Goal: Information Seeking & Learning: Learn about a topic

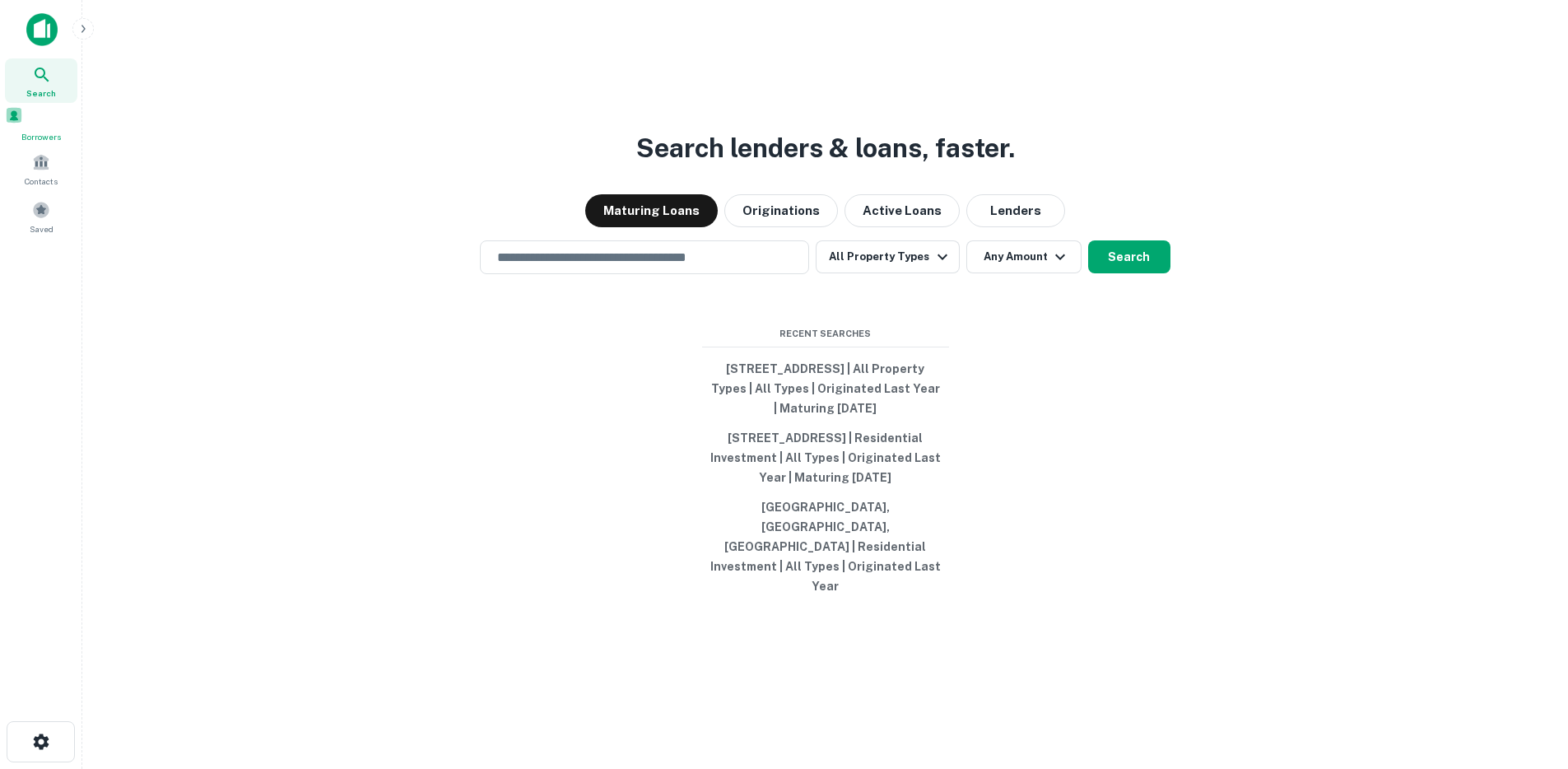
click at [38, 133] on div "Borrowers" at bounding box center [41, 124] width 72 height 37
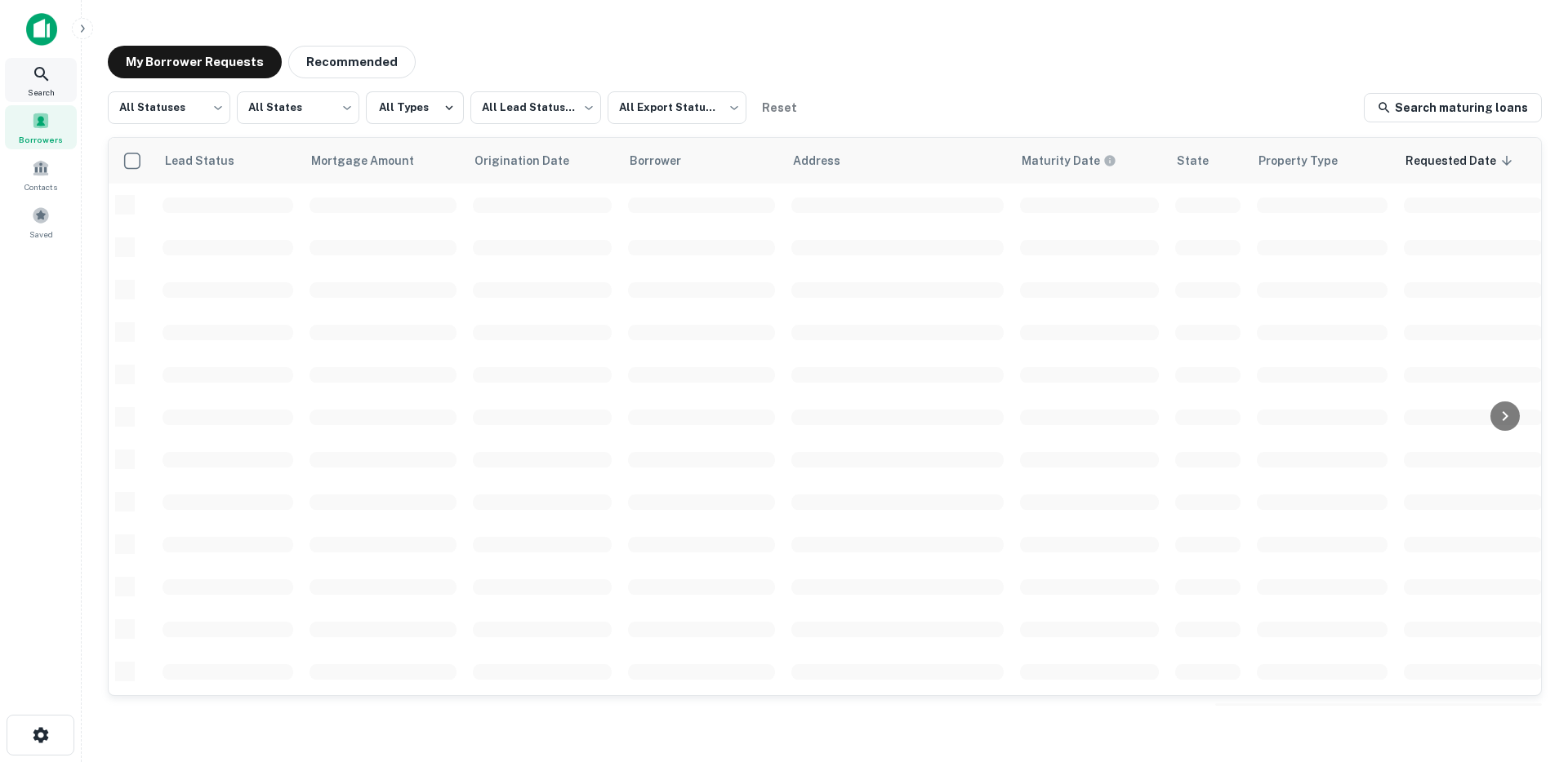
click at [44, 73] on icon at bounding box center [41, 73] width 14 height 14
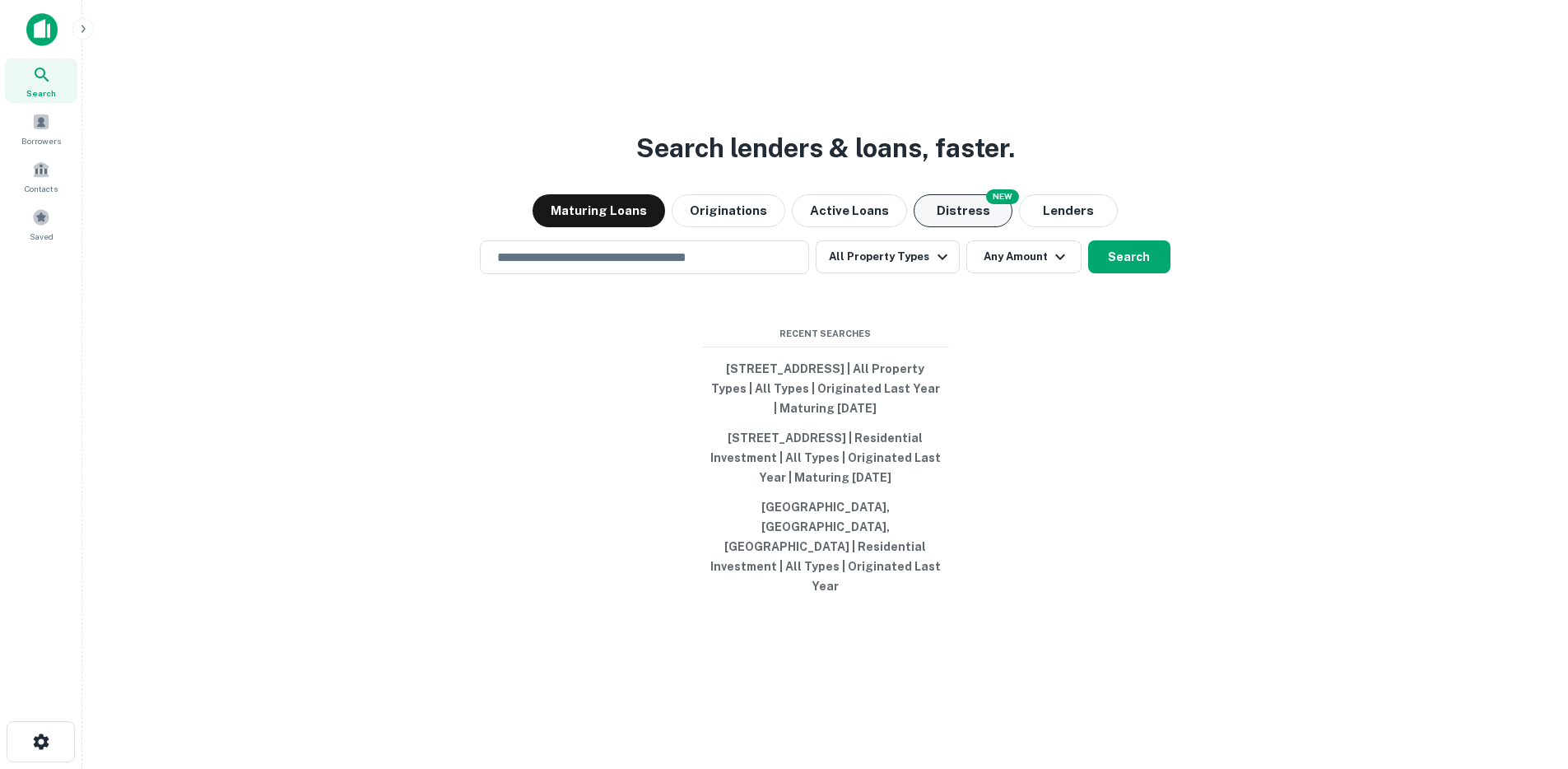
click at [957, 227] on button "Distress" at bounding box center [963, 211] width 99 height 33
click at [655, 267] on input "text" at bounding box center [644, 257] width 314 height 19
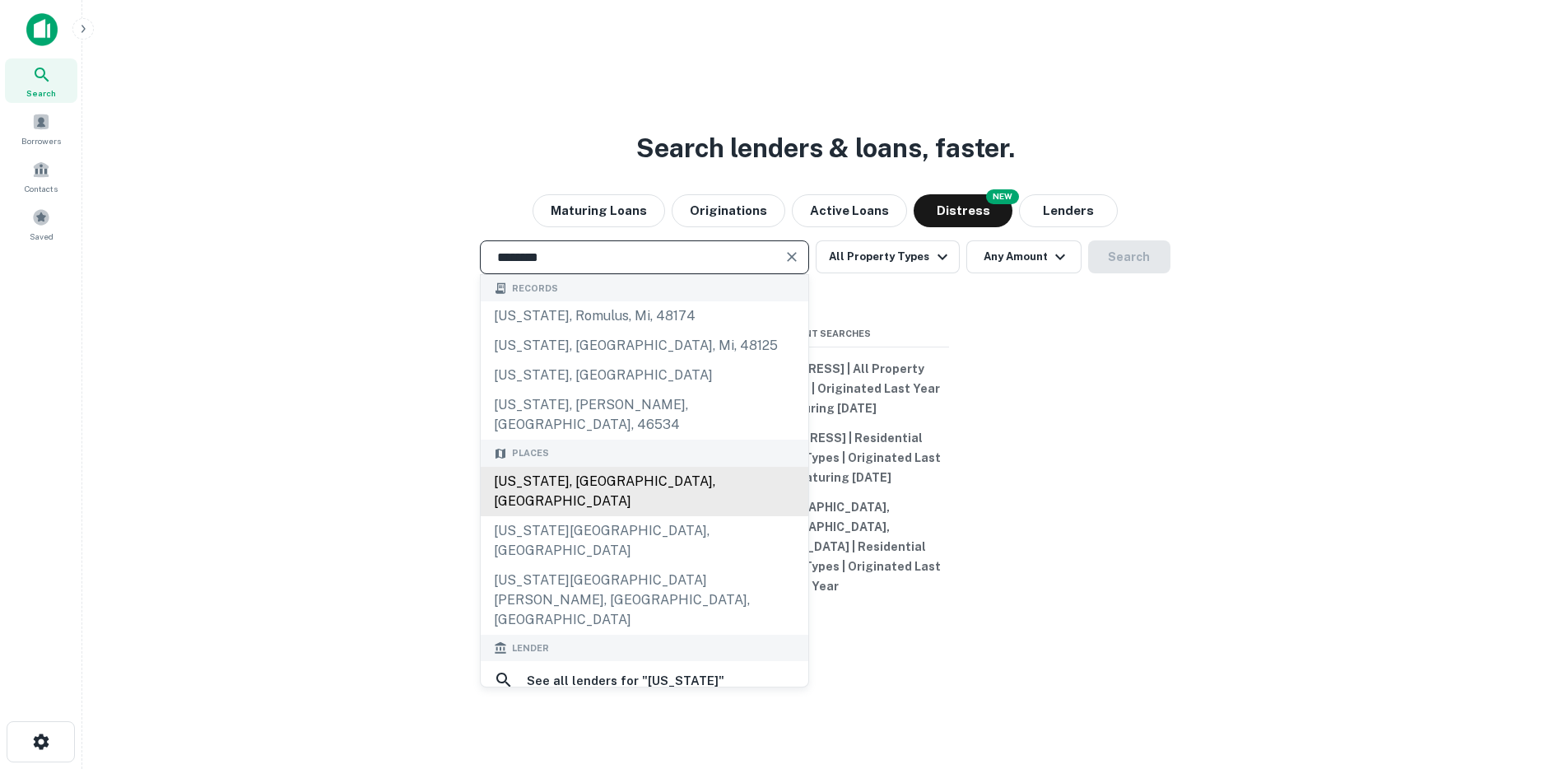
click at [566, 489] on div "[US_STATE], [GEOGRAPHIC_DATA], [GEOGRAPHIC_DATA]" at bounding box center [645, 491] width 328 height 49
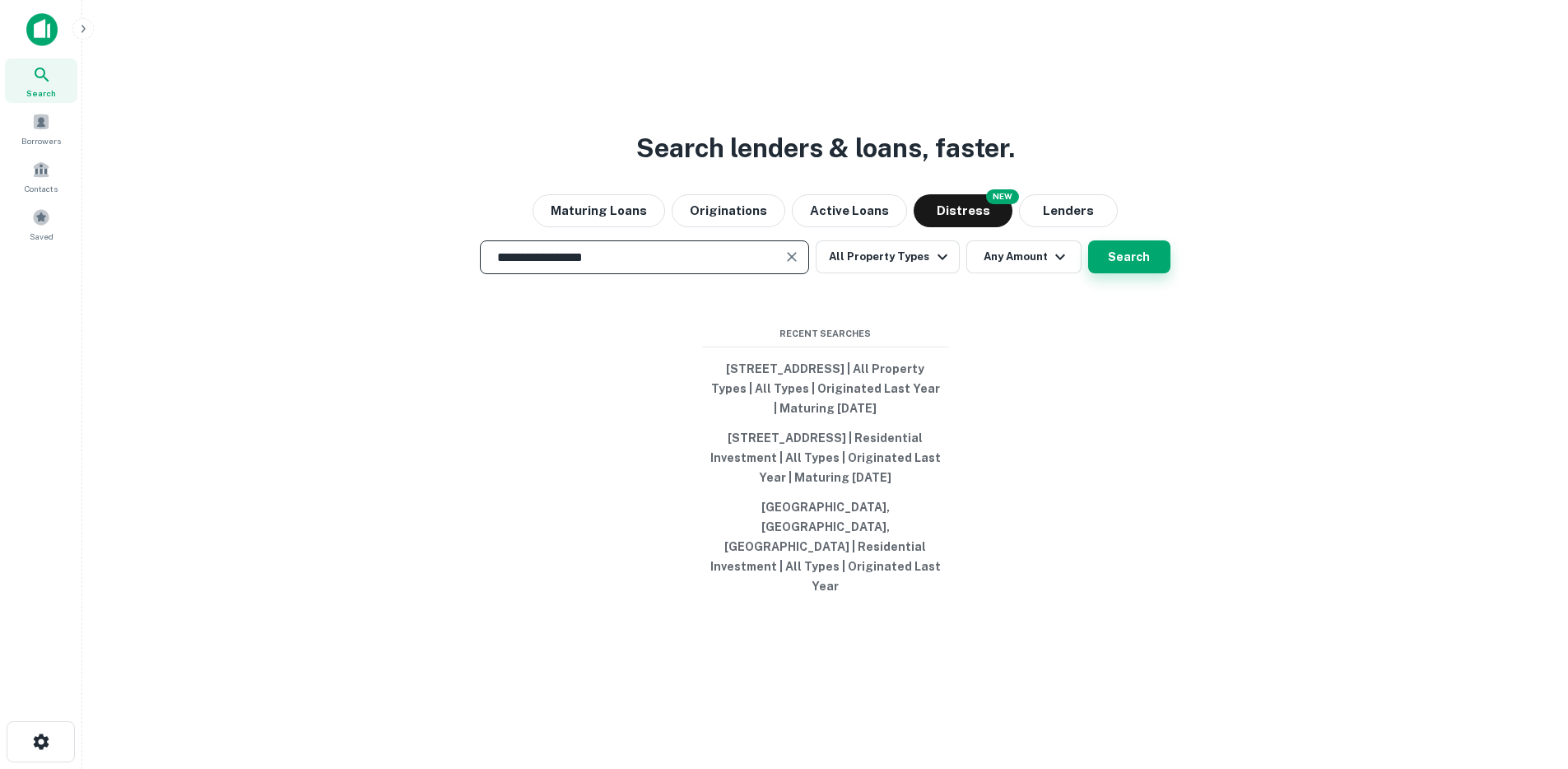
type input "**********"
click at [1098, 274] on button "Search" at bounding box center [1130, 257] width 83 height 33
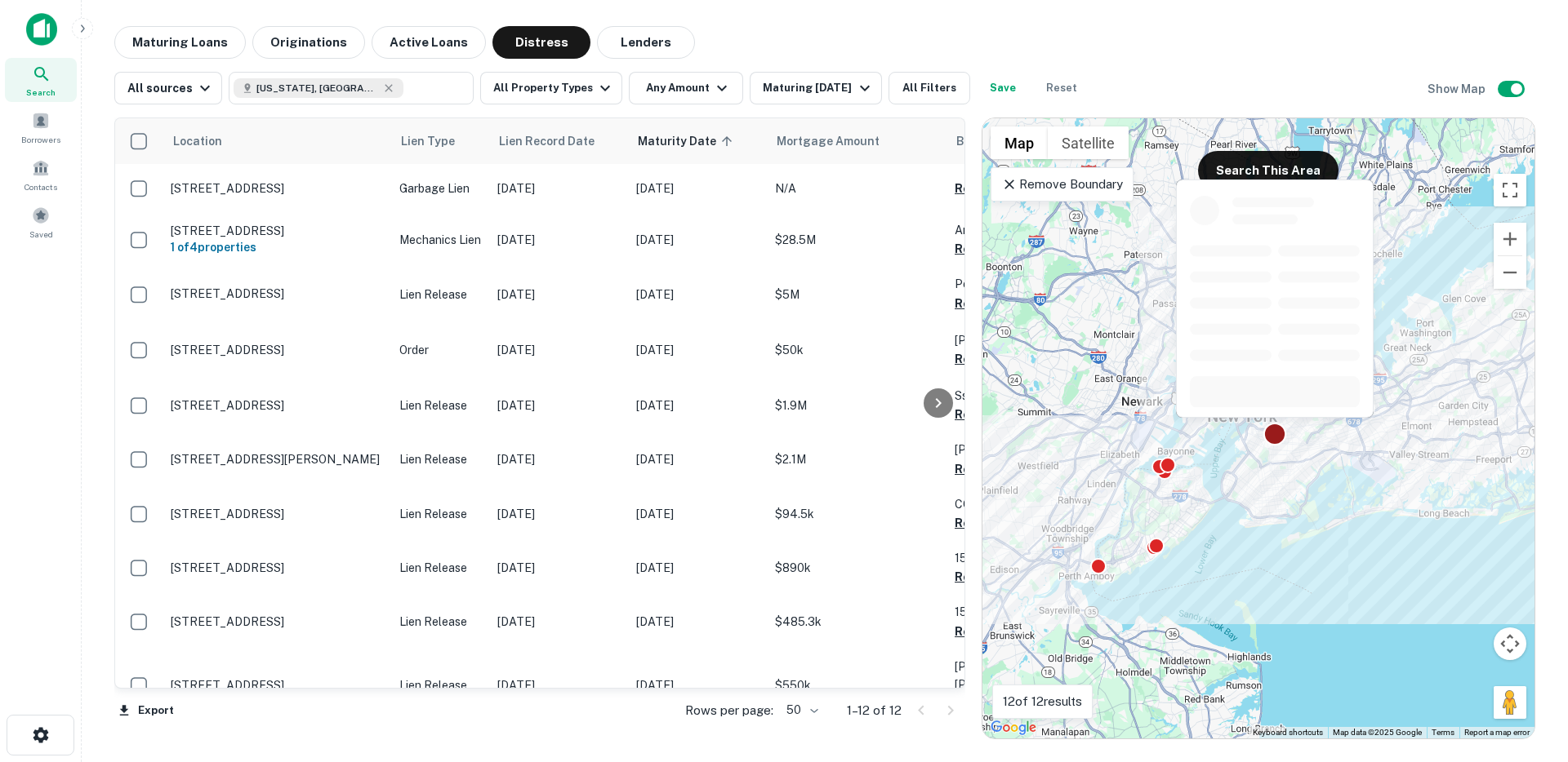
click at [1274, 430] on div at bounding box center [1275, 435] width 24 height 24
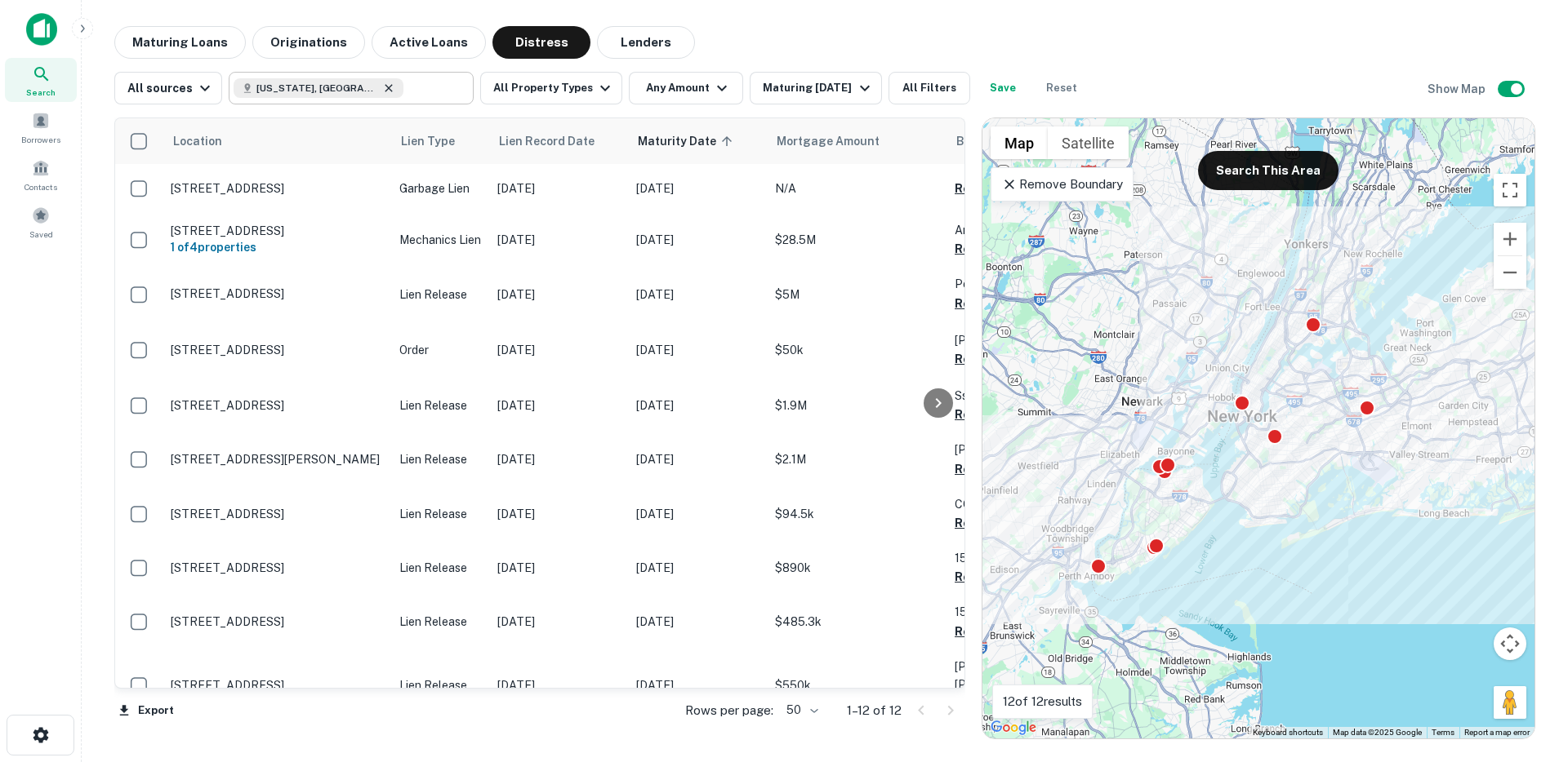
click at [382, 85] on icon at bounding box center [388, 88] width 13 height 13
type input "**********"
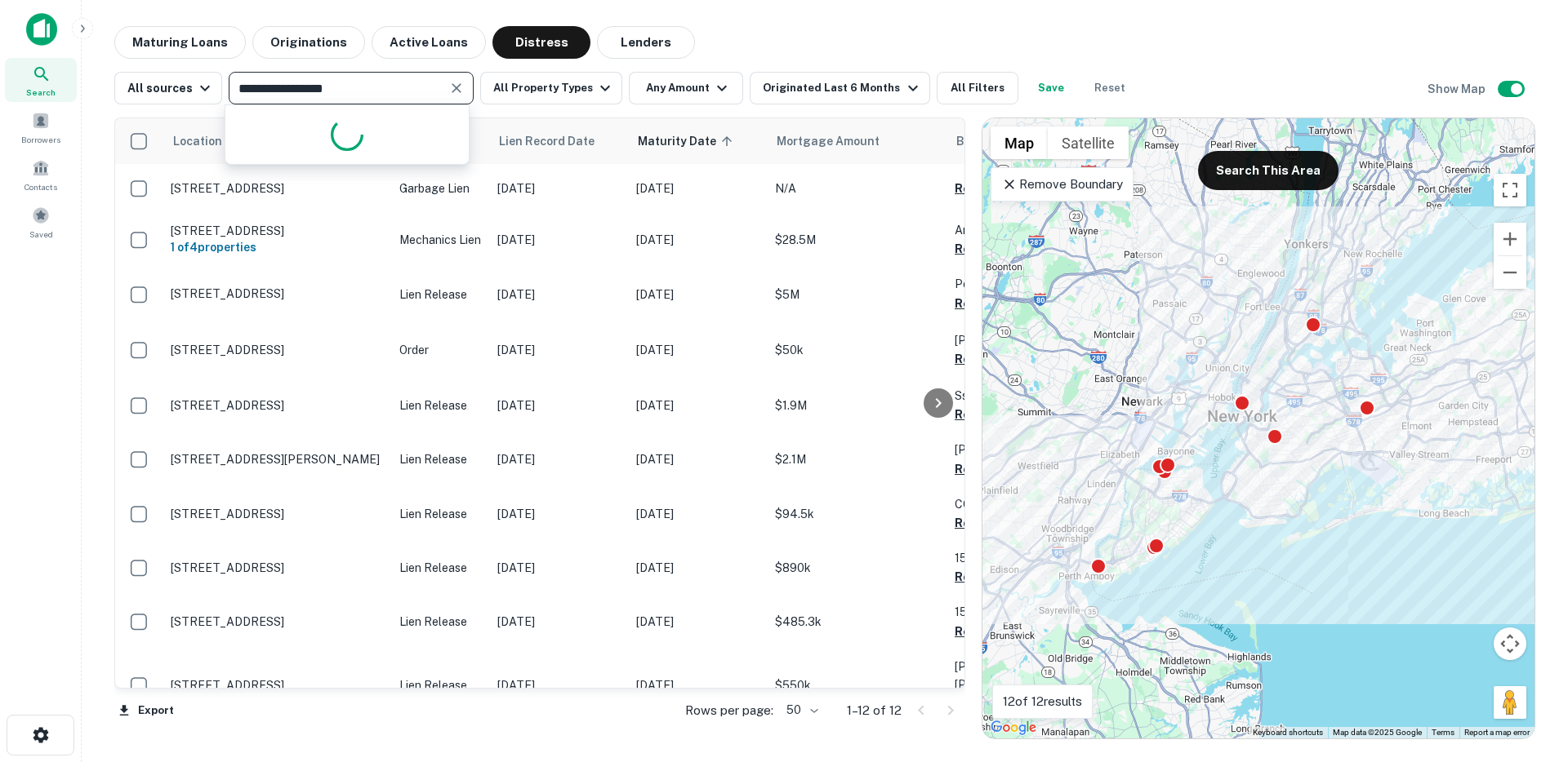
click at [459, 89] on icon "Clear" at bounding box center [456, 88] width 16 height 16
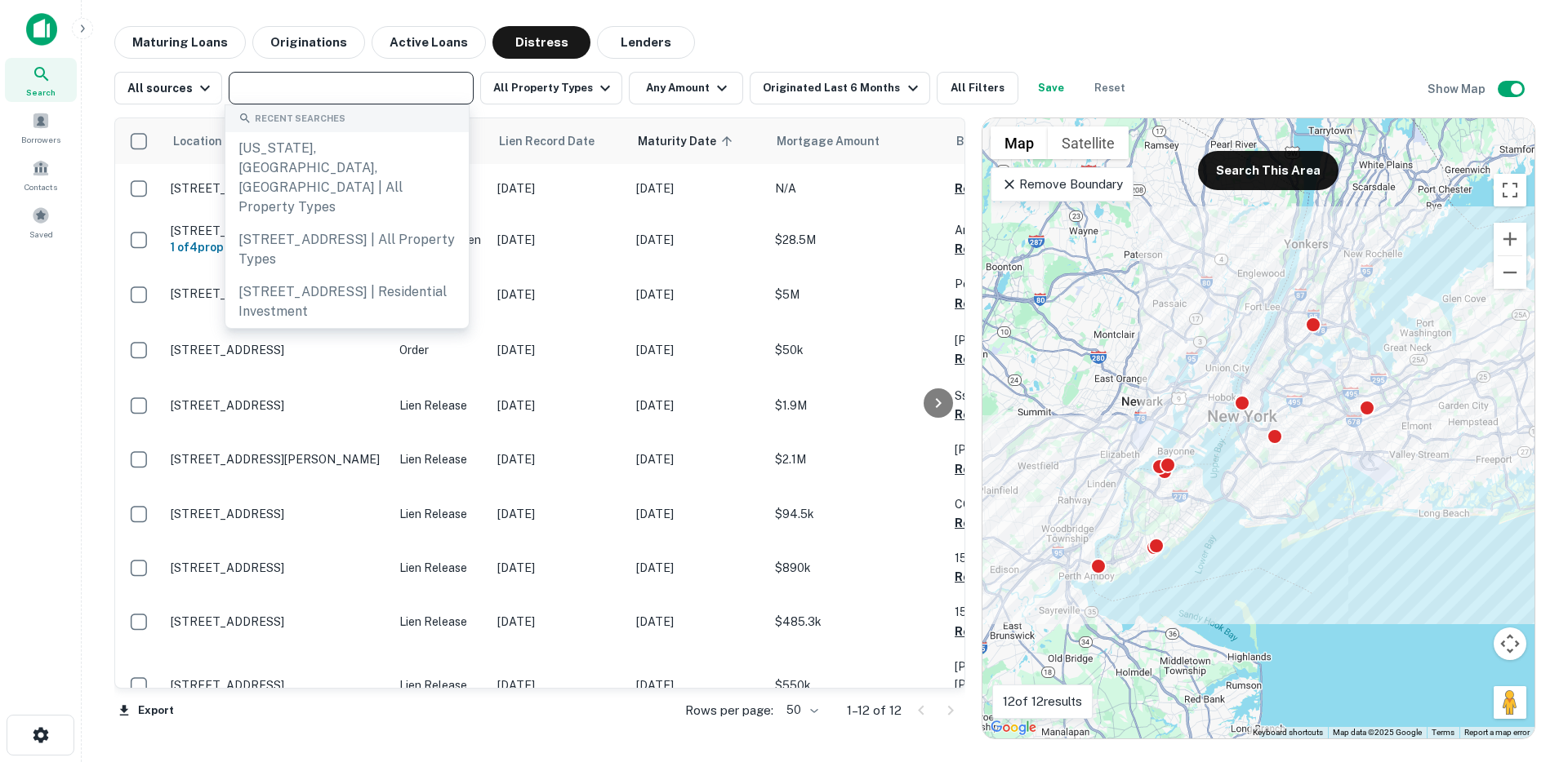
click at [415, 93] on input "text" at bounding box center [350, 88] width 233 height 23
click at [1006, 188] on icon at bounding box center [1009, 184] width 16 height 16
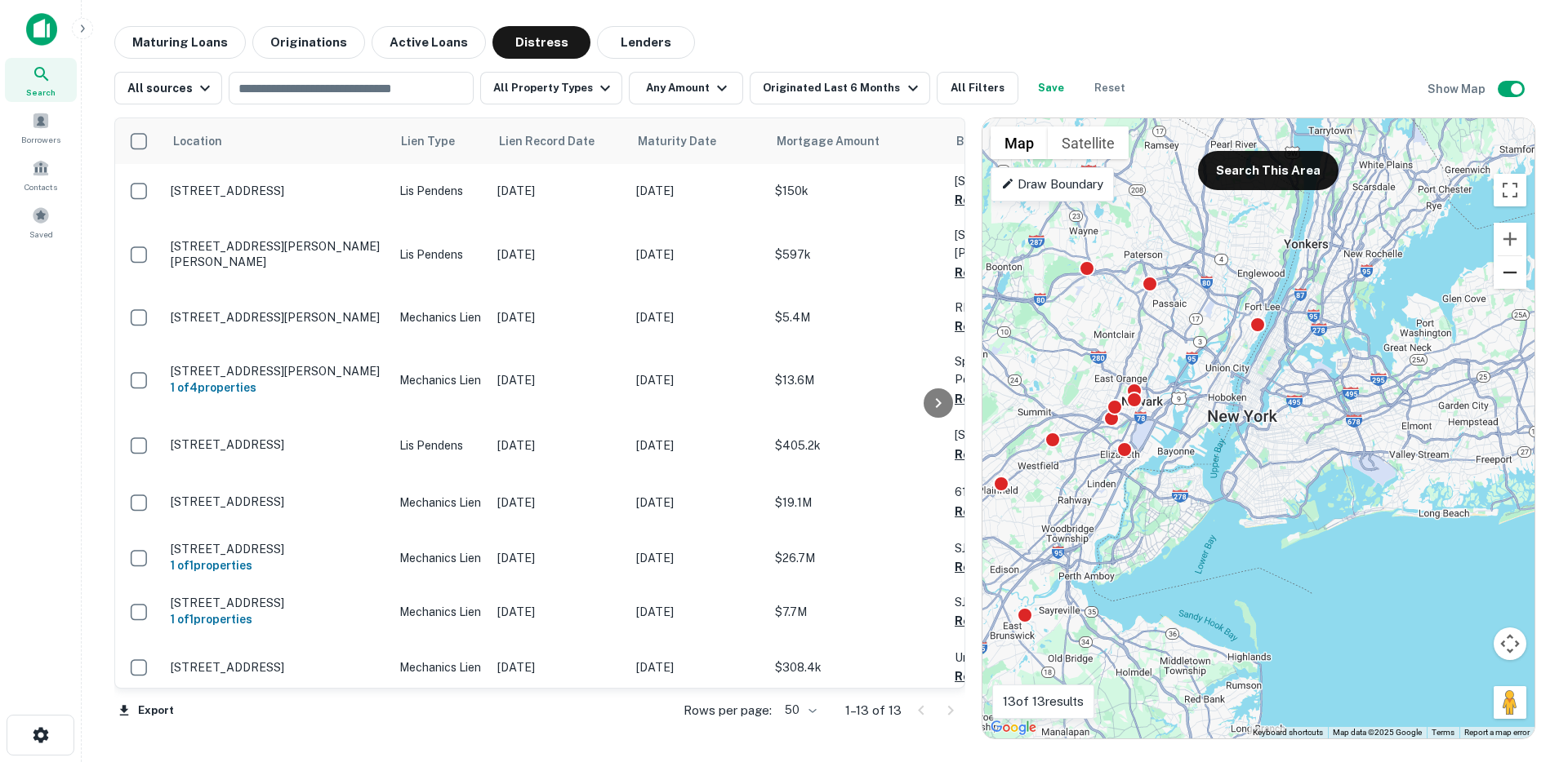
click at [1513, 272] on button "Zoom out" at bounding box center [1510, 272] width 32 height 32
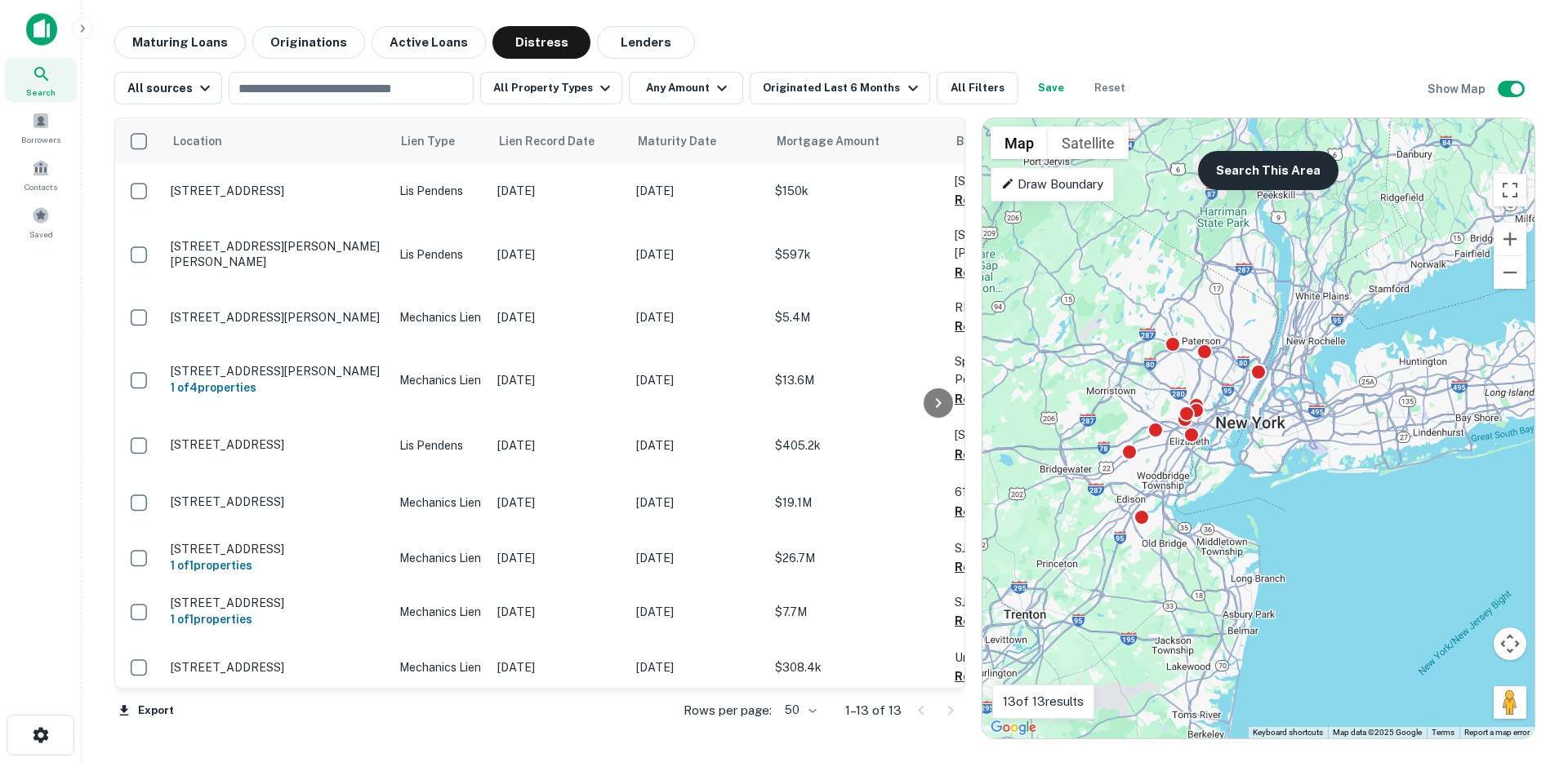
click at [1273, 174] on button "Search This Area" at bounding box center [1268, 171] width 141 height 39
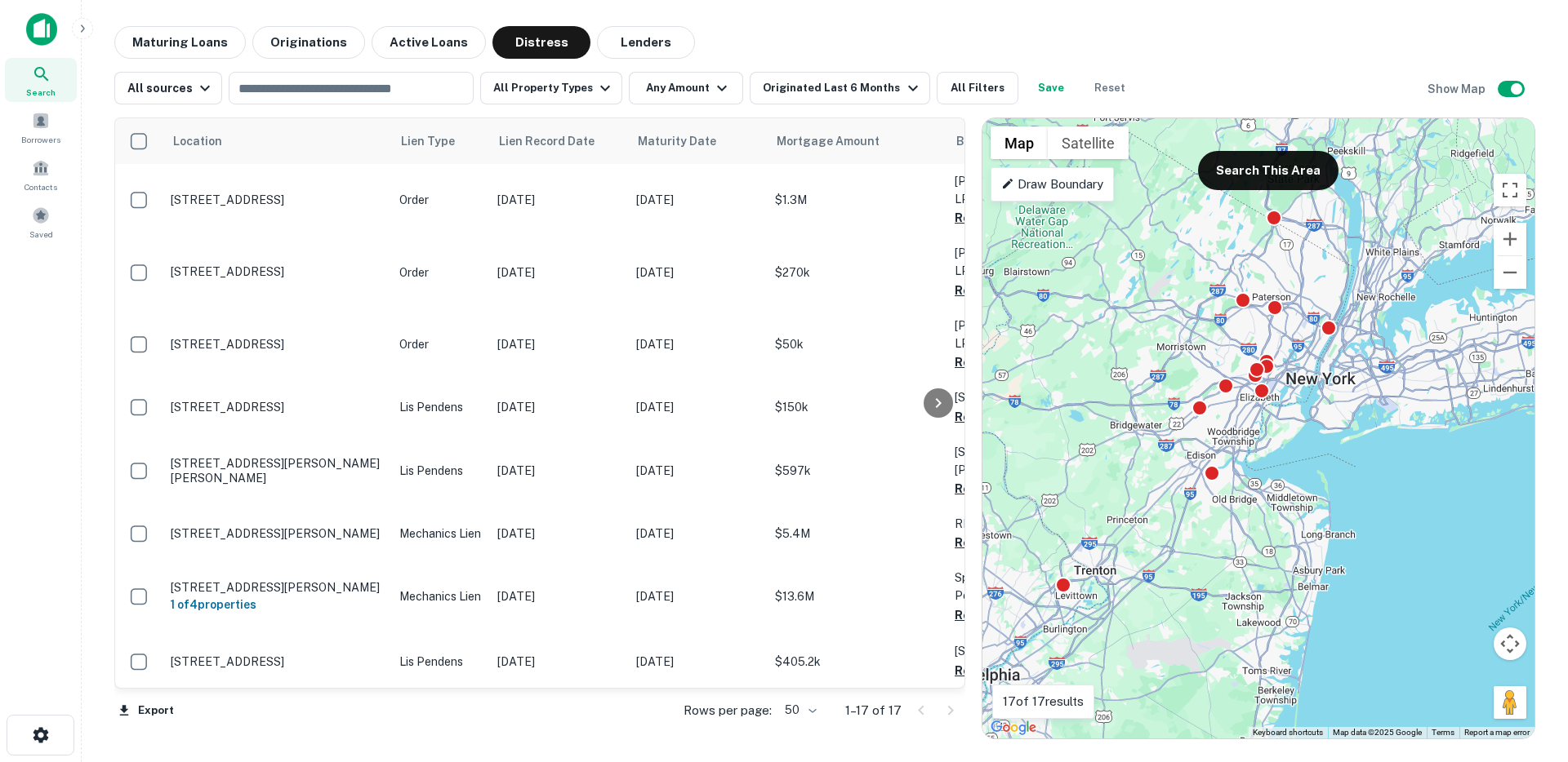
drag, startPoint x: 1277, startPoint y: 285, endPoint x: 1334, endPoint y: 247, distance: 68.5
click at [1334, 247] on div "To activate drag with keyboard, press Alt + Enter. Once in keyboard drag state,…" at bounding box center [1258, 428] width 552 height 620
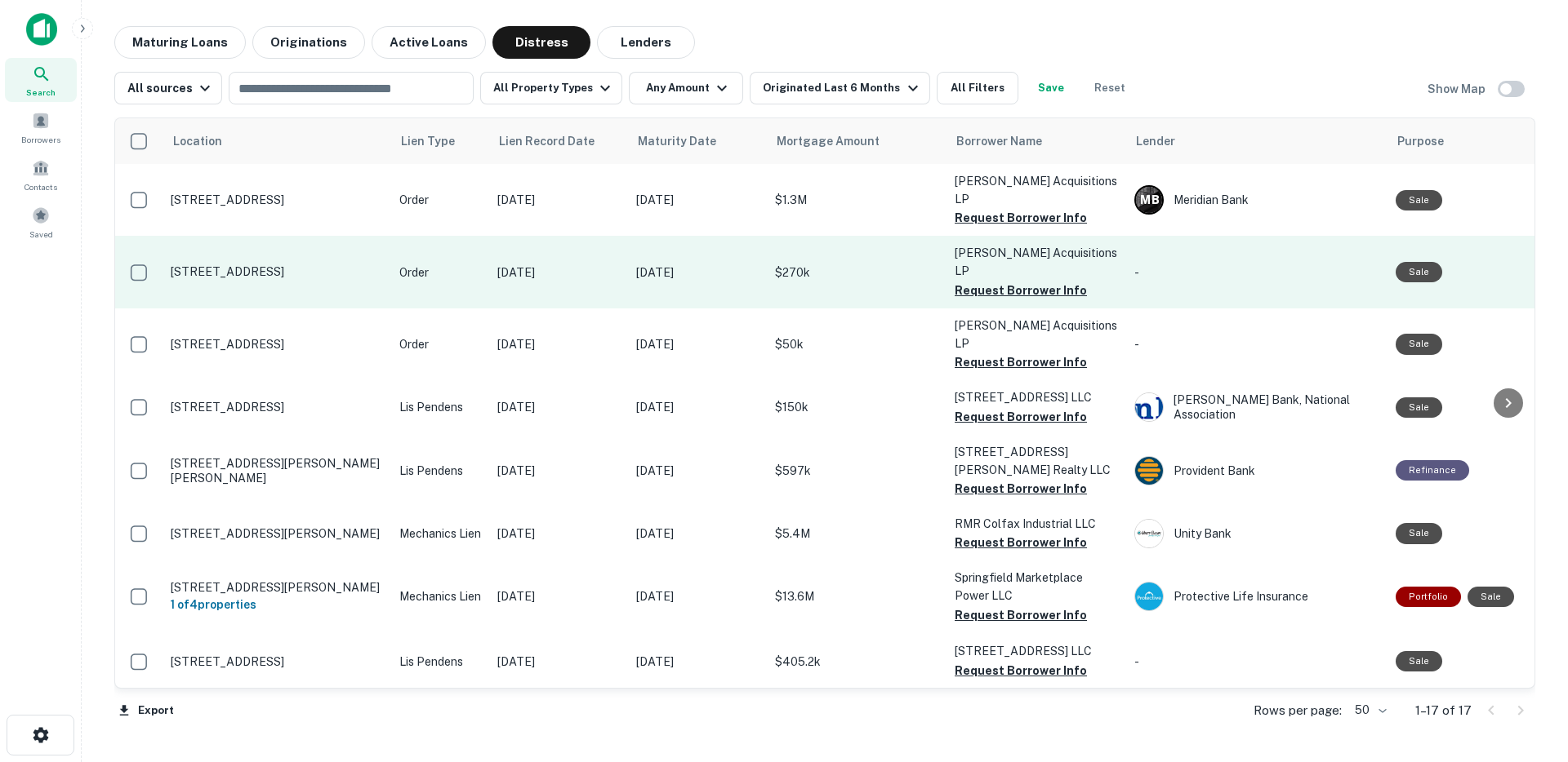
click at [598, 264] on p "Oct 21, 2022" at bounding box center [558, 272] width 122 height 18
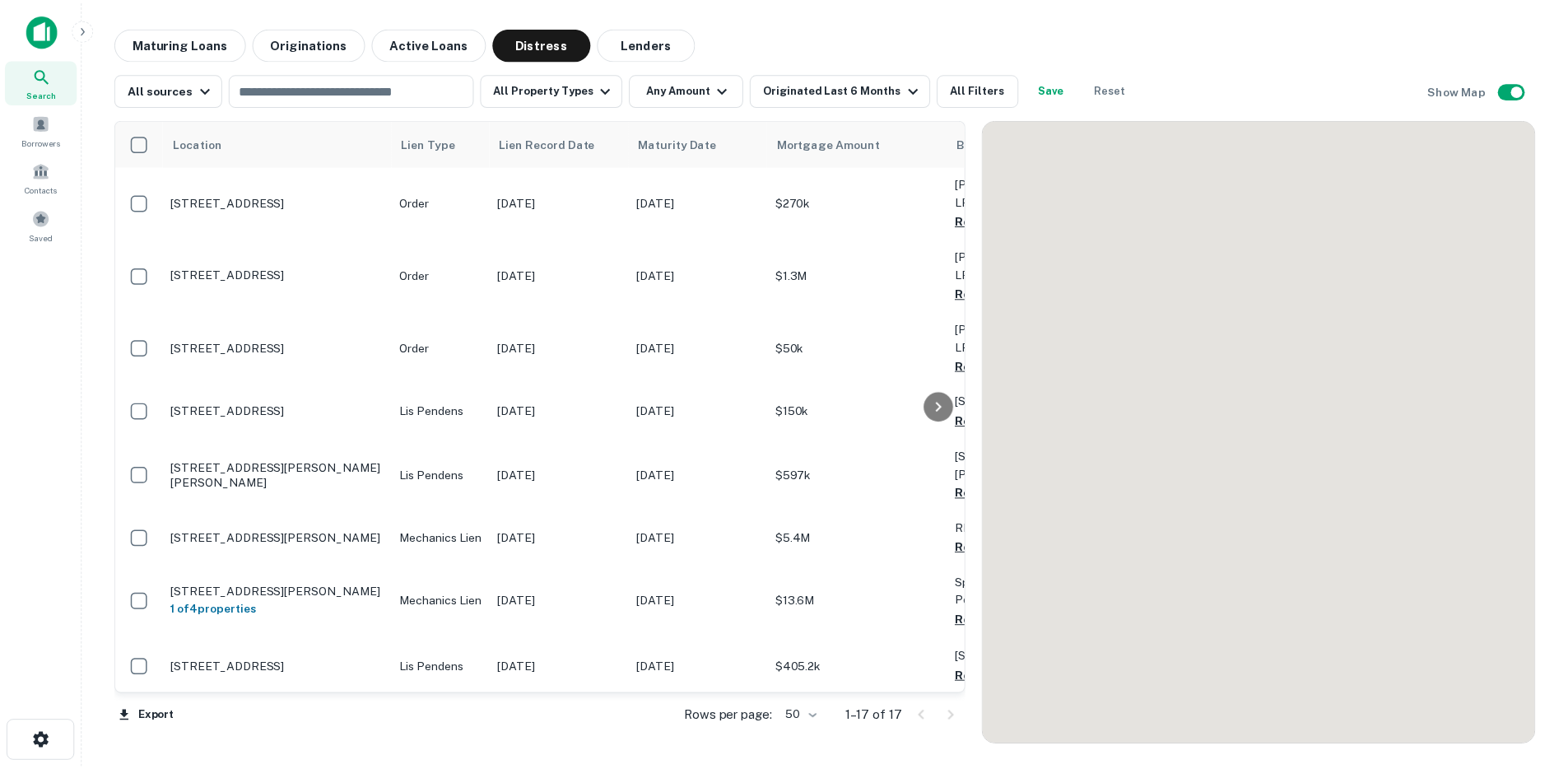
scroll to position [419, 0]
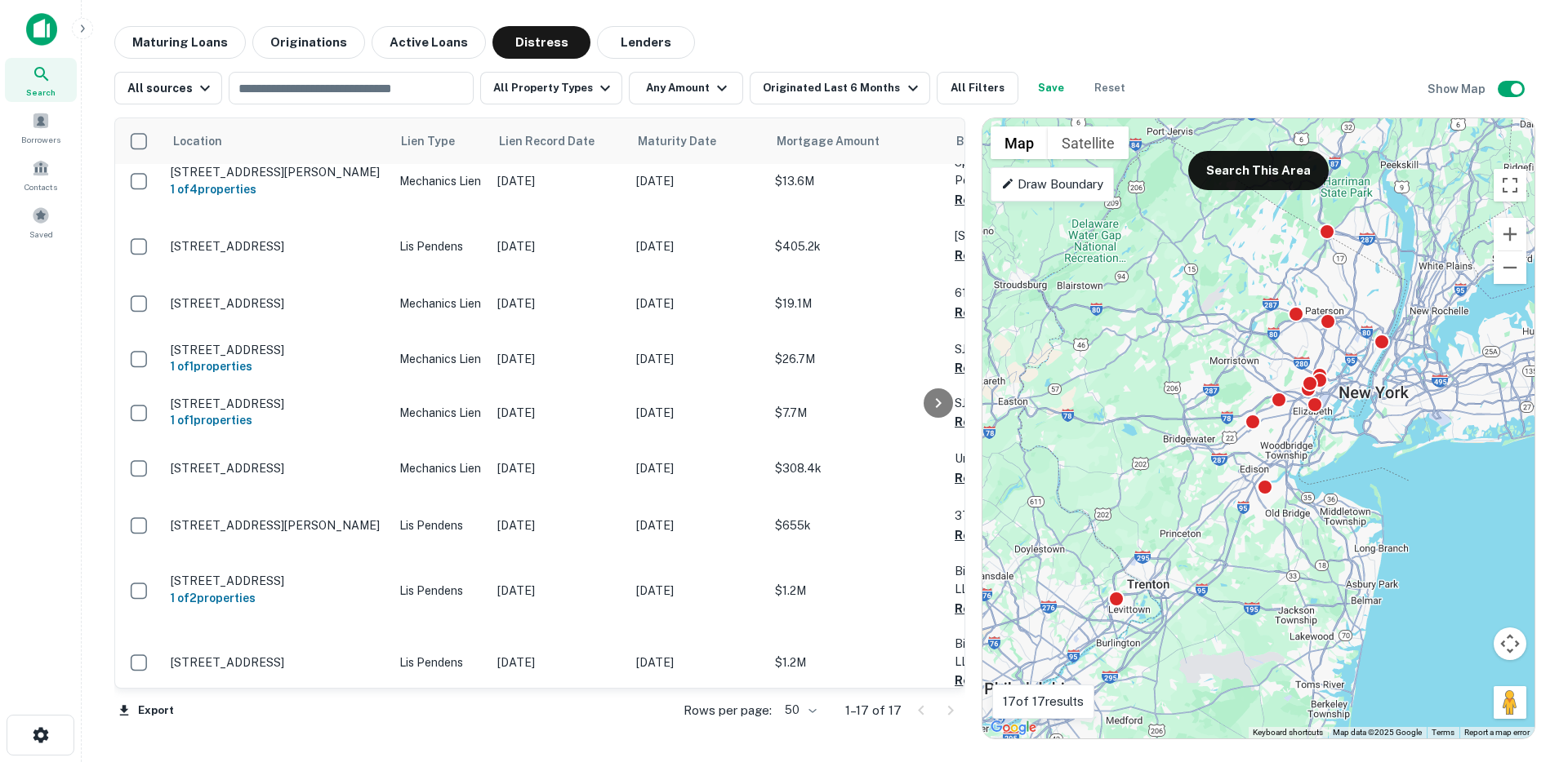
drag, startPoint x: 1398, startPoint y: 285, endPoint x: 1448, endPoint y: 271, distance: 51.9
click at [1448, 271] on div "To activate drag with keyboard, press Alt + Enter. Once in keyboard drag state,…" at bounding box center [1258, 428] width 552 height 620
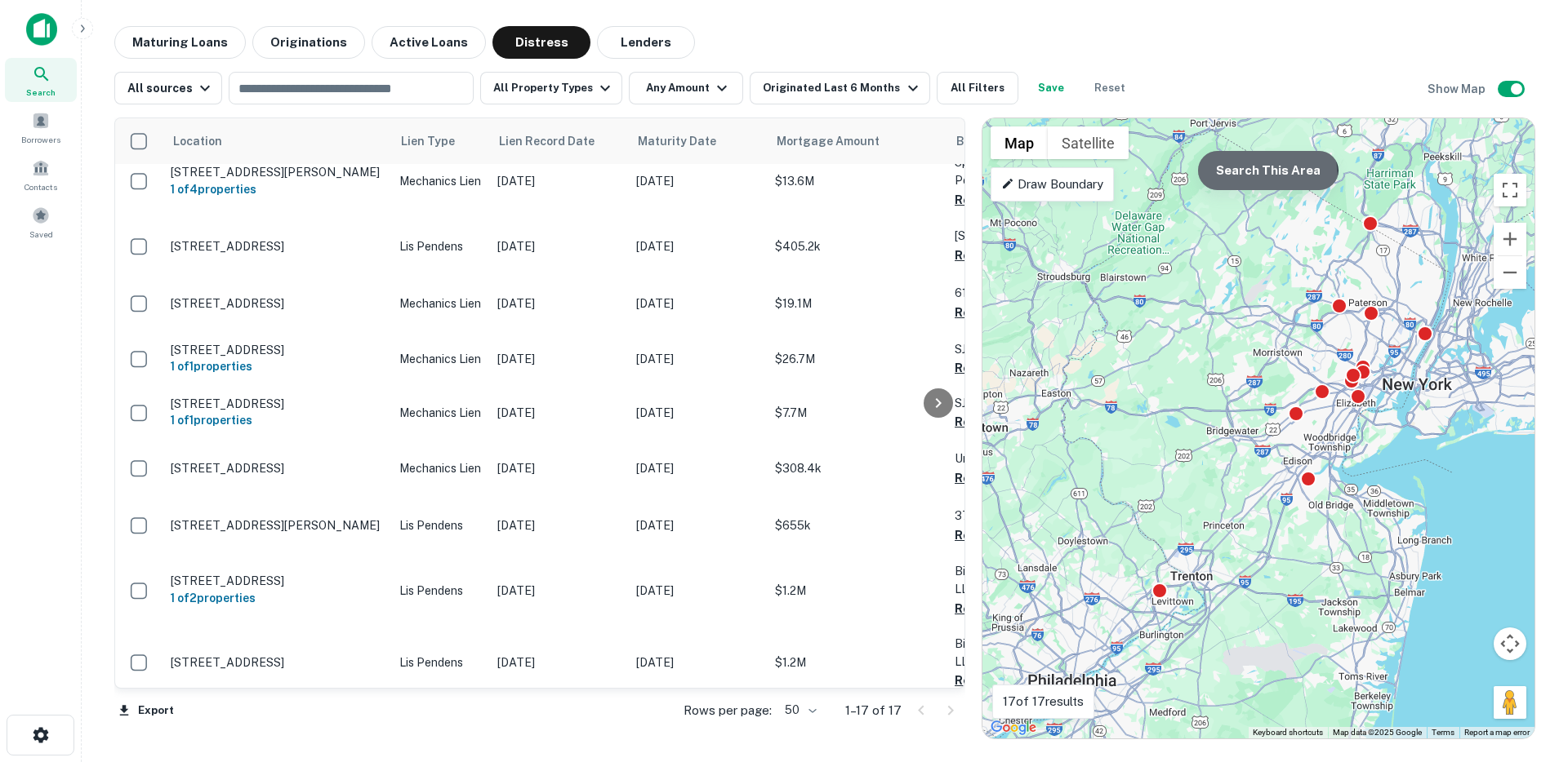
click at [1252, 177] on button "Search This Area" at bounding box center [1268, 171] width 141 height 39
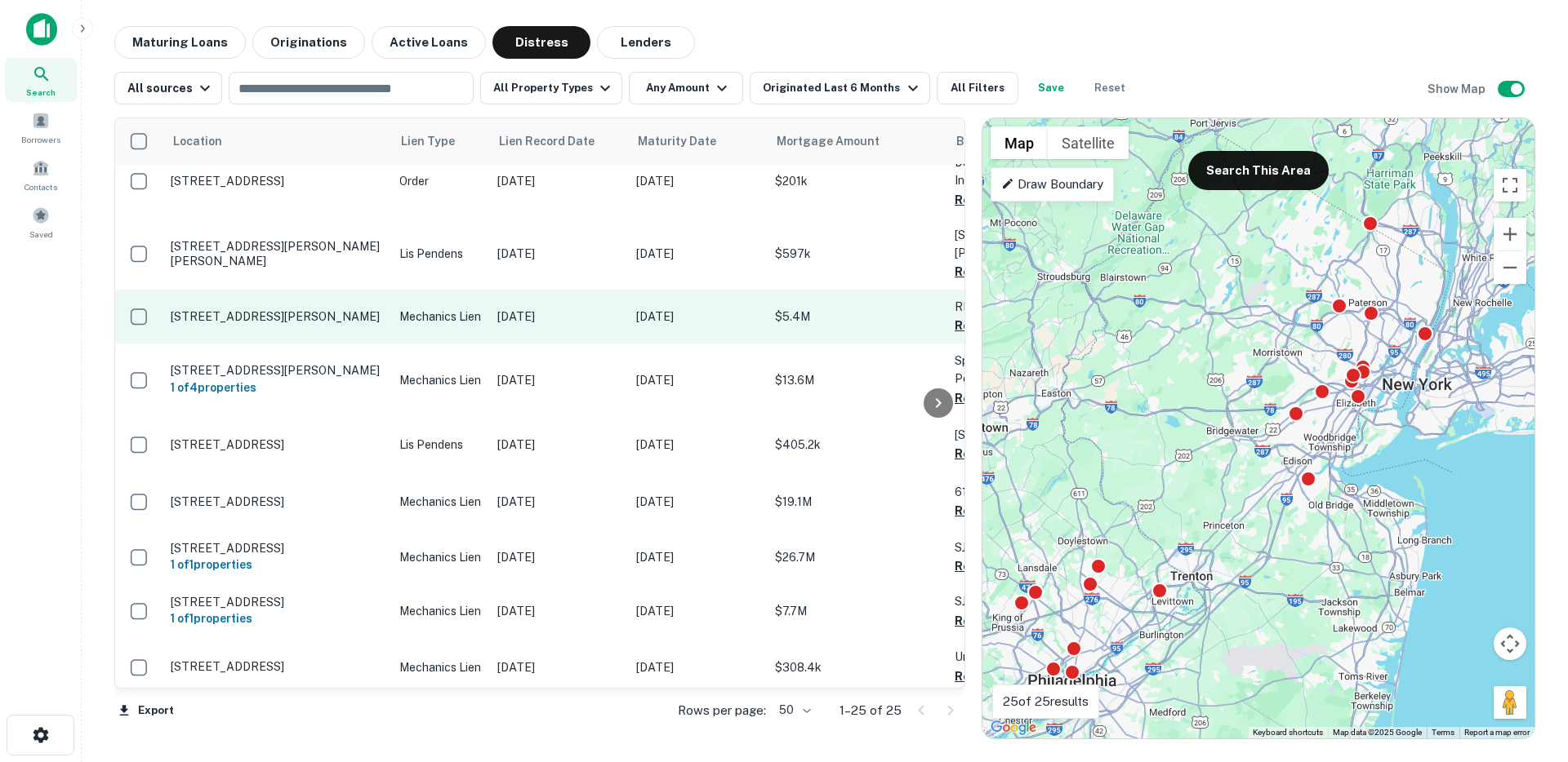
click at [442, 308] on p "Mechanics Lien" at bounding box center [440, 317] width 82 height 18
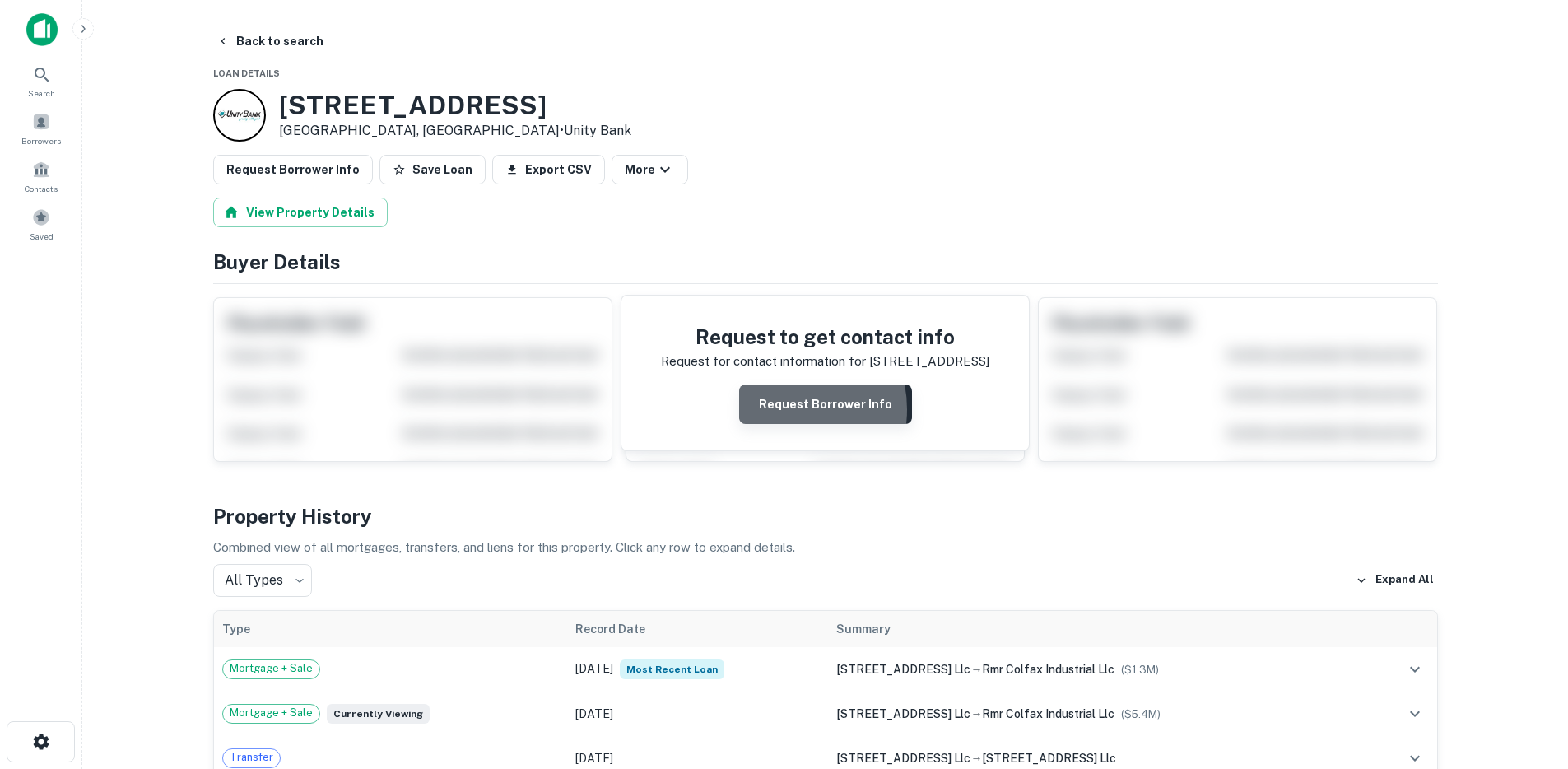
click at [782, 409] on button "Request Borrower Info" at bounding box center [825, 405] width 173 height 40
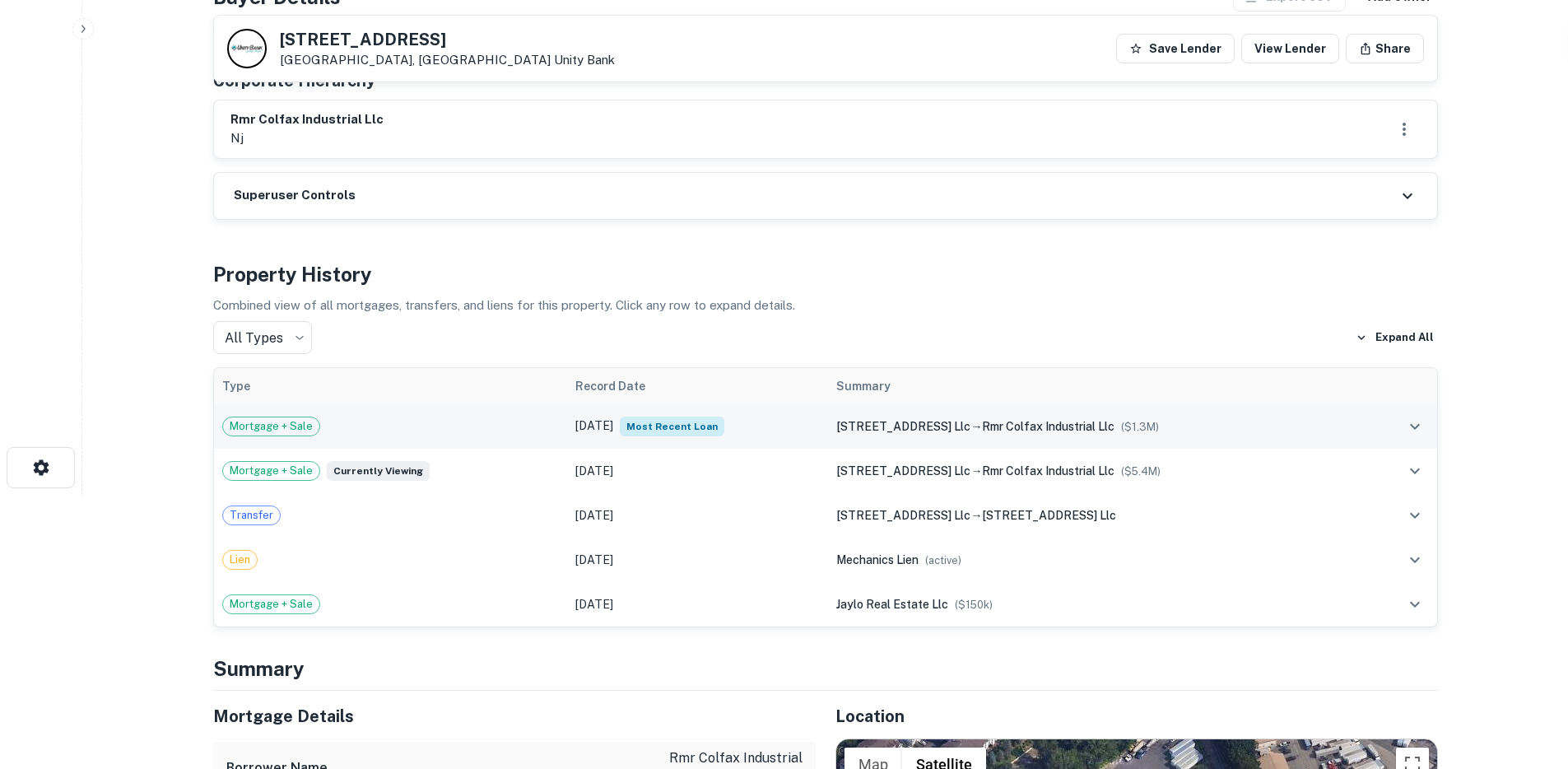
scroll to position [285, 0]
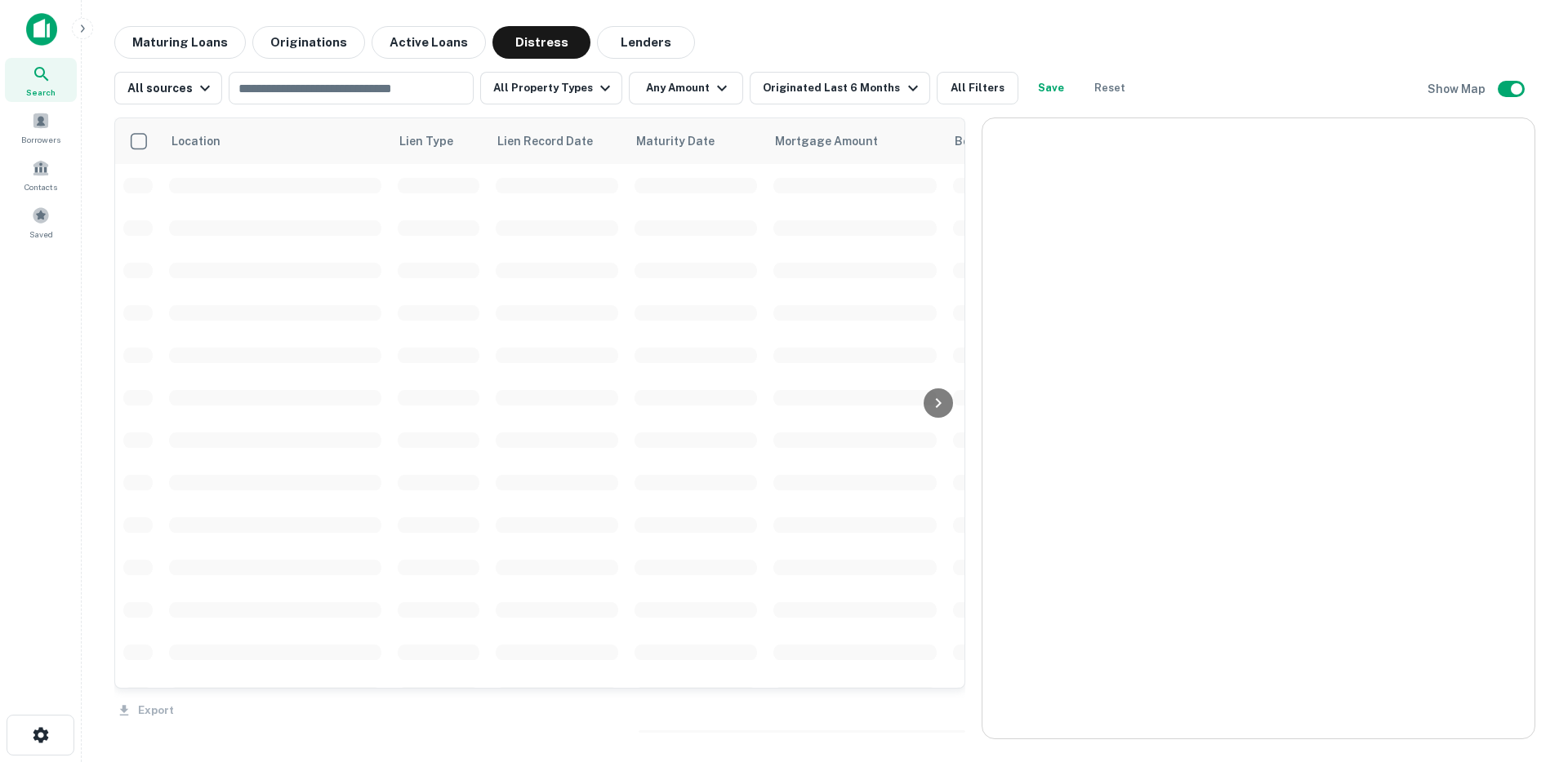
scroll to position [416, 0]
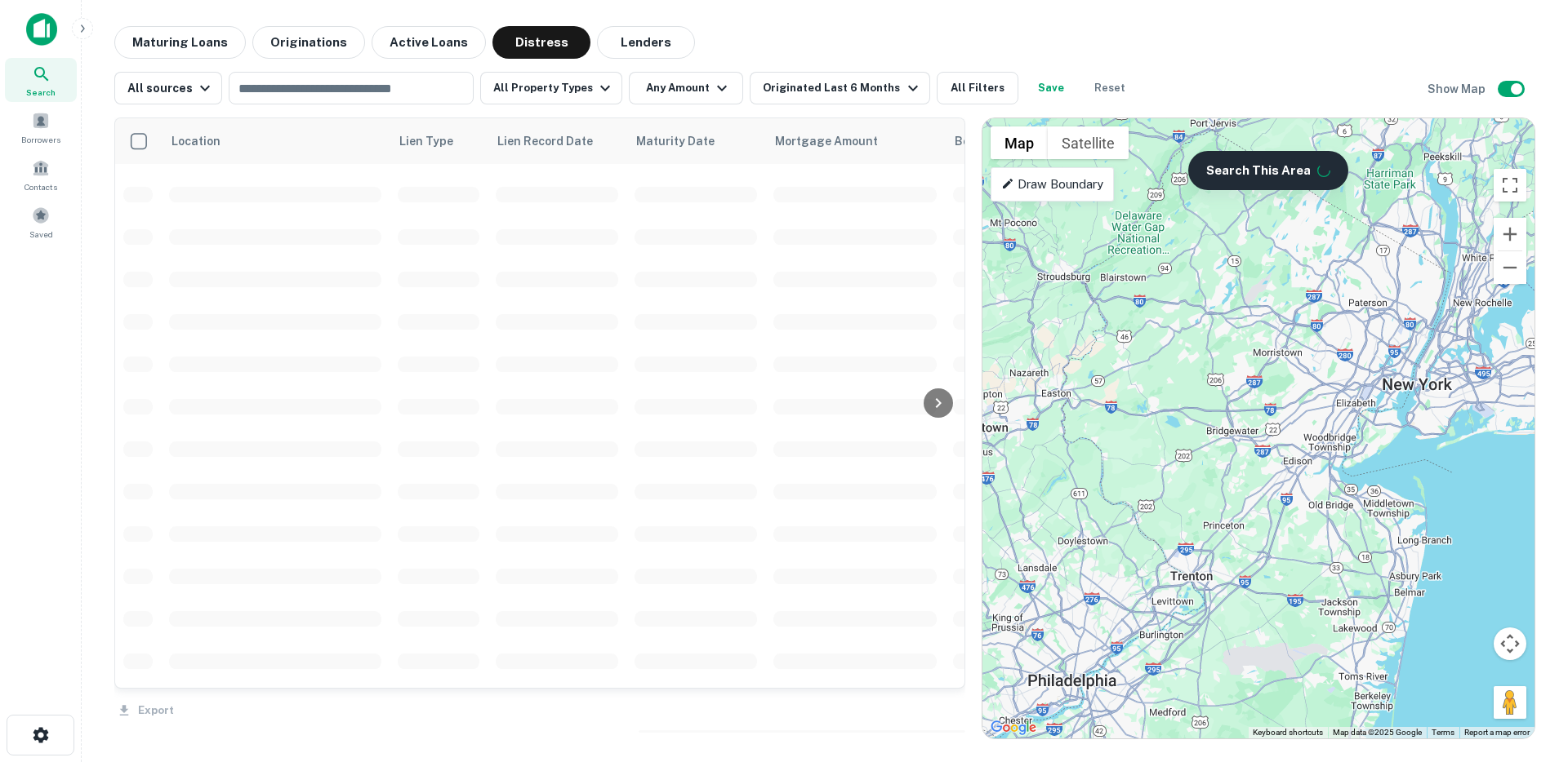
click at [1228, 164] on button "Search This Area" at bounding box center [1268, 171] width 160 height 39
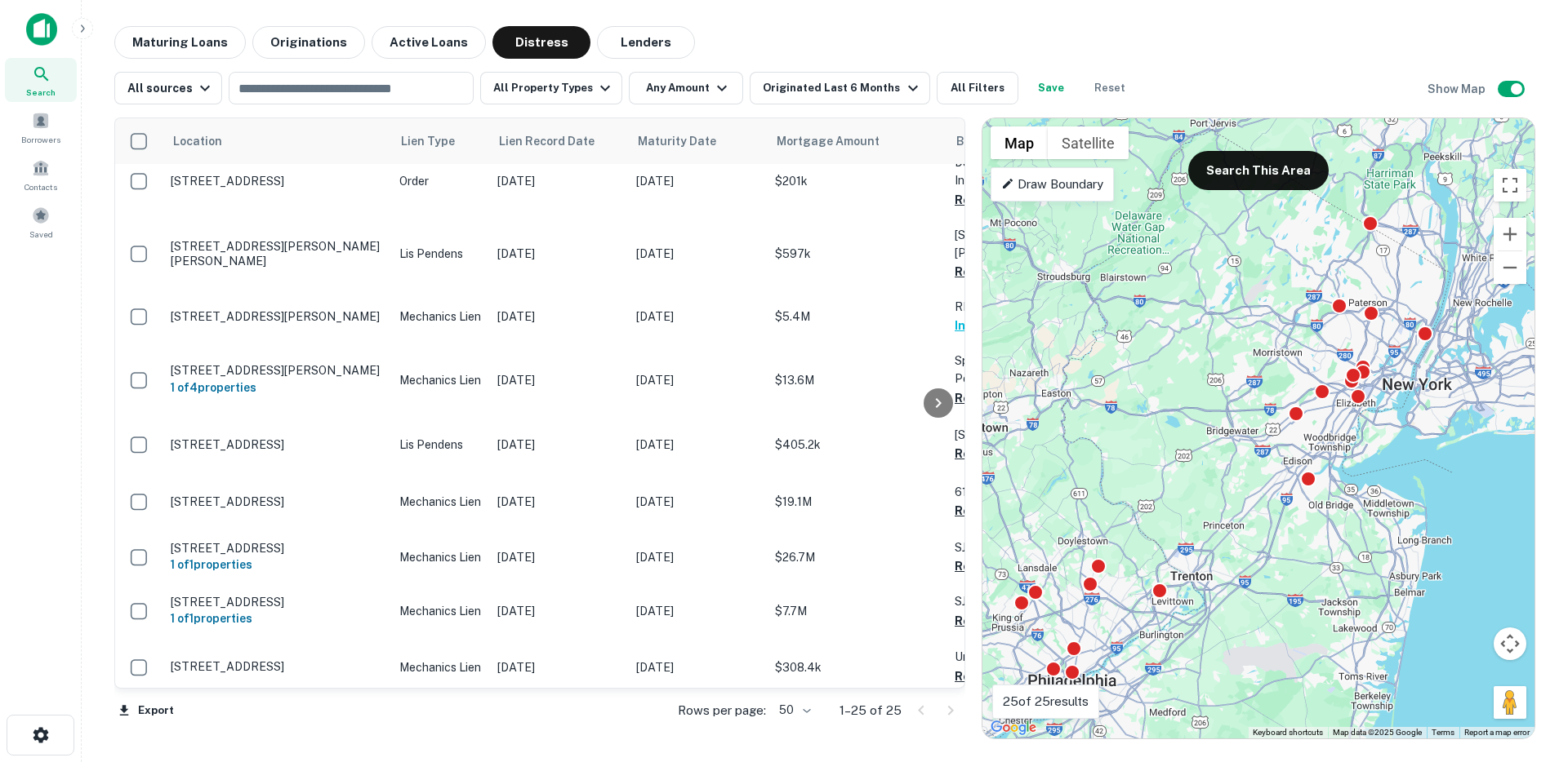
scroll to position [0, 0]
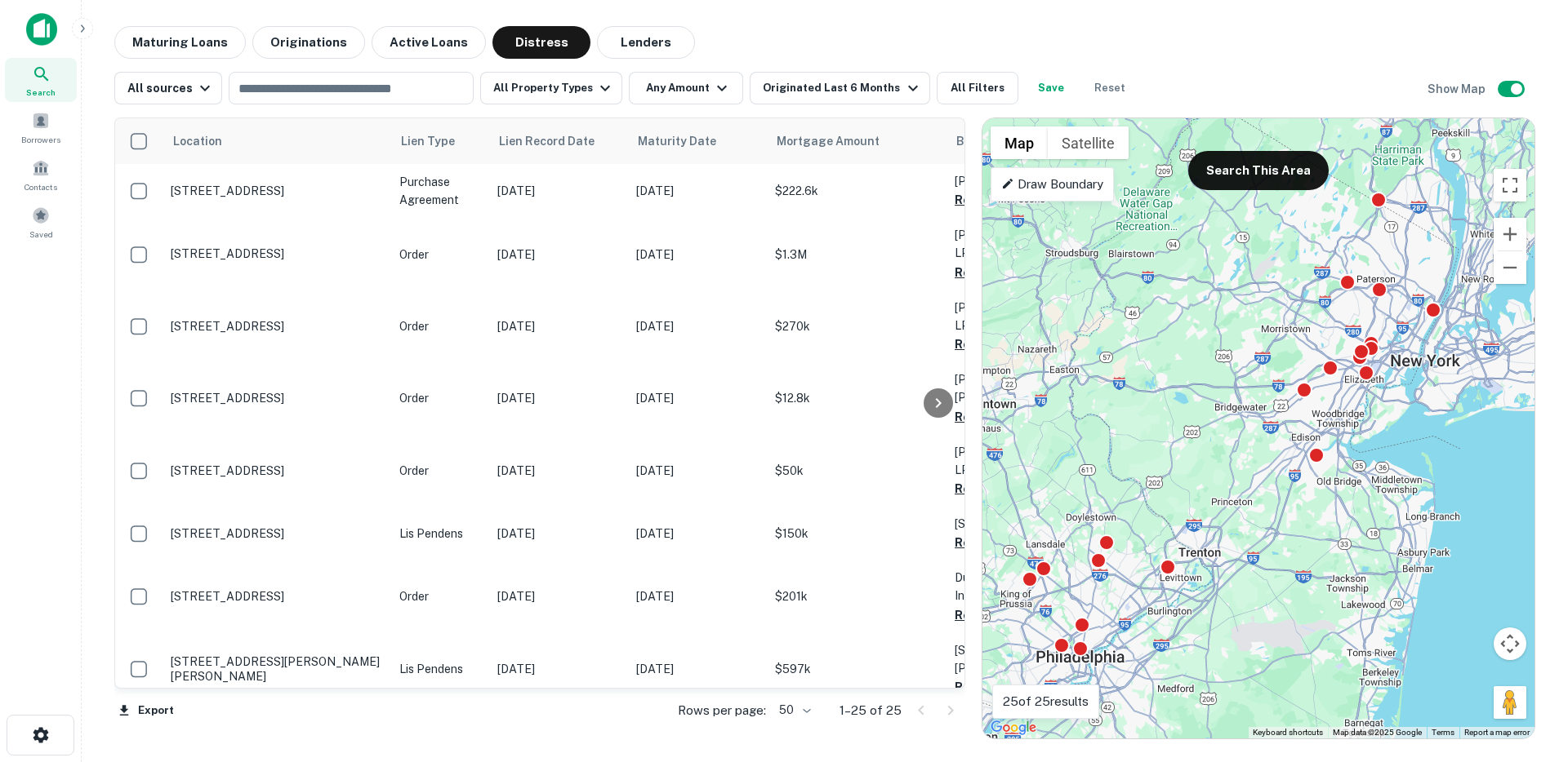
drag, startPoint x: 1272, startPoint y: 254, endPoint x: 1279, endPoint y: 227, distance: 27.9
click at [1279, 227] on div "To activate drag with keyboard, press Alt + Enter. Once in keyboard drag state,…" at bounding box center [1258, 428] width 552 height 620
click at [1507, 280] on button "Zoom out" at bounding box center [1510, 272] width 32 height 32
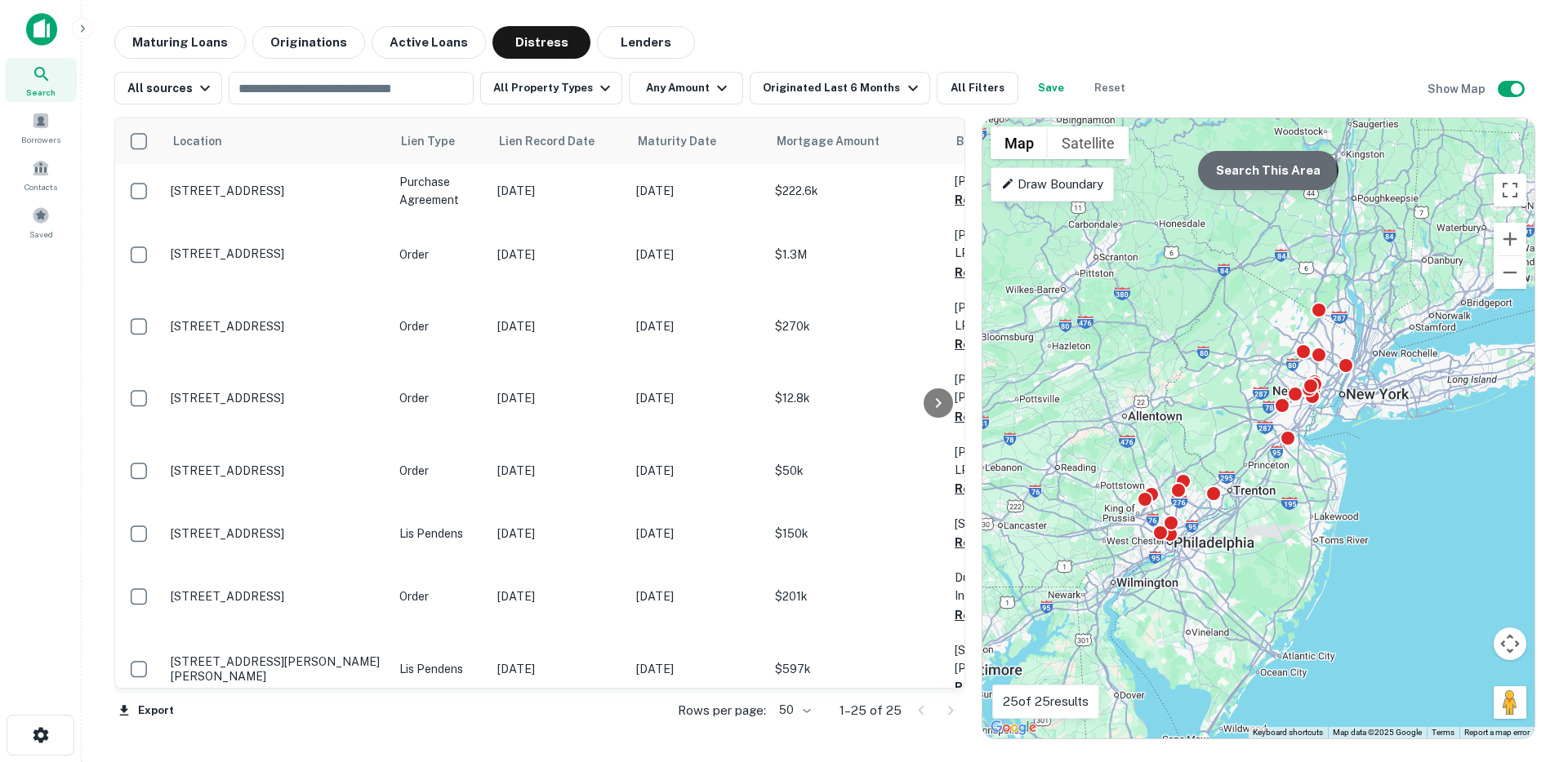
click at [1231, 173] on button "Search This Area" at bounding box center [1268, 171] width 141 height 39
click at [1239, 174] on button "Search This Area" at bounding box center [1268, 171] width 141 height 39
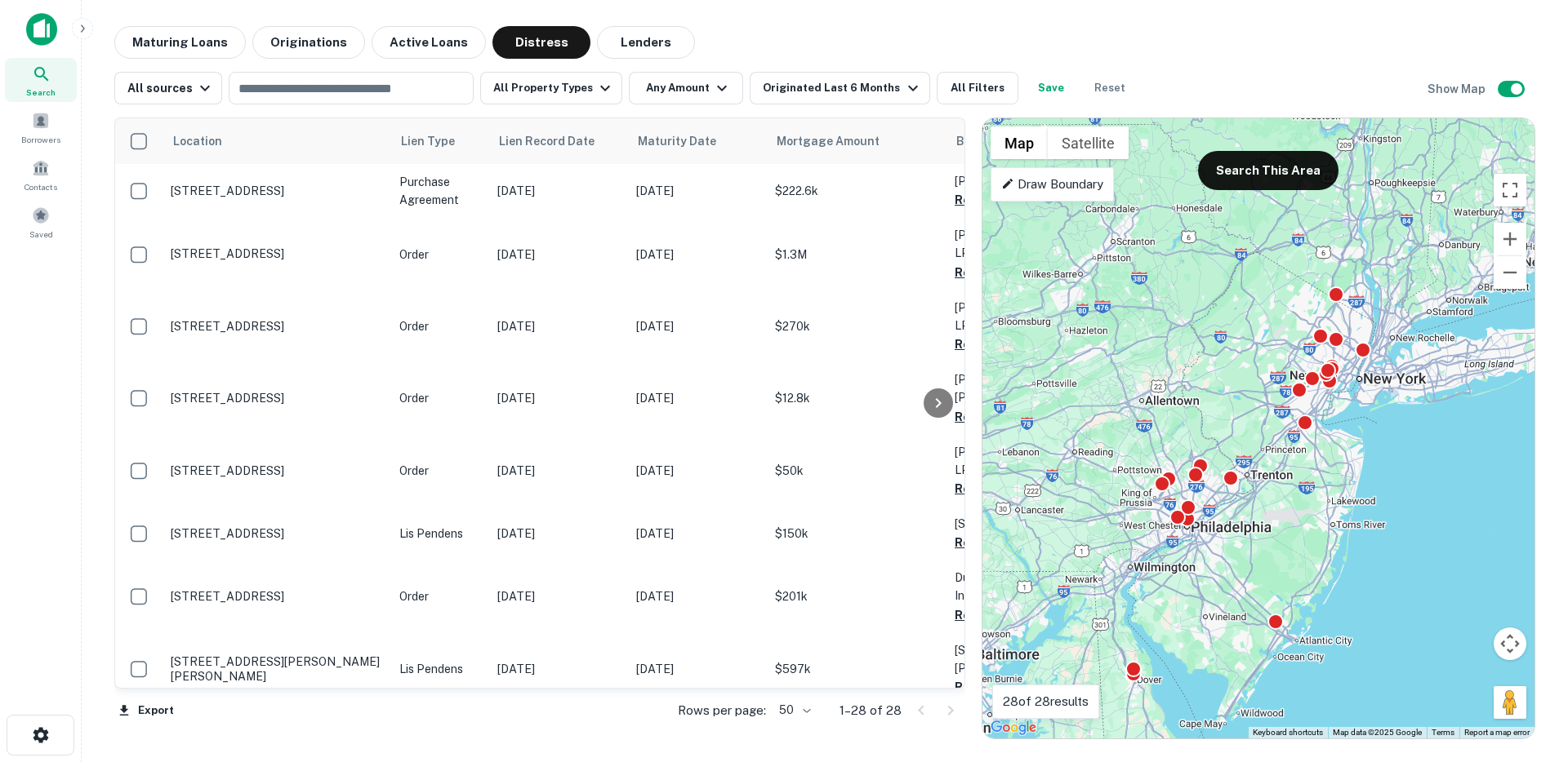
drag, startPoint x: 1213, startPoint y: 349, endPoint x: 1235, endPoint y: 329, distance: 29.7
click at [1235, 329] on div "To activate drag with keyboard, press Alt + Enter. Once in keyboard drag state,…" at bounding box center [1258, 428] width 552 height 620
click at [1512, 272] on button "Zoom out" at bounding box center [1510, 272] width 32 height 32
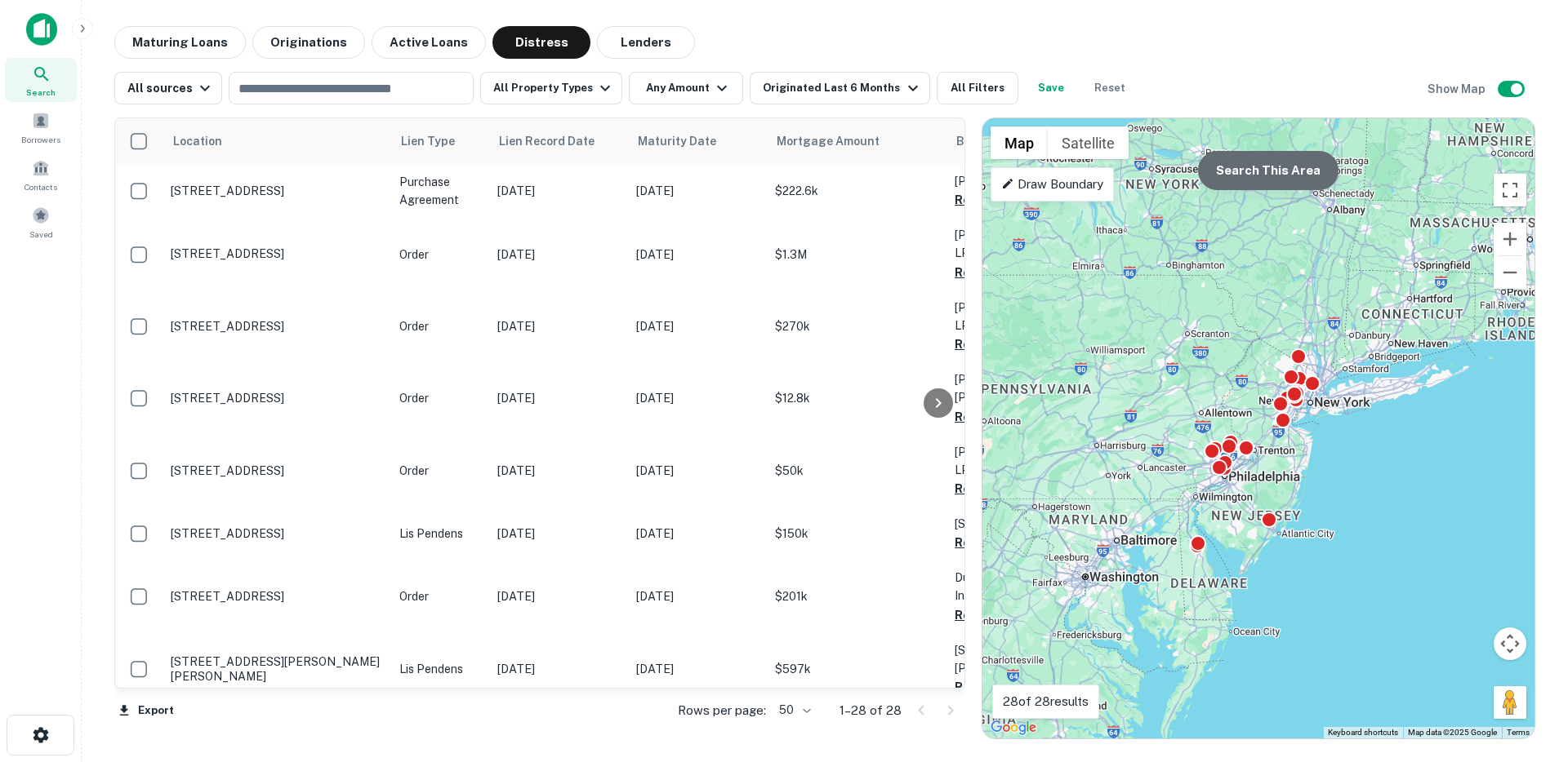
click at [1293, 183] on button "Search This Area" at bounding box center [1268, 171] width 141 height 39
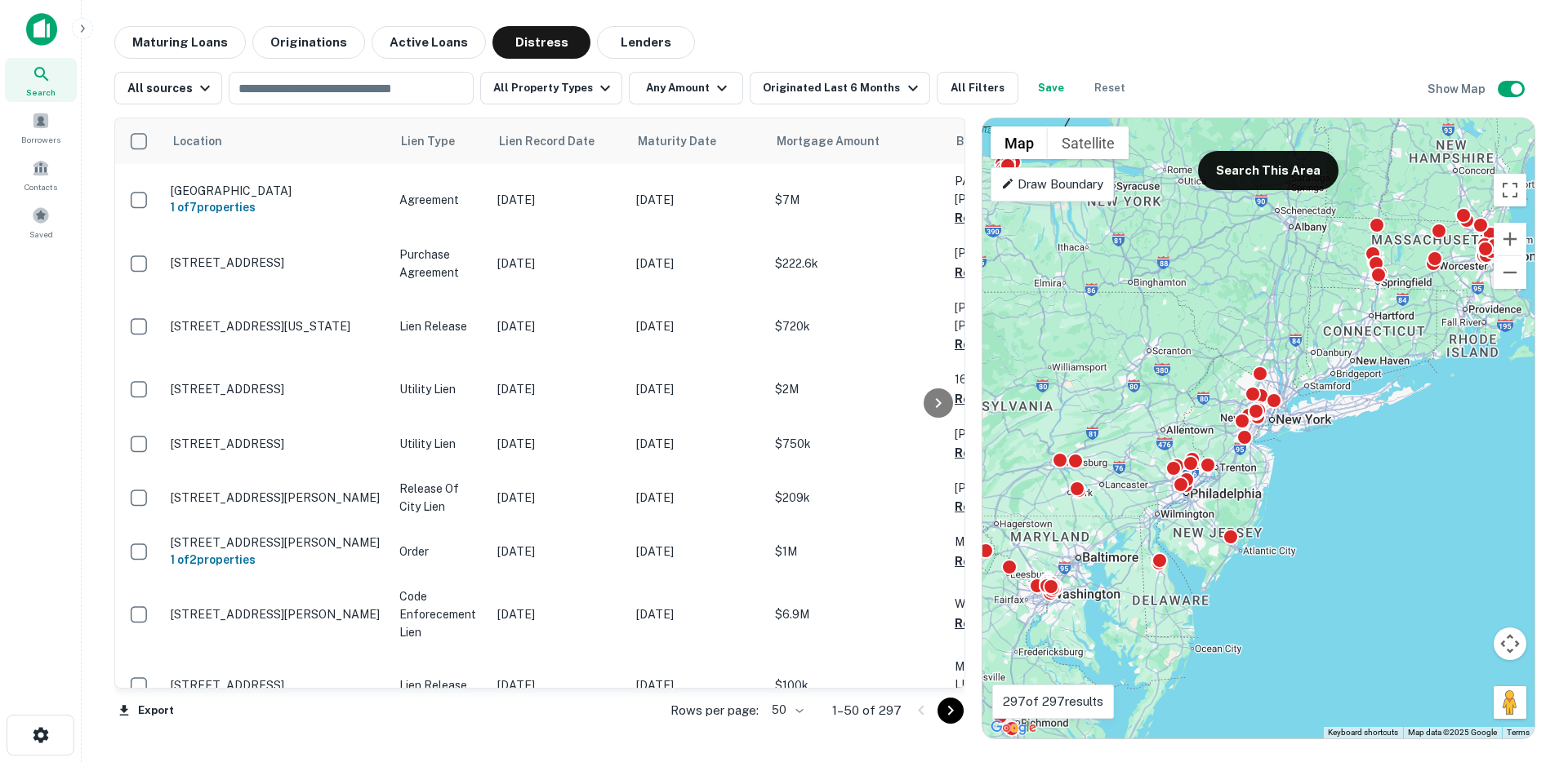
drag, startPoint x: 1301, startPoint y: 275, endPoint x: 1251, endPoint y: 295, distance: 53.9
click at [1251, 295] on div "To activate drag with keyboard, press Alt + Enter. Once in keyboard drag state,…" at bounding box center [1258, 428] width 552 height 620
click at [1225, 339] on div "To activate drag with keyboard, press Alt + Enter. Once in keyboard drag state,…" at bounding box center [1258, 428] width 552 height 620
click at [360, 92] on input "text" at bounding box center [350, 88] width 233 height 23
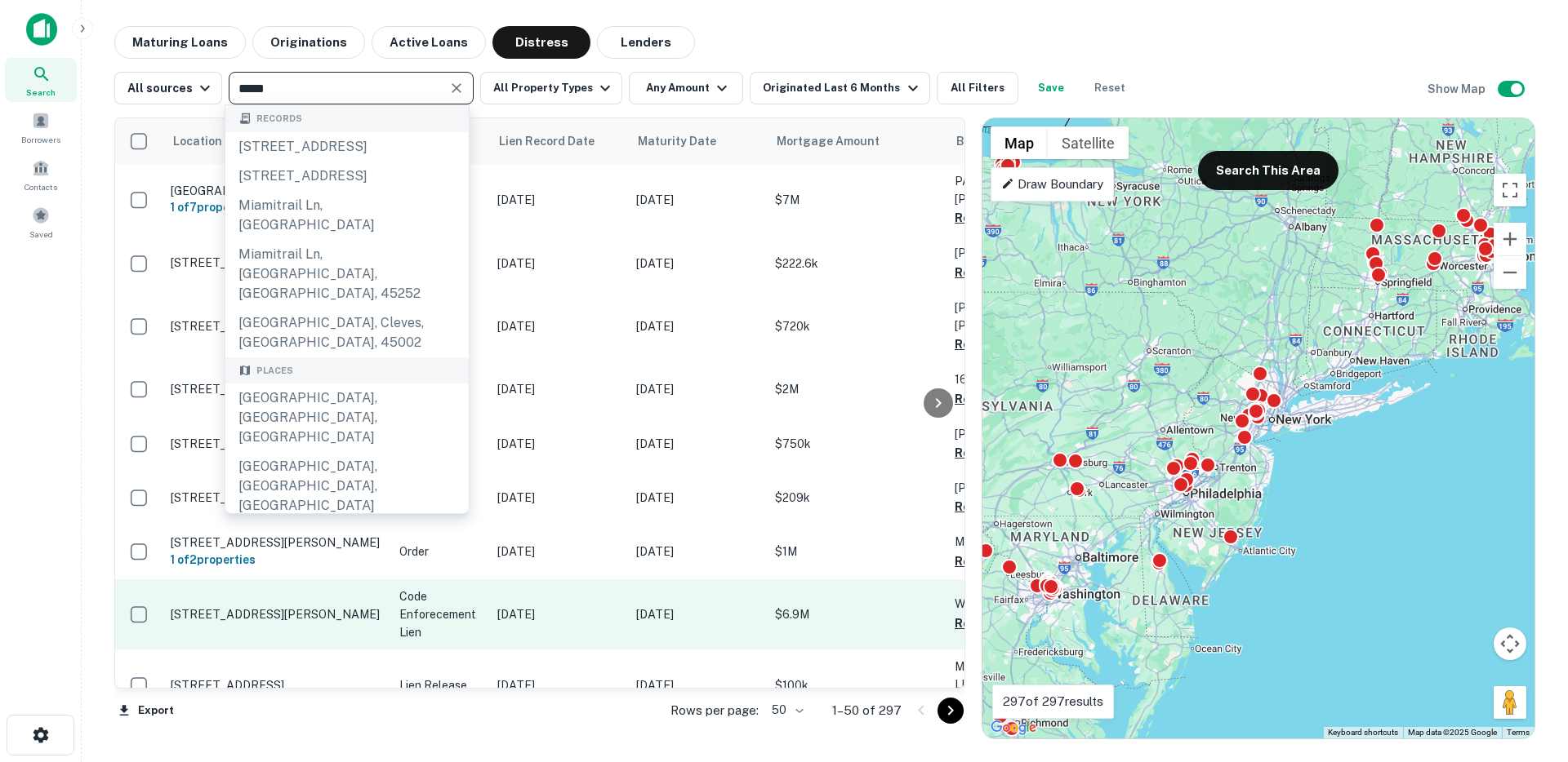
type input "*****"
click at [528, 606] on p "Aug 04, 2025" at bounding box center [558, 614] width 122 height 18
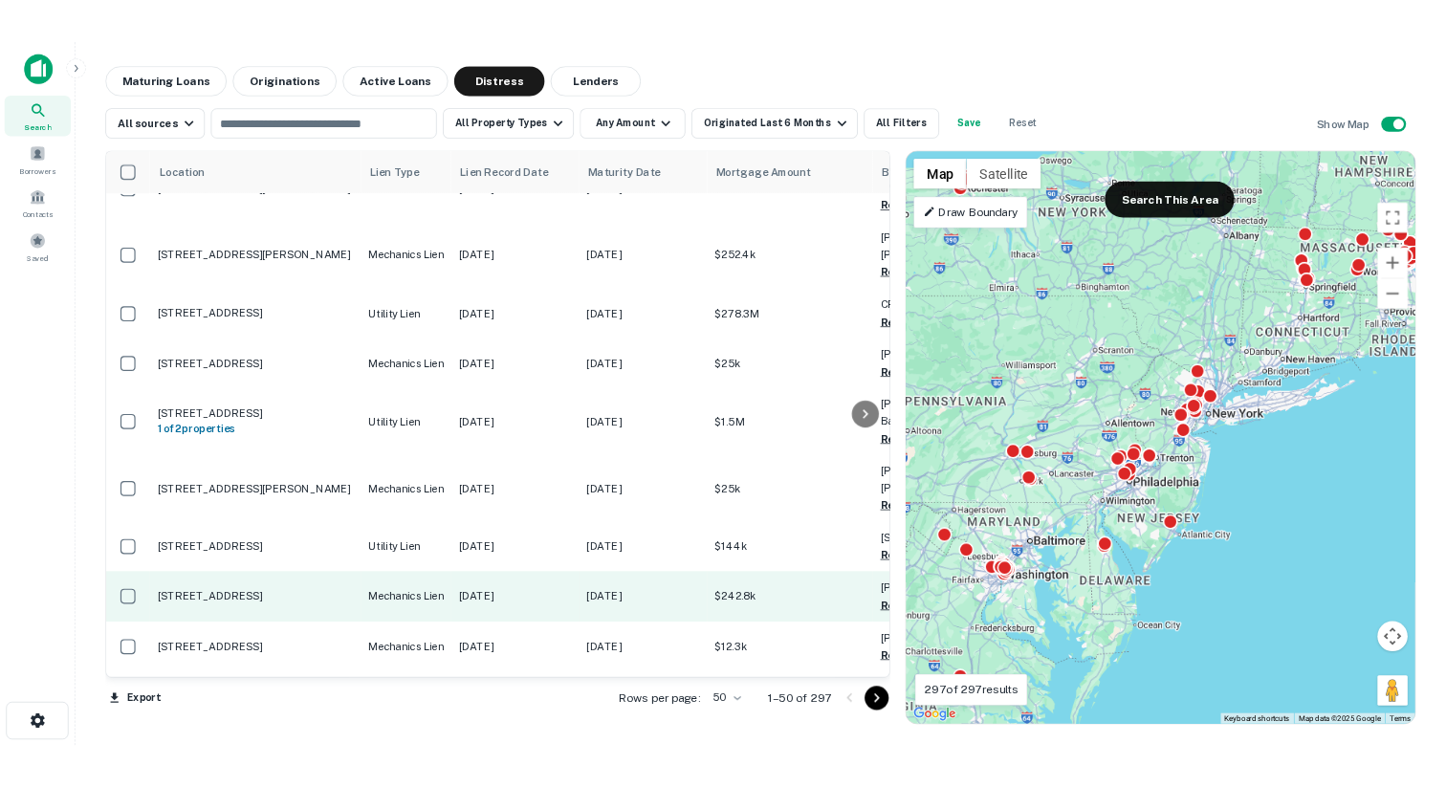
scroll to position [2454, 0]
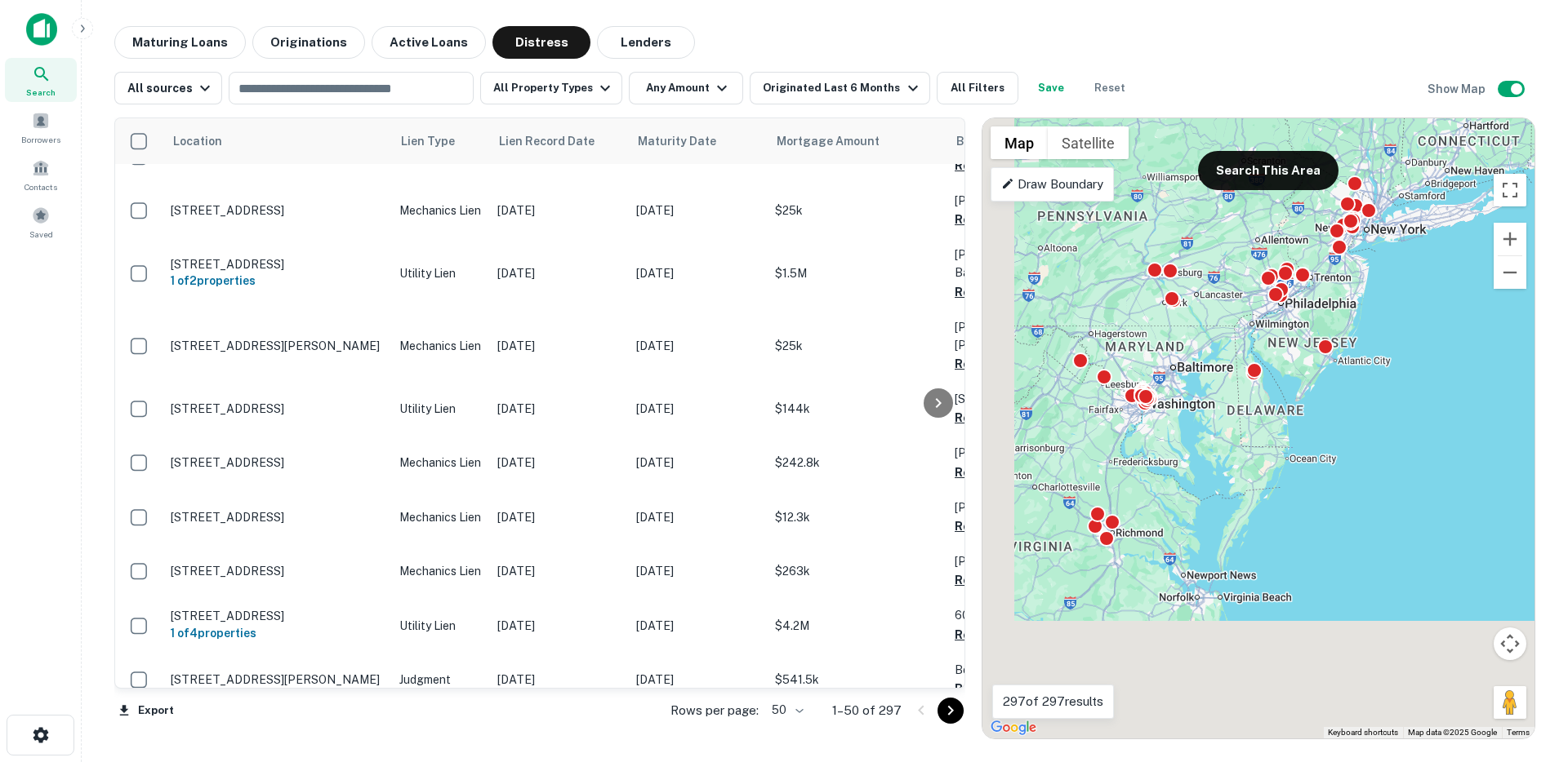
drag, startPoint x: 1366, startPoint y: 422, endPoint x: 1425, endPoint y: 316, distance: 121.3
click at [1449, 283] on div "To activate drag with keyboard, press Alt + Enter. Once in keyboard drag state,…" at bounding box center [1258, 428] width 552 height 620
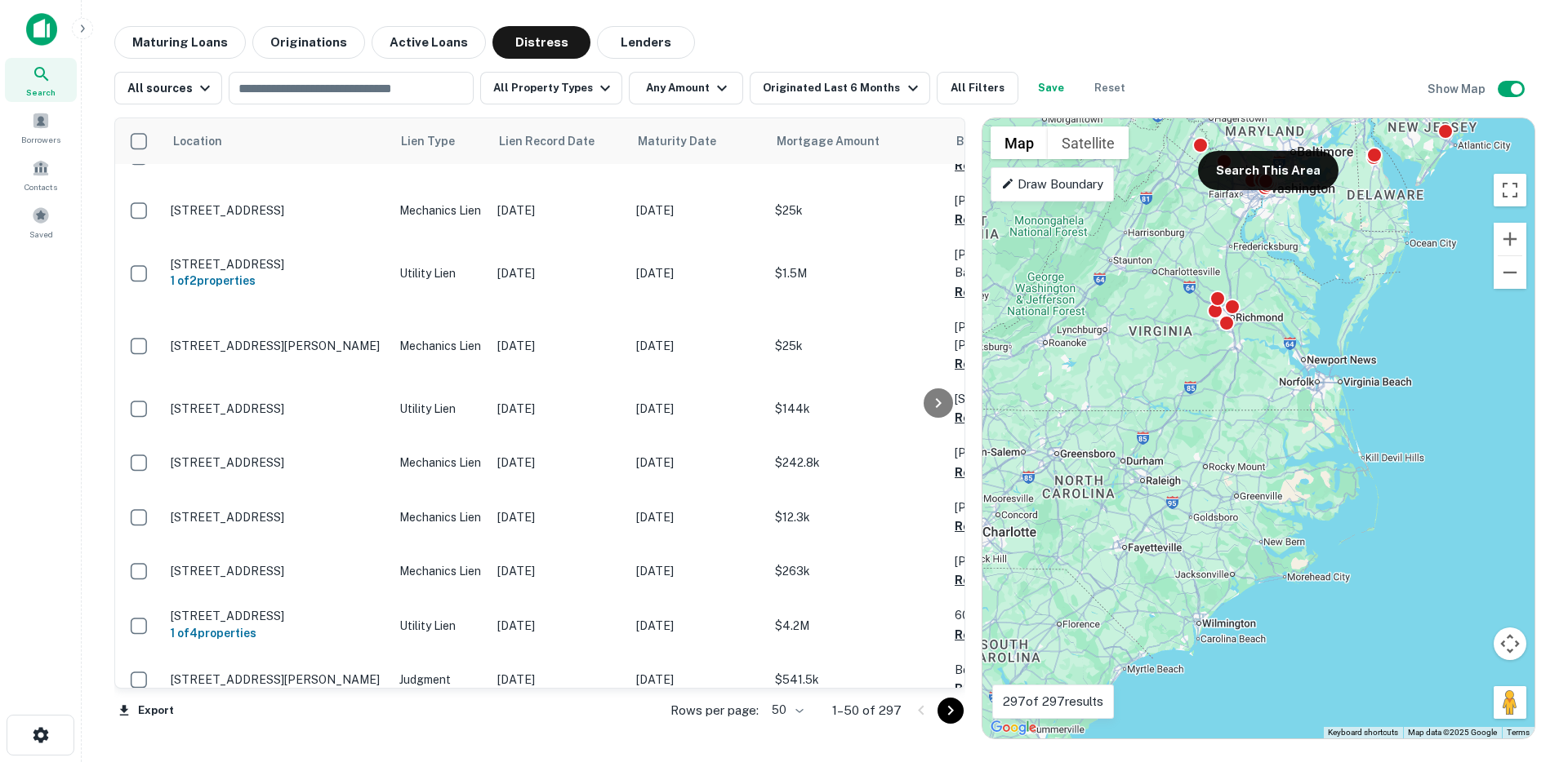
drag, startPoint x: 1372, startPoint y: 488, endPoint x: 1417, endPoint y: 332, distance: 162.4
click at [1422, 329] on div "To activate drag with keyboard, press Alt + Enter. Once in keyboard drag state,…" at bounding box center [1258, 428] width 552 height 620
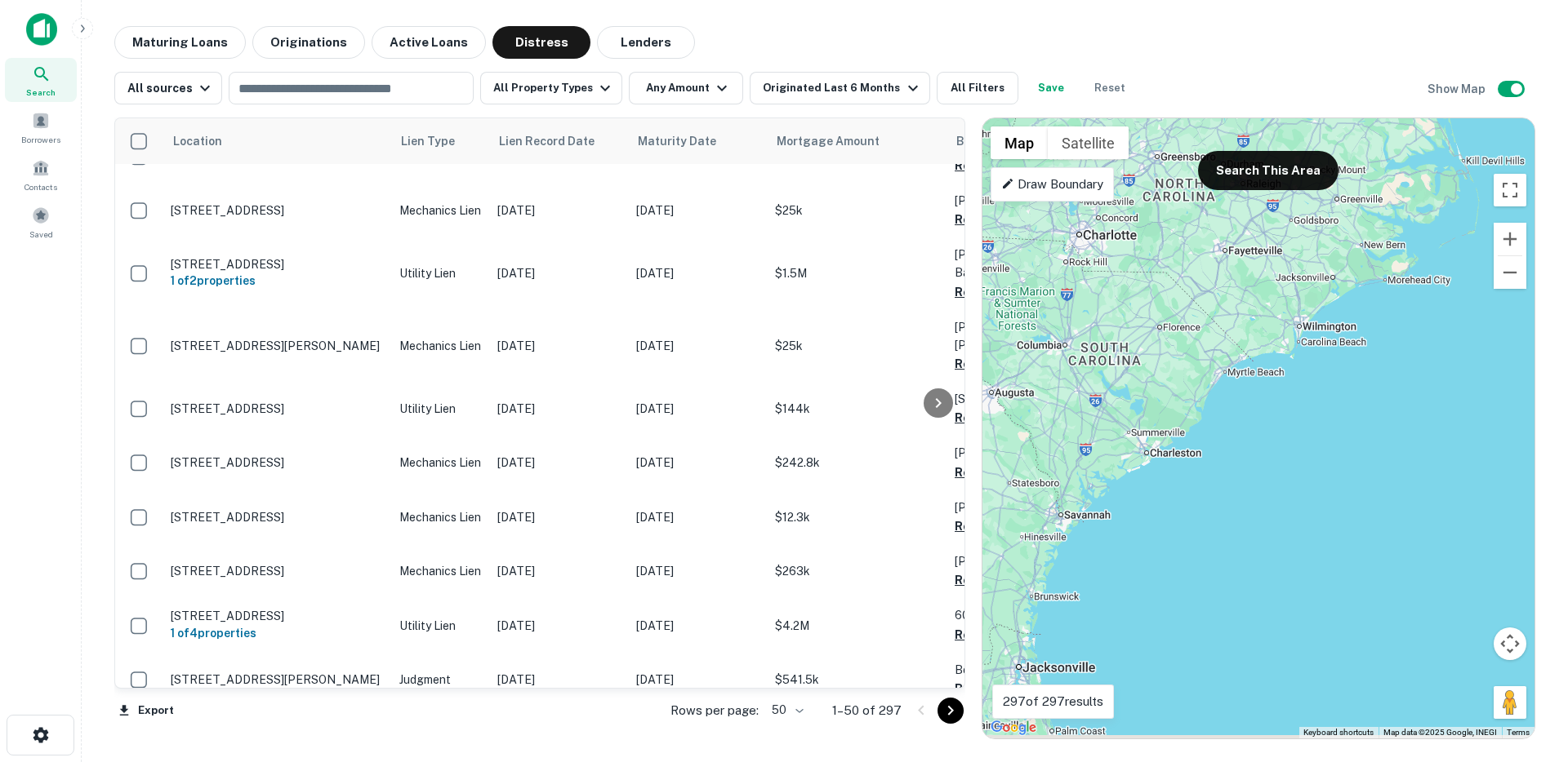
drag, startPoint x: 1193, startPoint y: 429, endPoint x: 1273, endPoint y: 356, distance: 108.3
click at [1257, 365] on div "To activate drag with keyboard, press Alt + Enter. Once in keyboard drag state,…" at bounding box center [1258, 428] width 552 height 620
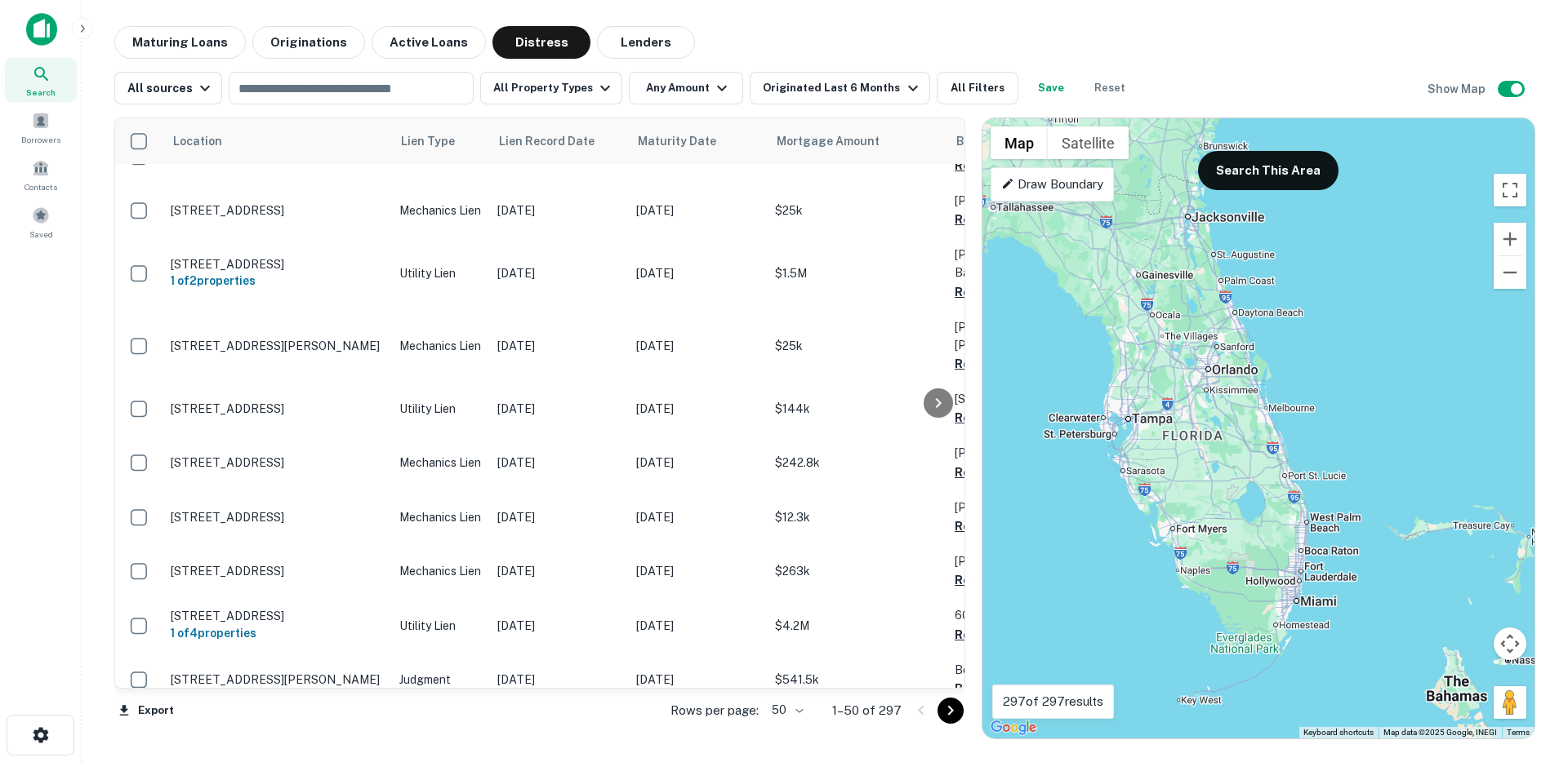
drag, startPoint x: 1254, startPoint y: 442, endPoint x: 1238, endPoint y: 234, distance: 208.6
click at [1238, 234] on div "To activate drag with keyboard, press Alt + Enter. Once in keyboard drag state,…" at bounding box center [1258, 428] width 552 height 620
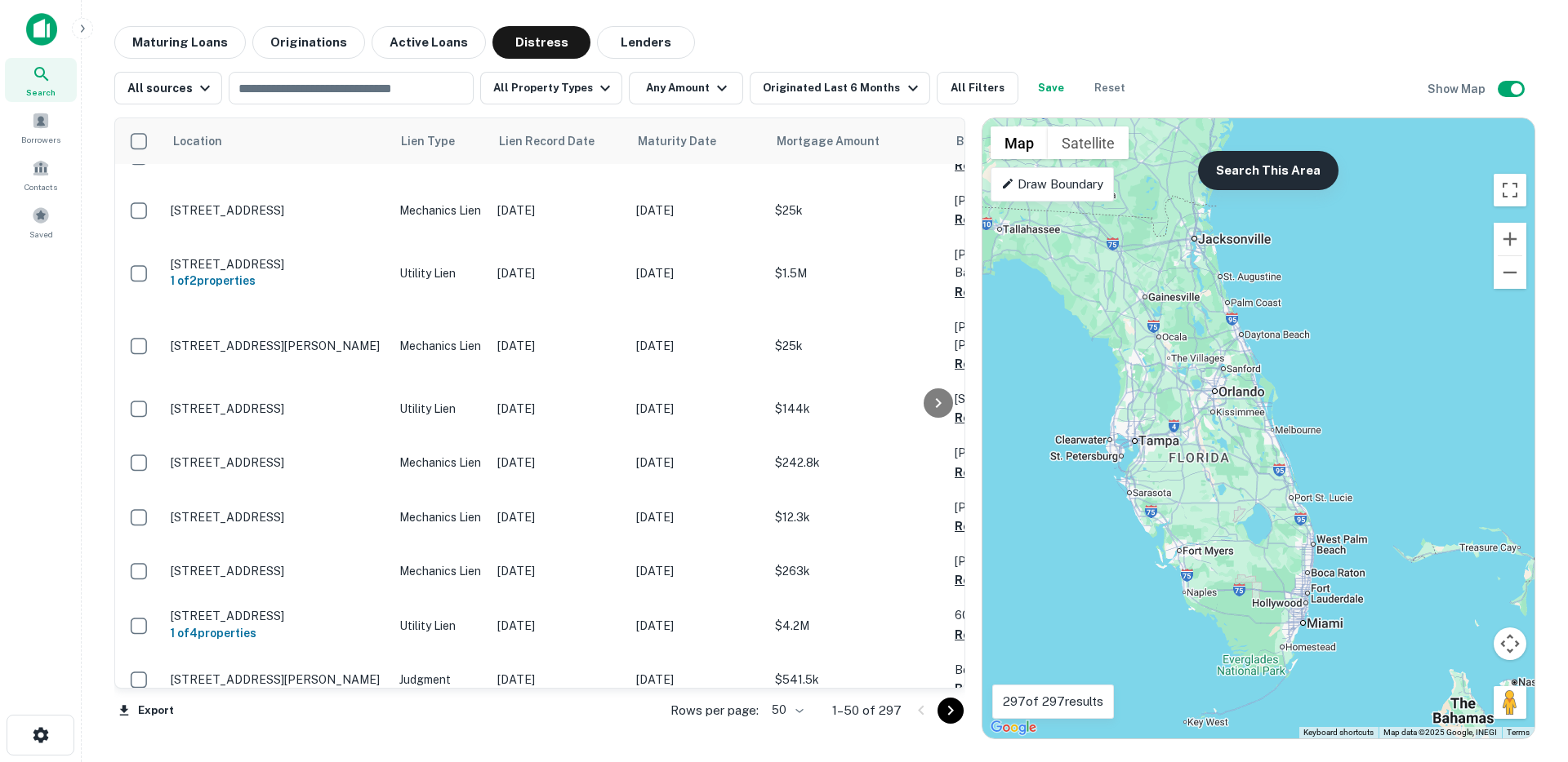
click at [1258, 174] on button "Search This Area" at bounding box center [1268, 171] width 141 height 39
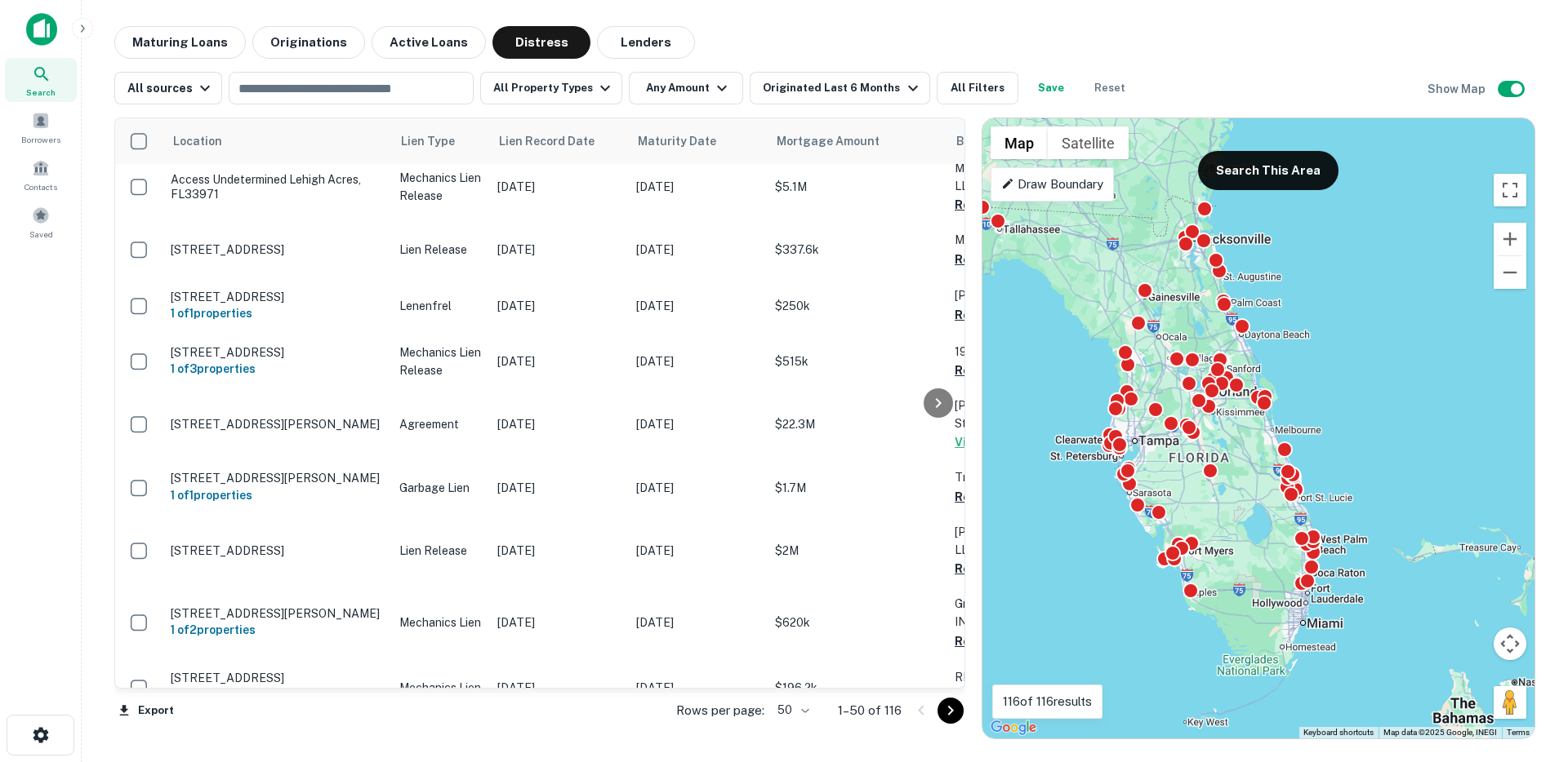
scroll to position [2094, 0]
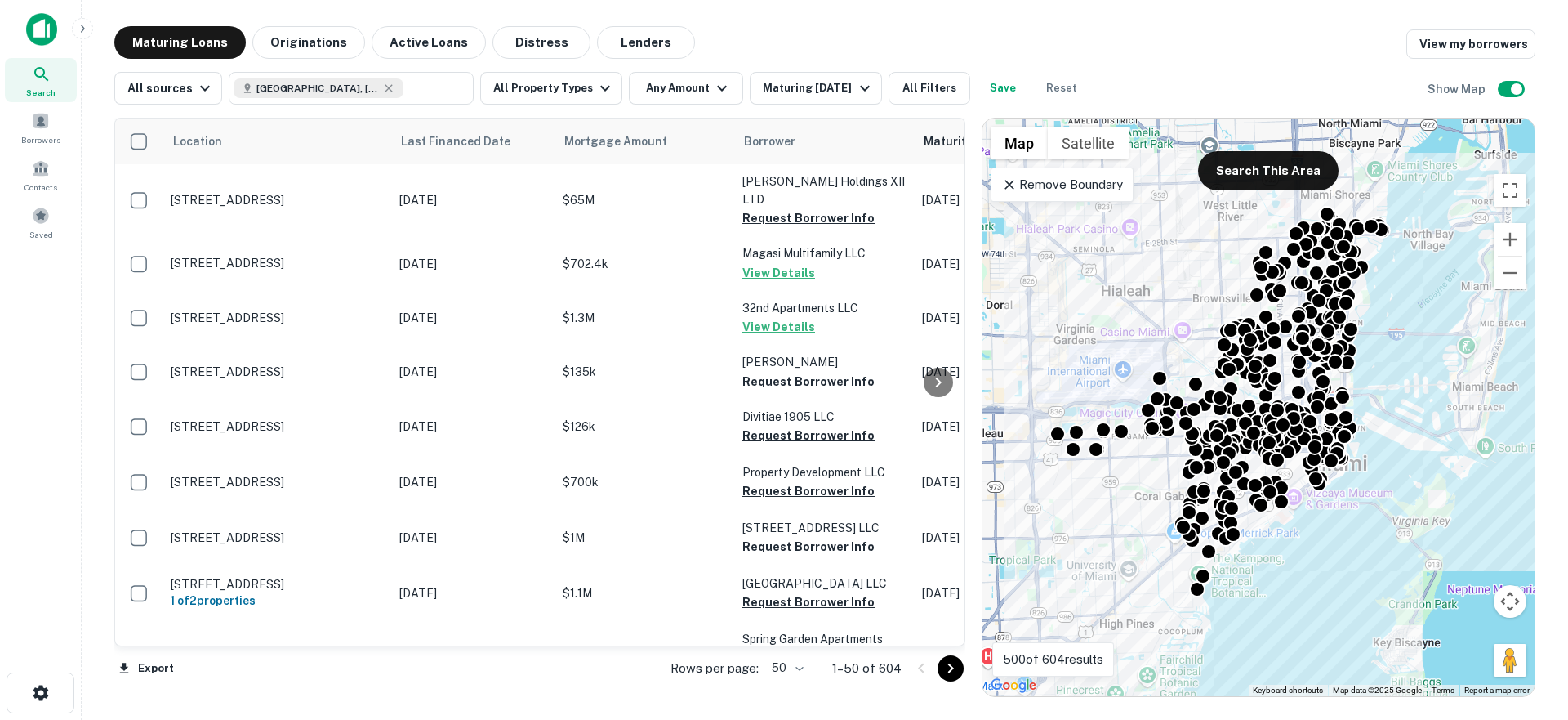
click at [1009, 182] on icon at bounding box center [1009, 184] width 9 height 9
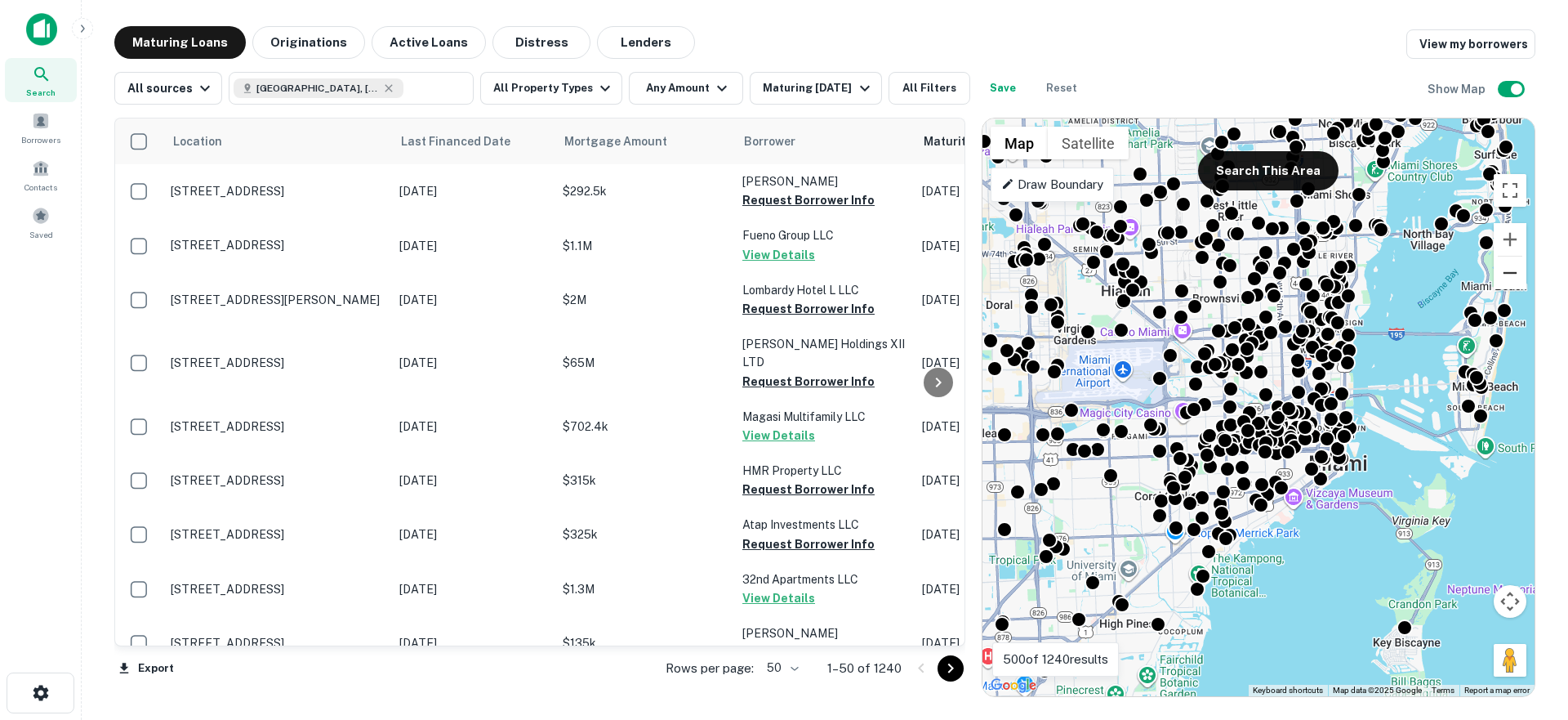
click at [1499, 278] on button "Zoom out" at bounding box center [1510, 272] width 32 height 32
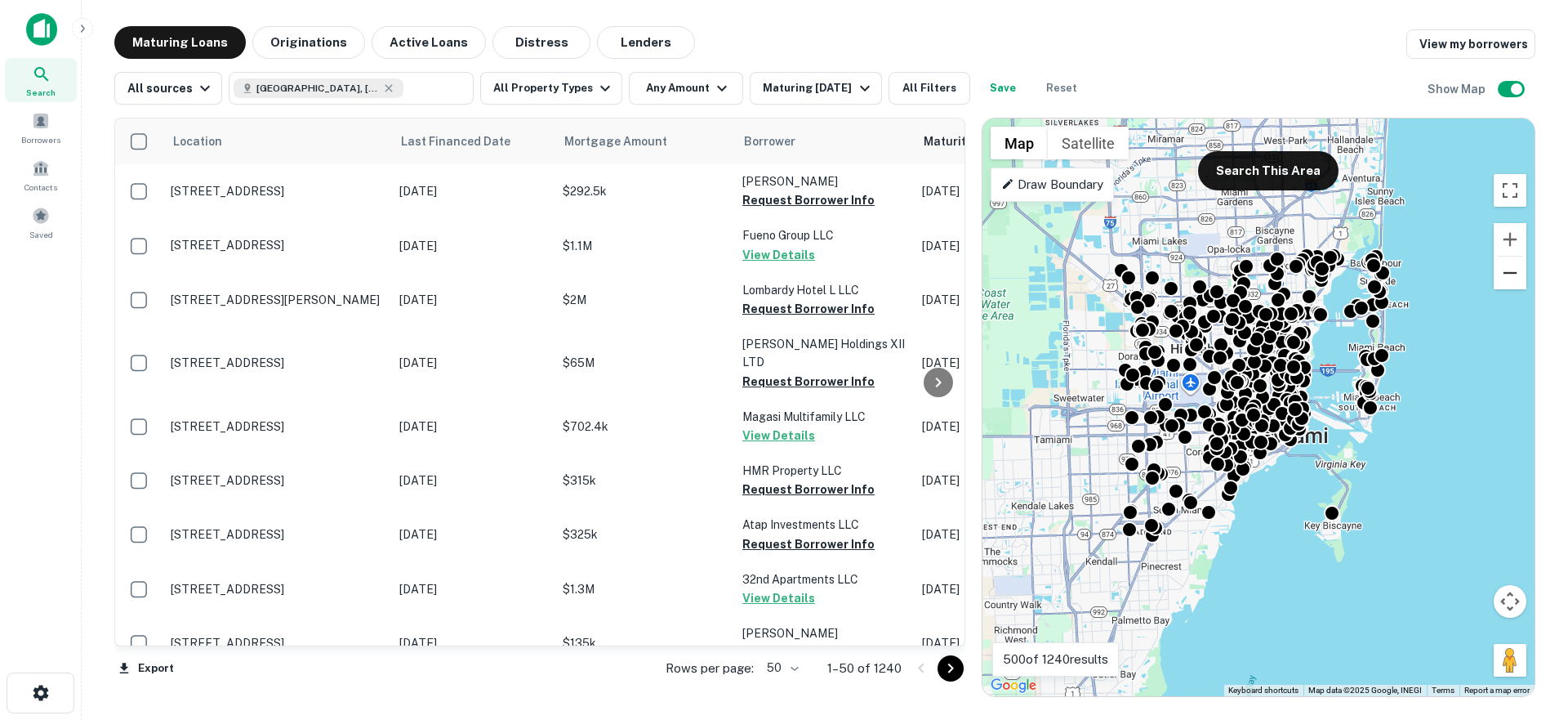
click at [1504, 278] on button "Zoom out" at bounding box center [1510, 272] width 32 height 32
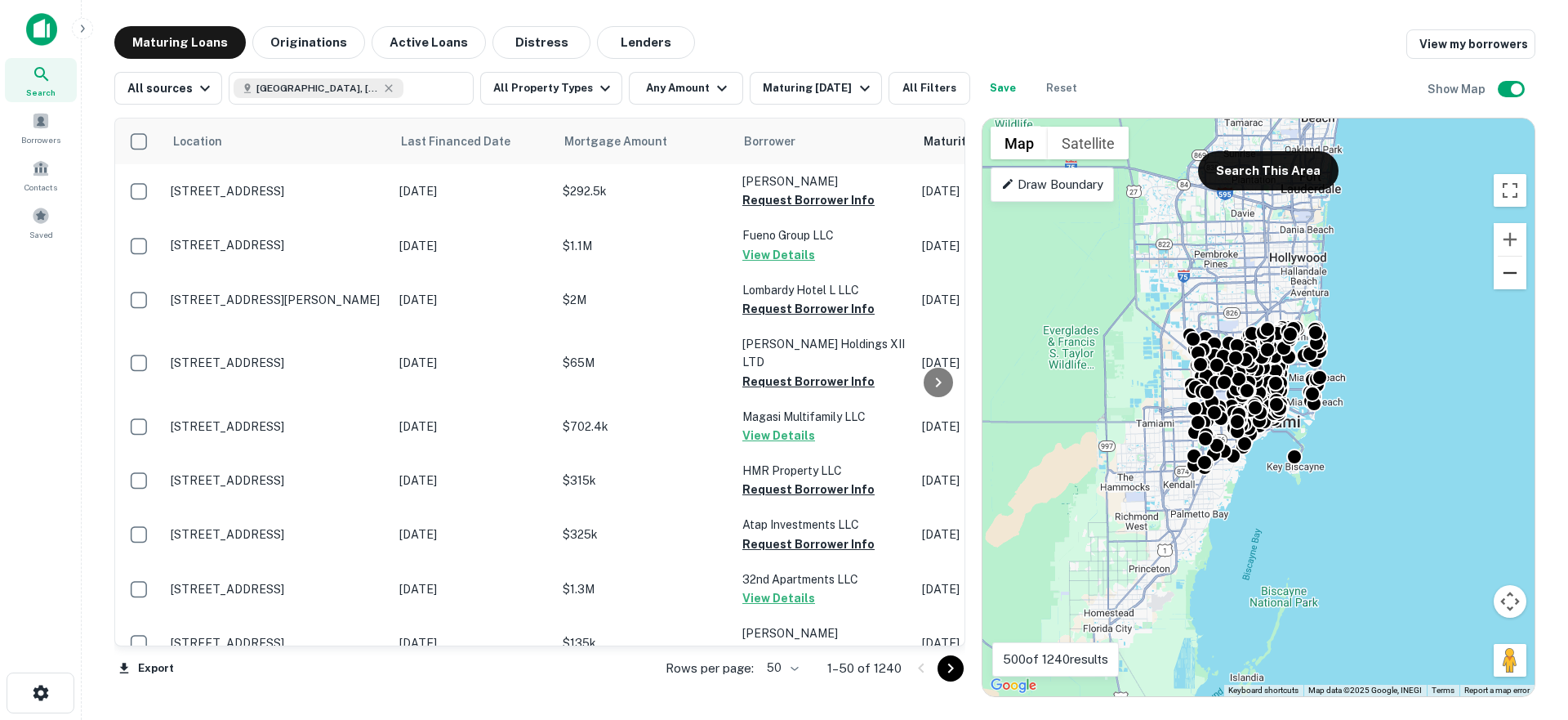
click at [1504, 278] on button "Zoom out" at bounding box center [1510, 272] width 32 height 32
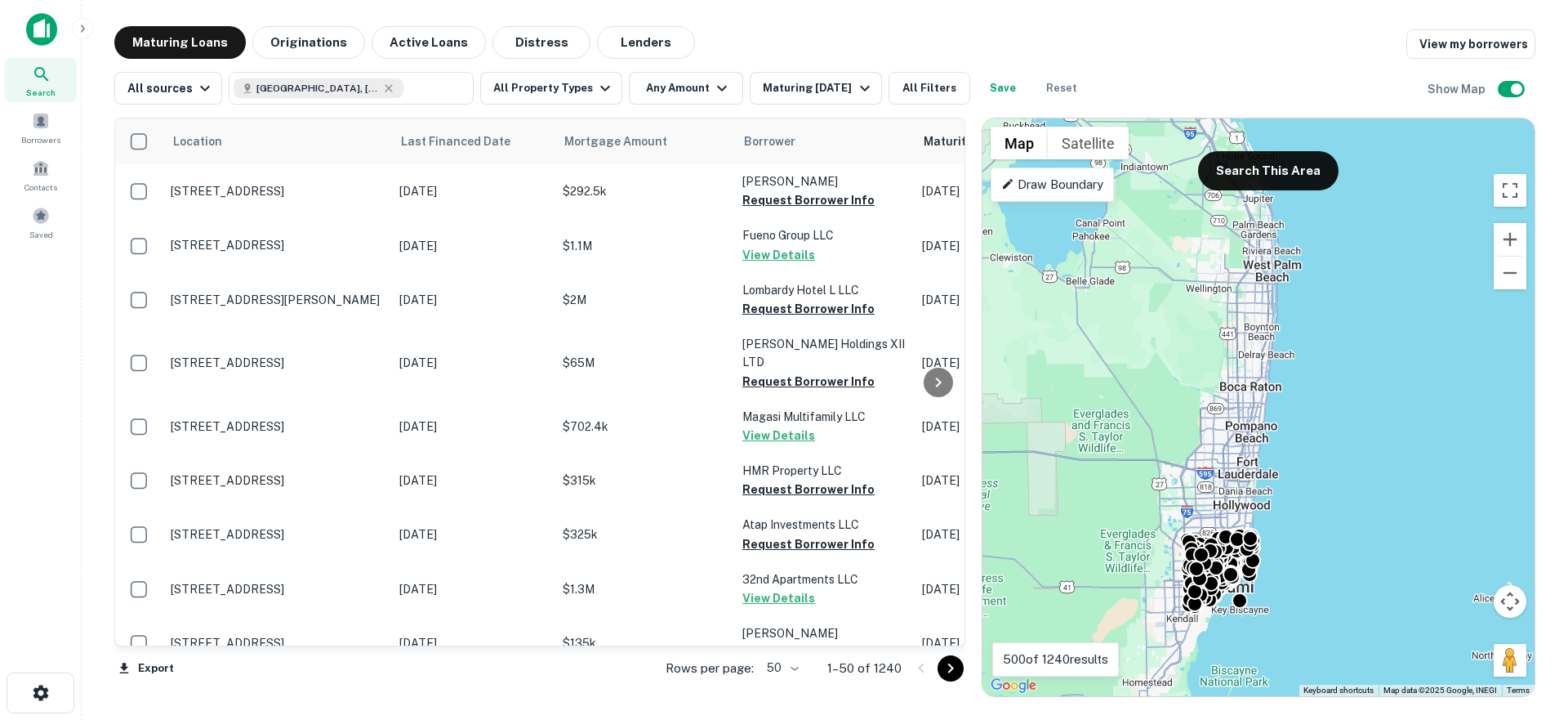
drag, startPoint x: 1402, startPoint y: 342, endPoint x: 1375, endPoint y: 458, distance: 119.1
click at [1375, 458] on div "To activate drag with keyboard, press Alt + Enter. Once in keyboard drag state,…" at bounding box center [1258, 407] width 552 height 577
click at [1275, 171] on button "Search This Area" at bounding box center [1268, 171] width 141 height 39
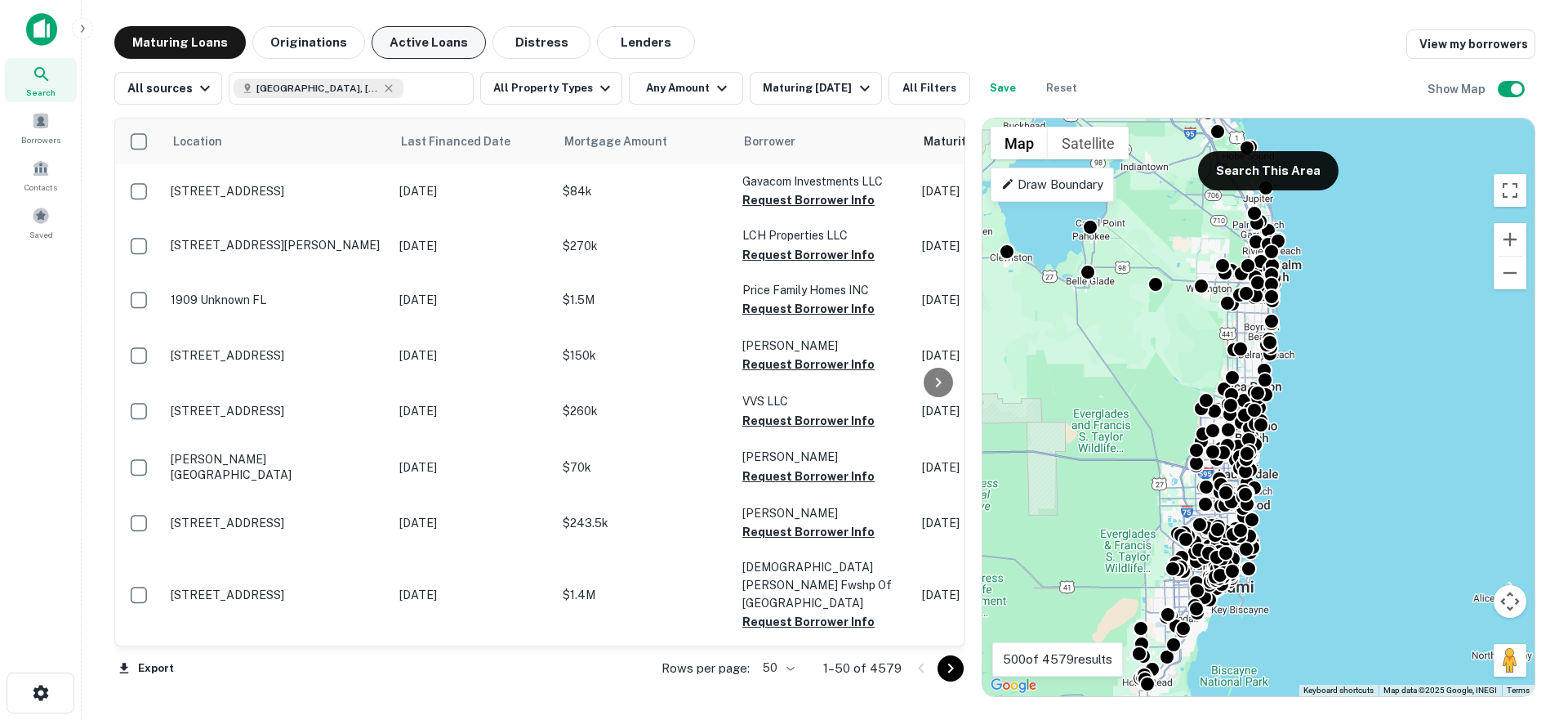
click at [444, 47] on button "Active Loans" at bounding box center [428, 43] width 114 height 32
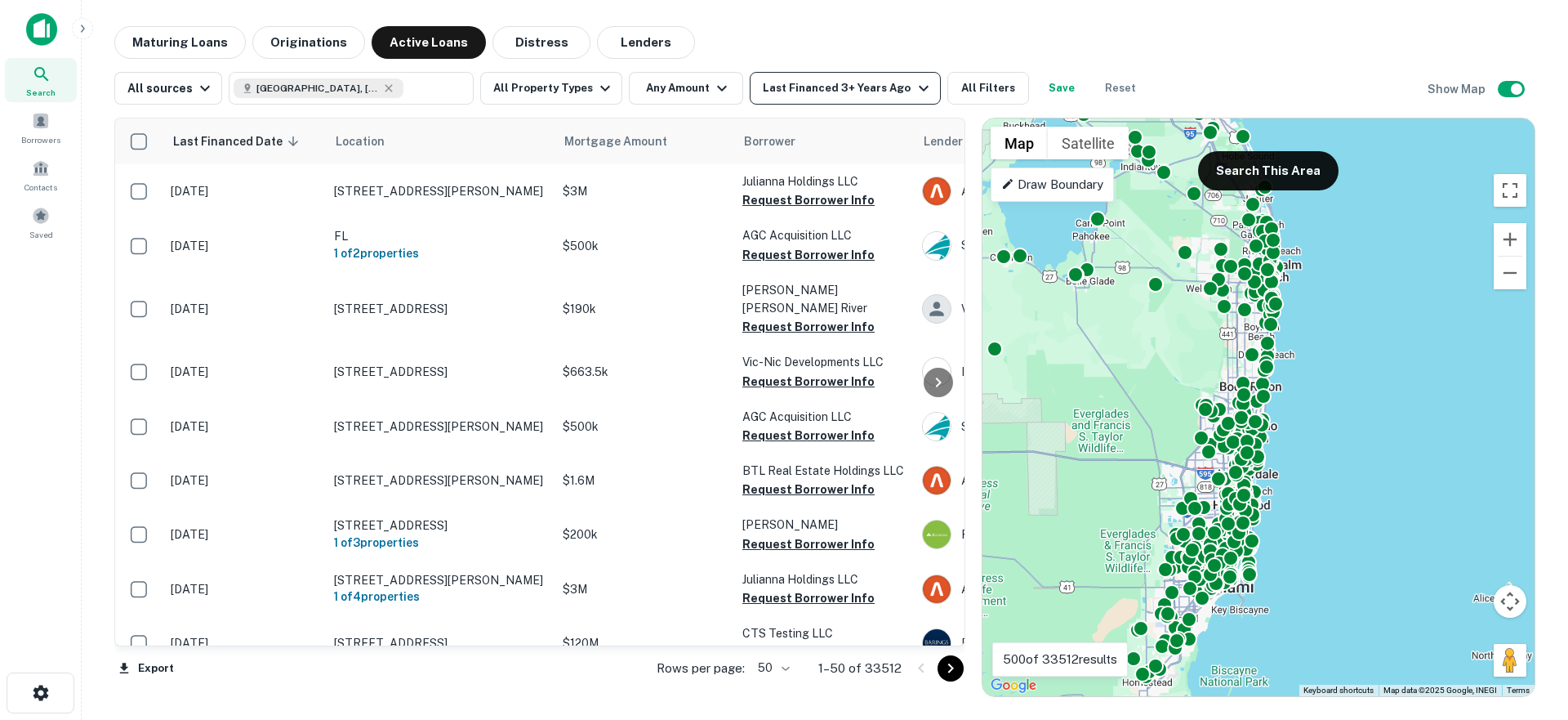
click at [802, 82] on div "Last Financed 3+ Years Ago" at bounding box center [847, 88] width 170 height 20
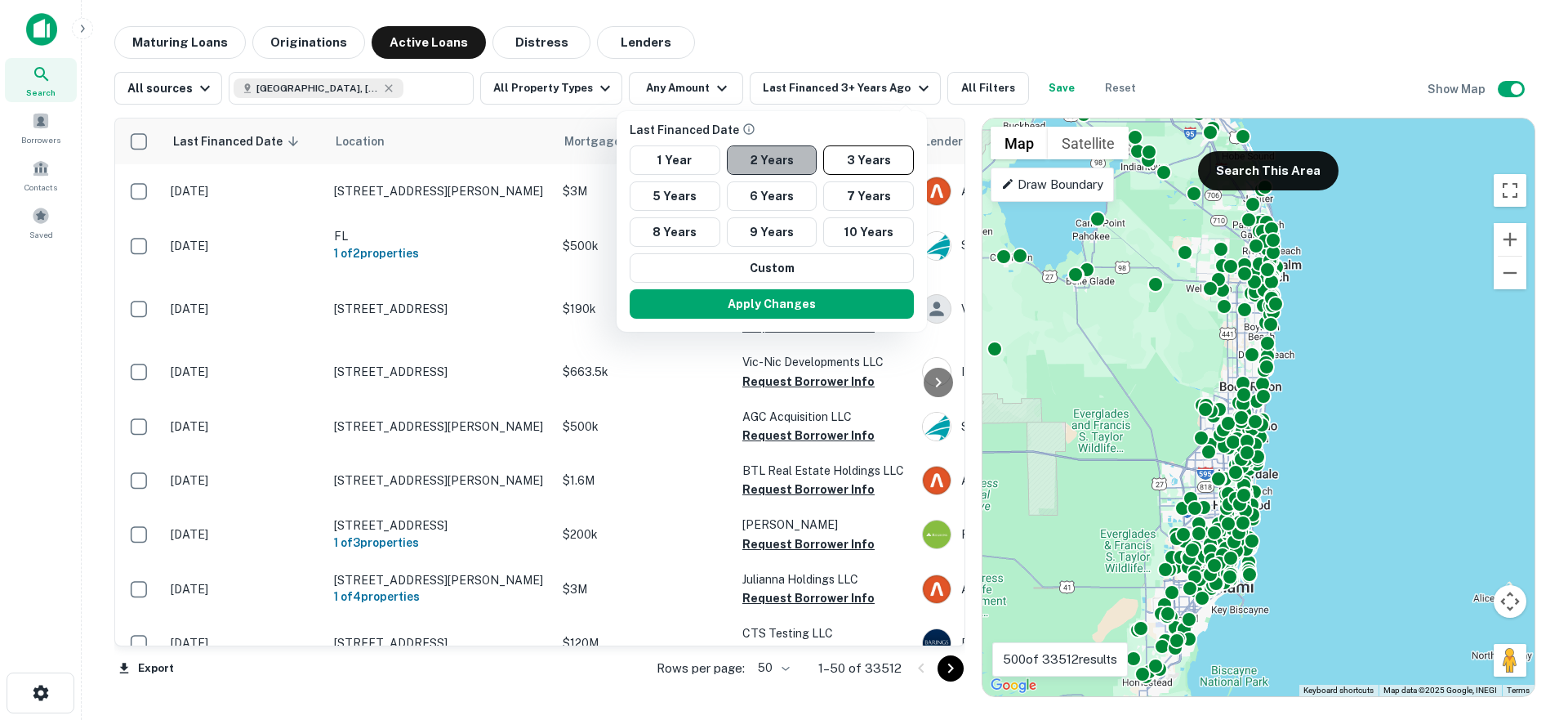
click at [784, 165] on button "2 Years" at bounding box center [772, 160] width 90 height 29
click at [792, 302] on button "Apply Changes" at bounding box center [772, 304] width 284 height 29
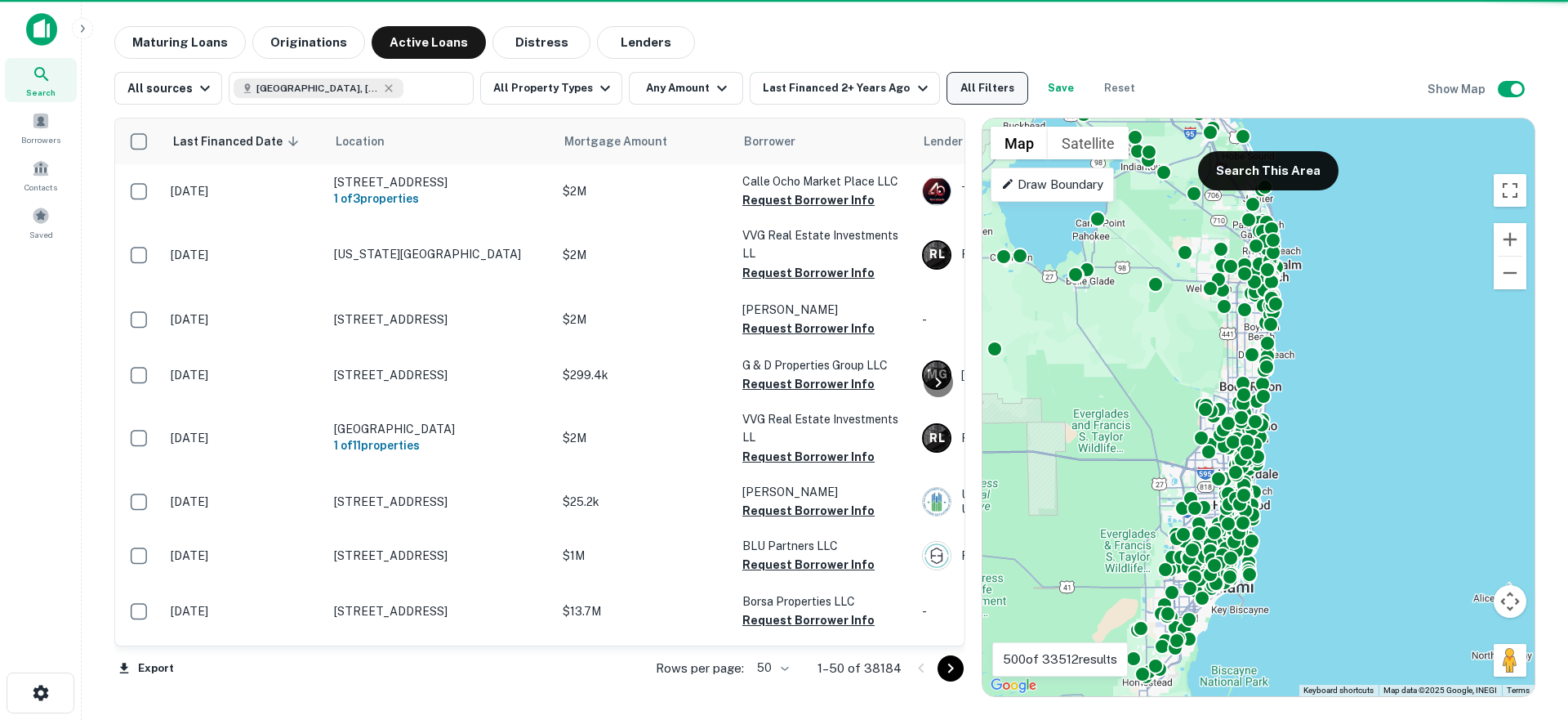
click at [958, 94] on button "All Filters" at bounding box center [988, 88] width 82 height 32
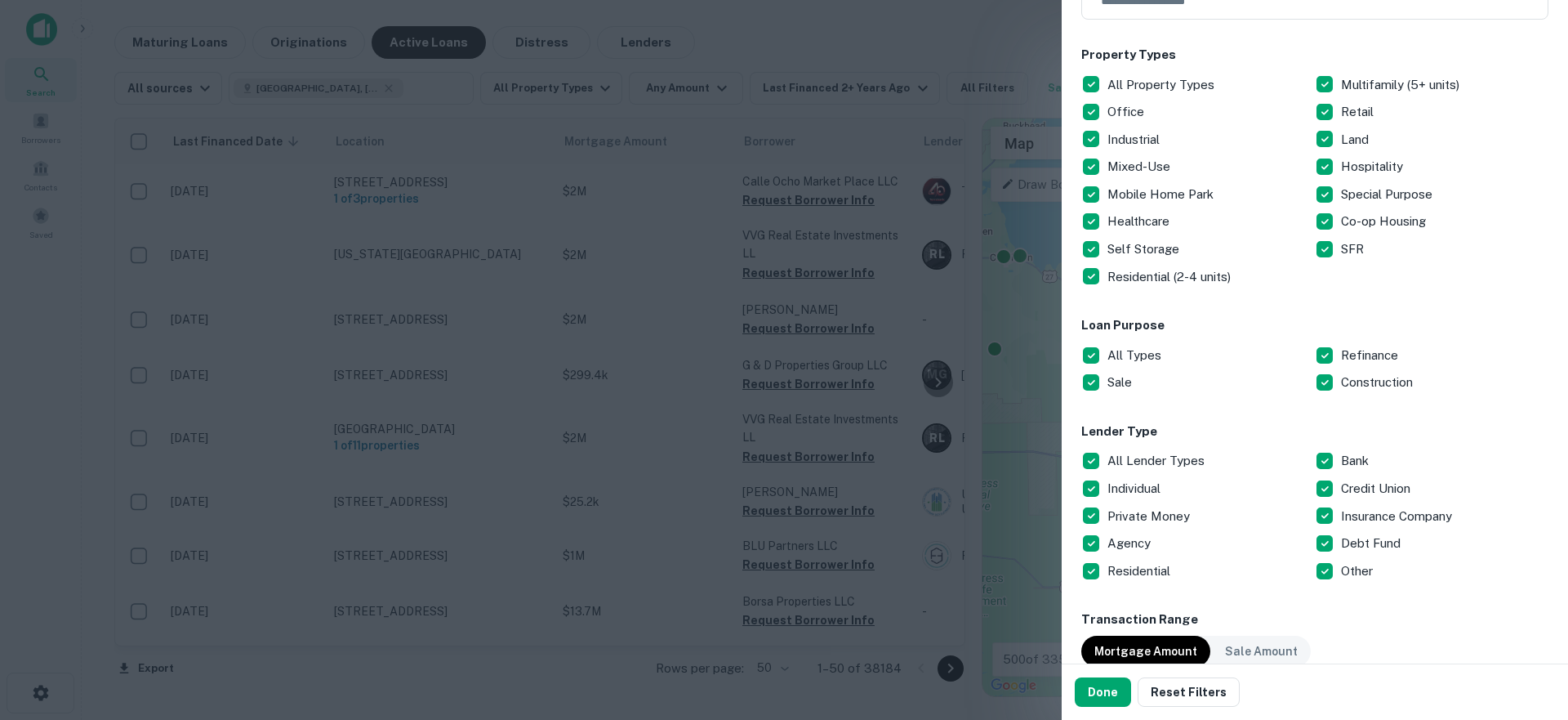
scroll to position [350, 0]
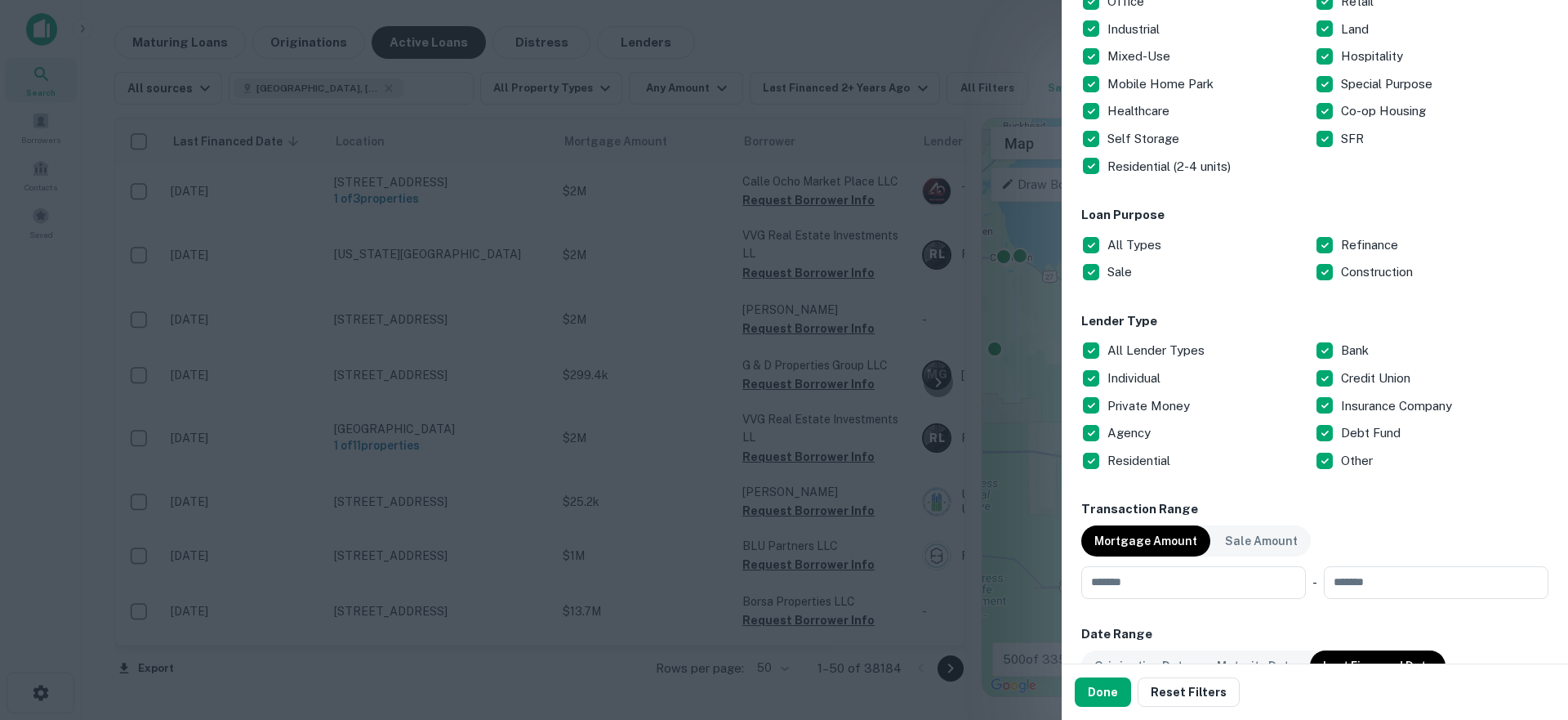
click at [1116, 342] on p "All Lender Types" at bounding box center [1157, 350] width 101 height 20
click at [1344, 431] on p "Debt Fund" at bounding box center [1373, 433] width 63 height 20
click at [1094, 690] on button "Done" at bounding box center [1103, 692] width 56 height 29
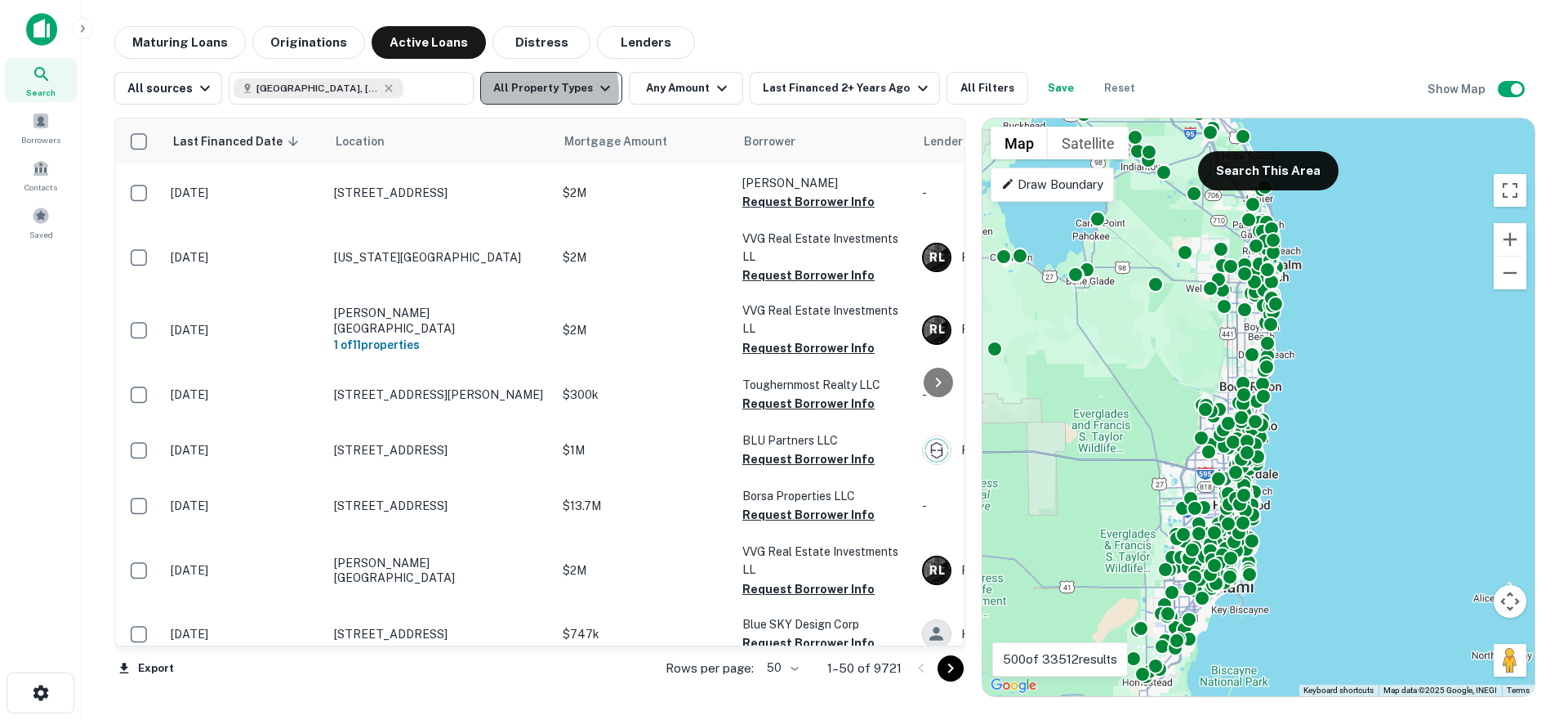
click at [539, 91] on button "All Property Types" at bounding box center [551, 88] width 142 height 32
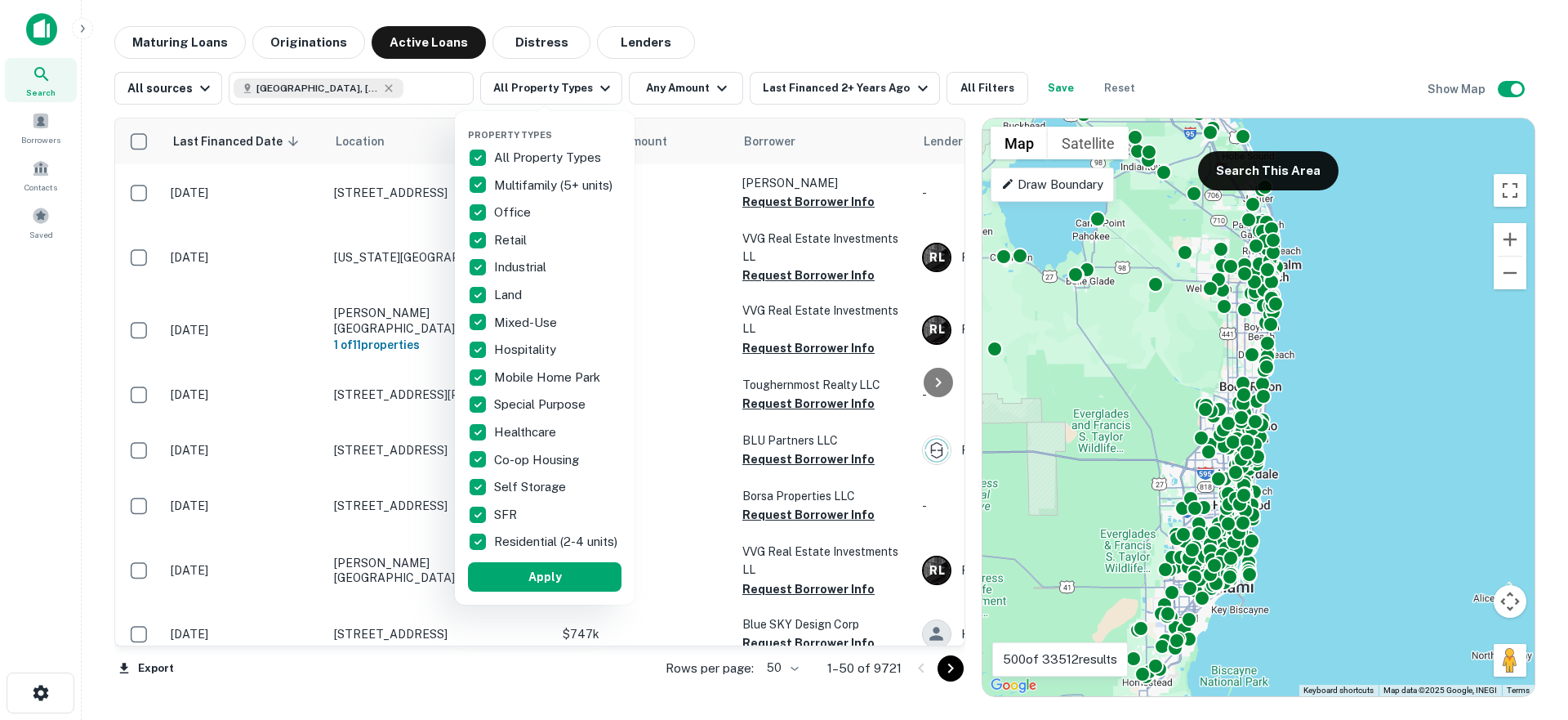
click at [664, 89] on div at bounding box center [784, 360] width 1568 height 720
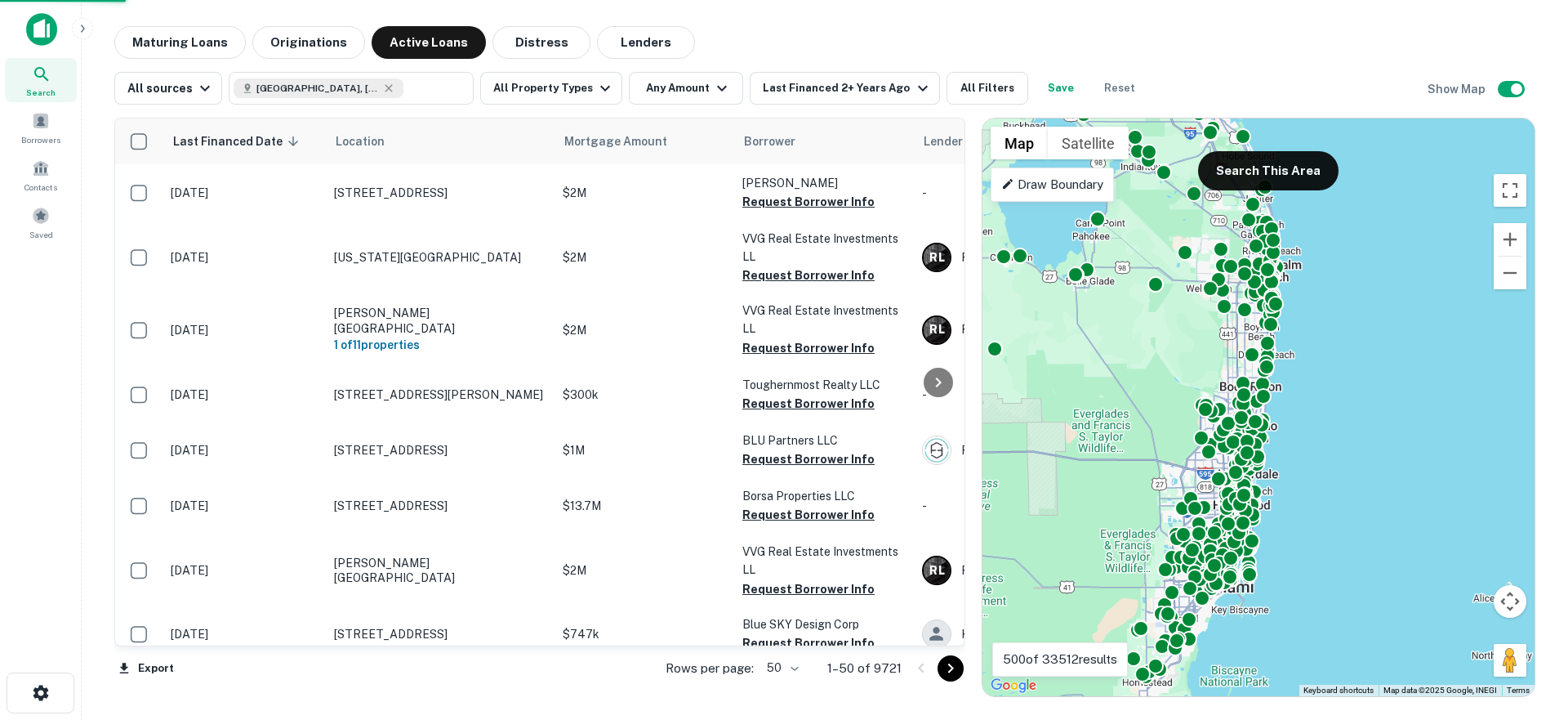
click at [673, 96] on div at bounding box center [784, 360] width 1568 height 720
click at [668, 86] on div "Property Types All Property Types Multifamily (5+ units) Office Retail Industri…" at bounding box center [784, 360] width 1568 height 720
click at [695, 91] on div "Property Types All Property Types Multifamily (5+ units) Office Retail Industri…" at bounding box center [784, 360] width 1568 height 720
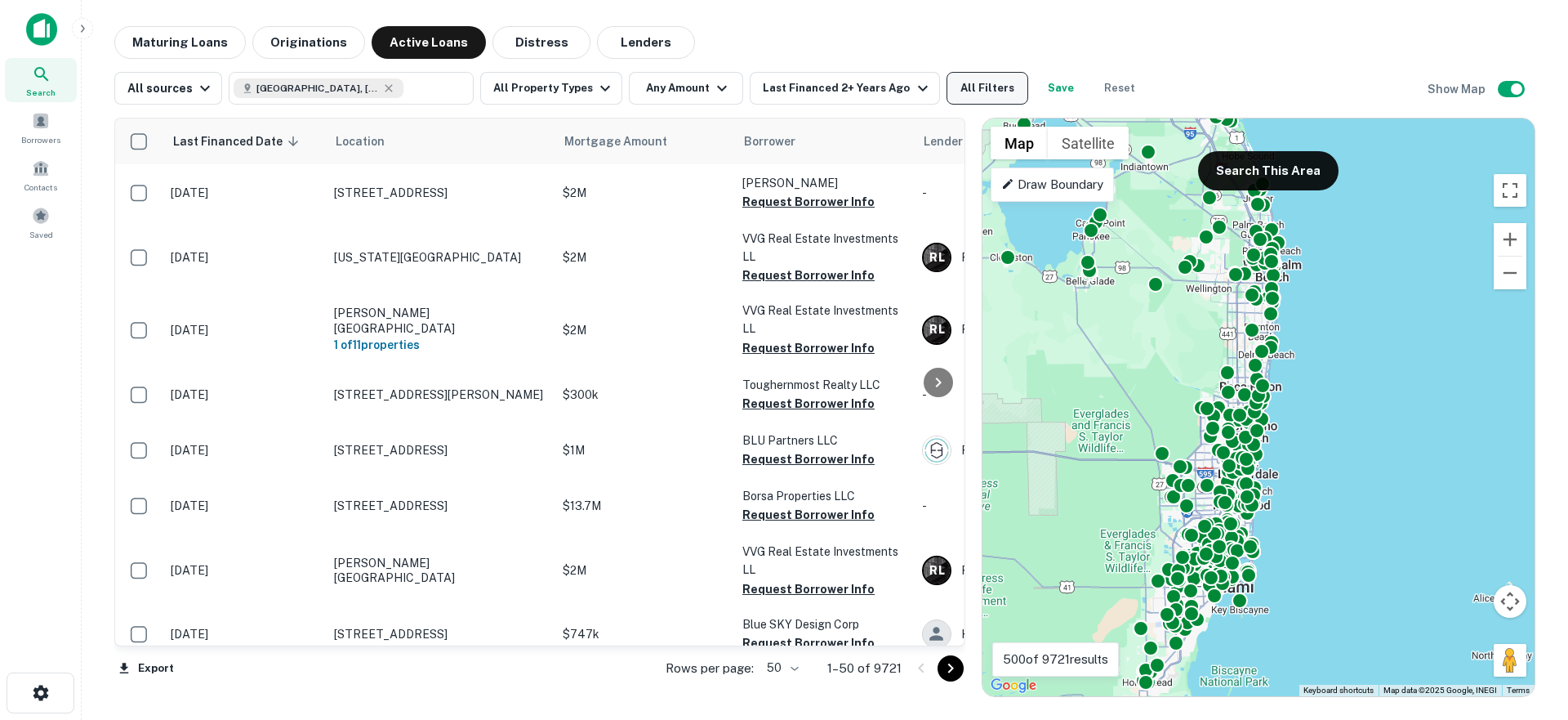
click at [974, 90] on button "All Filters" at bounding box center [988, 88] width 82 height 32
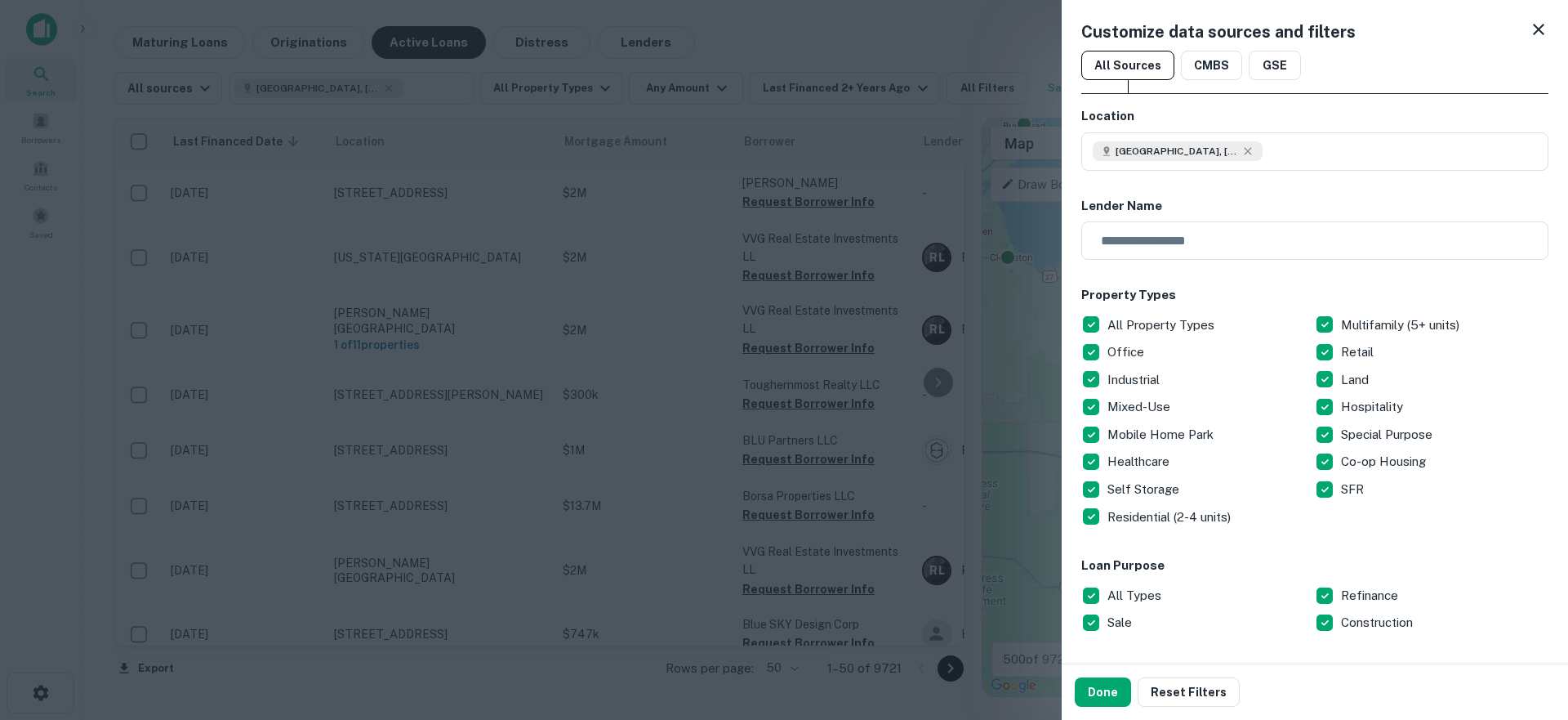
scroll to position [535, 0]
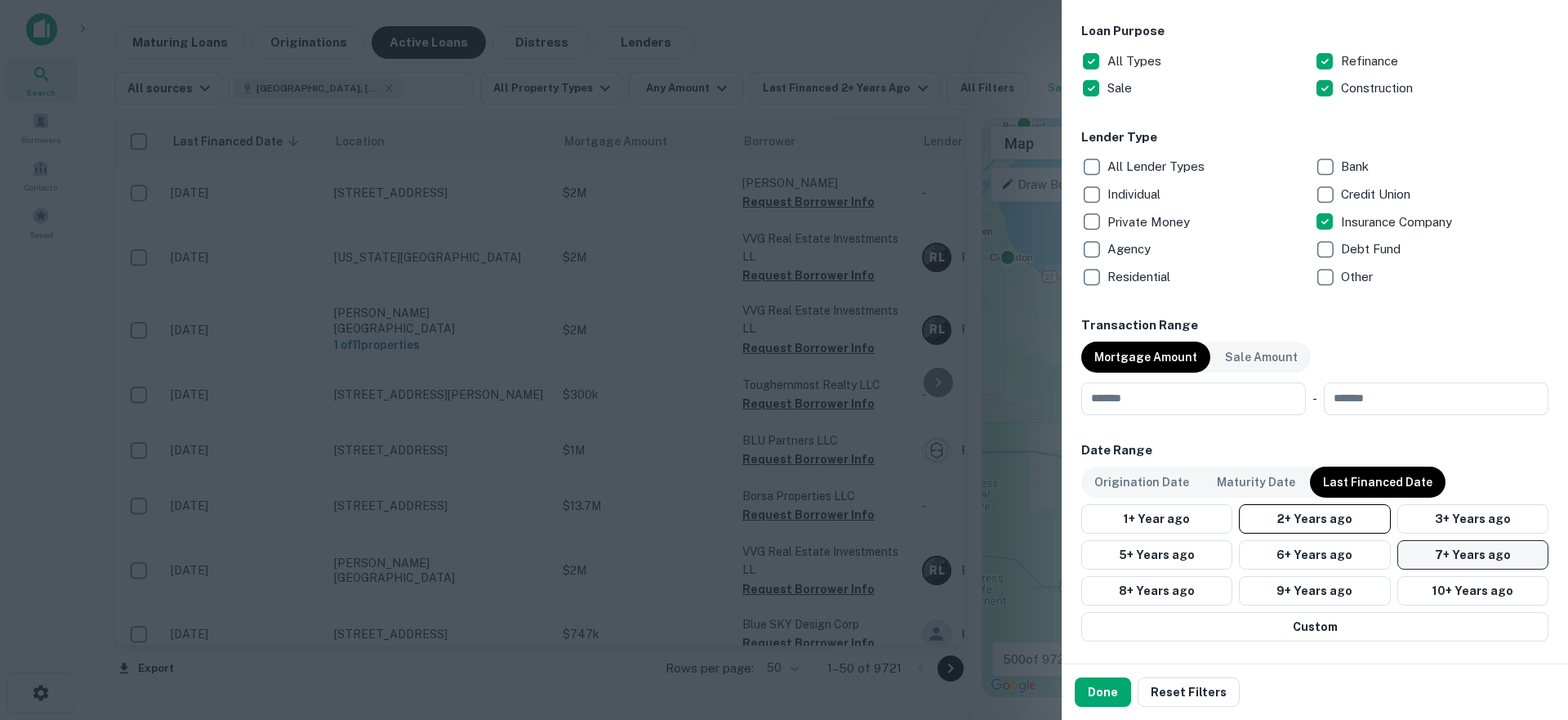
click at [1408, 545] on button "7+ Years ago" at bounding box center [1472, 554] width 151 height 29
click at [1118, 690] on button "Done" at bounding box center [1103, 692] width 56 height 29
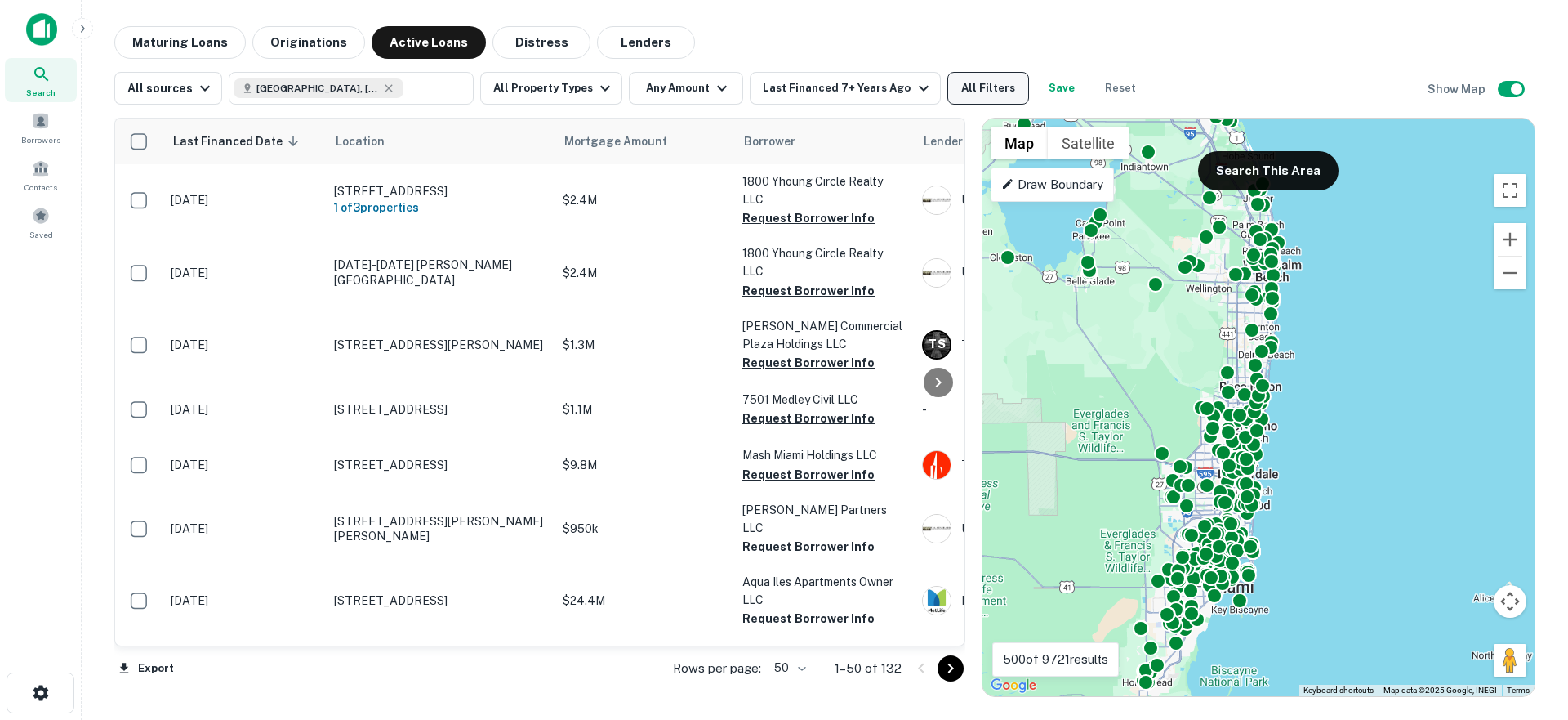
click at [976, 97] on button "All Filters" at bounding box center [988, 88] width 82 height 32
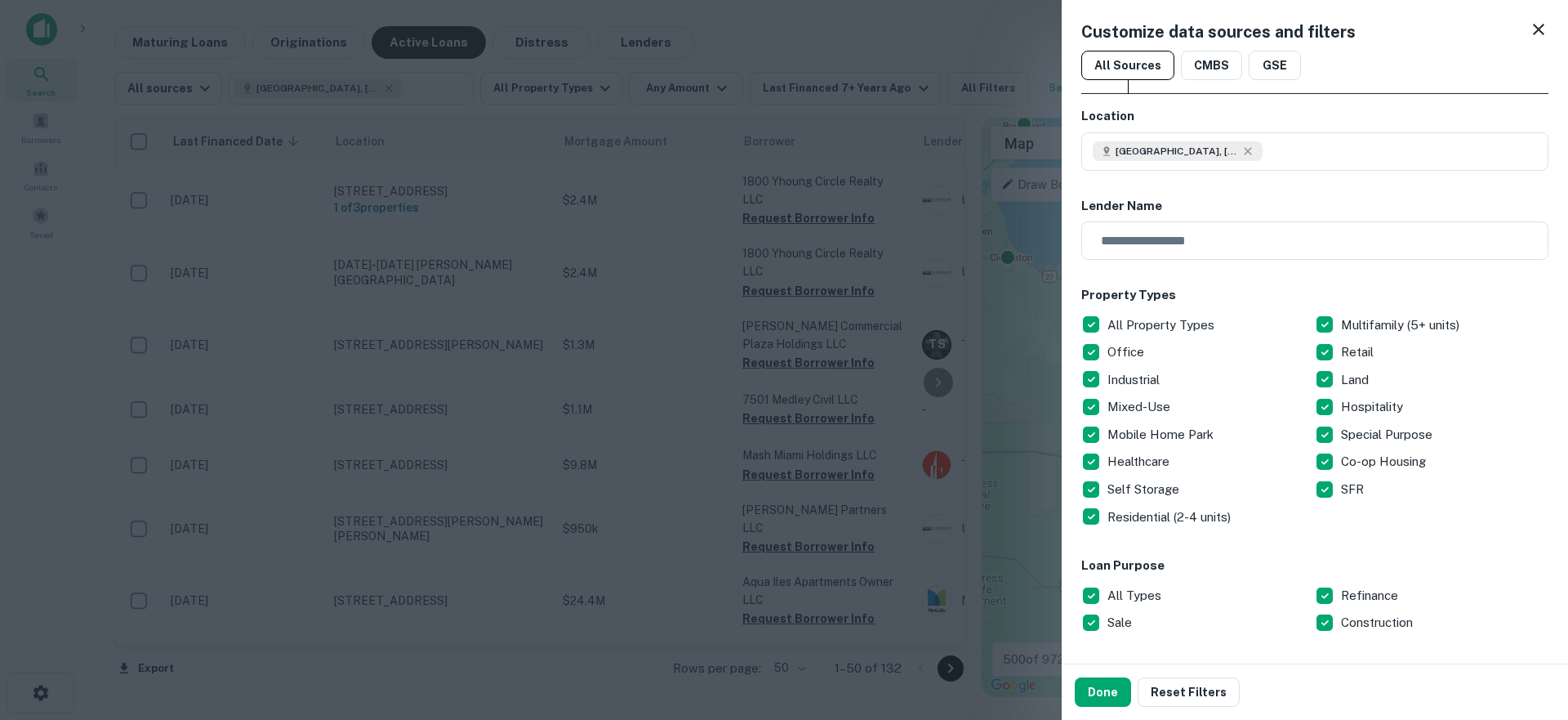
scroll to position [341, 0]
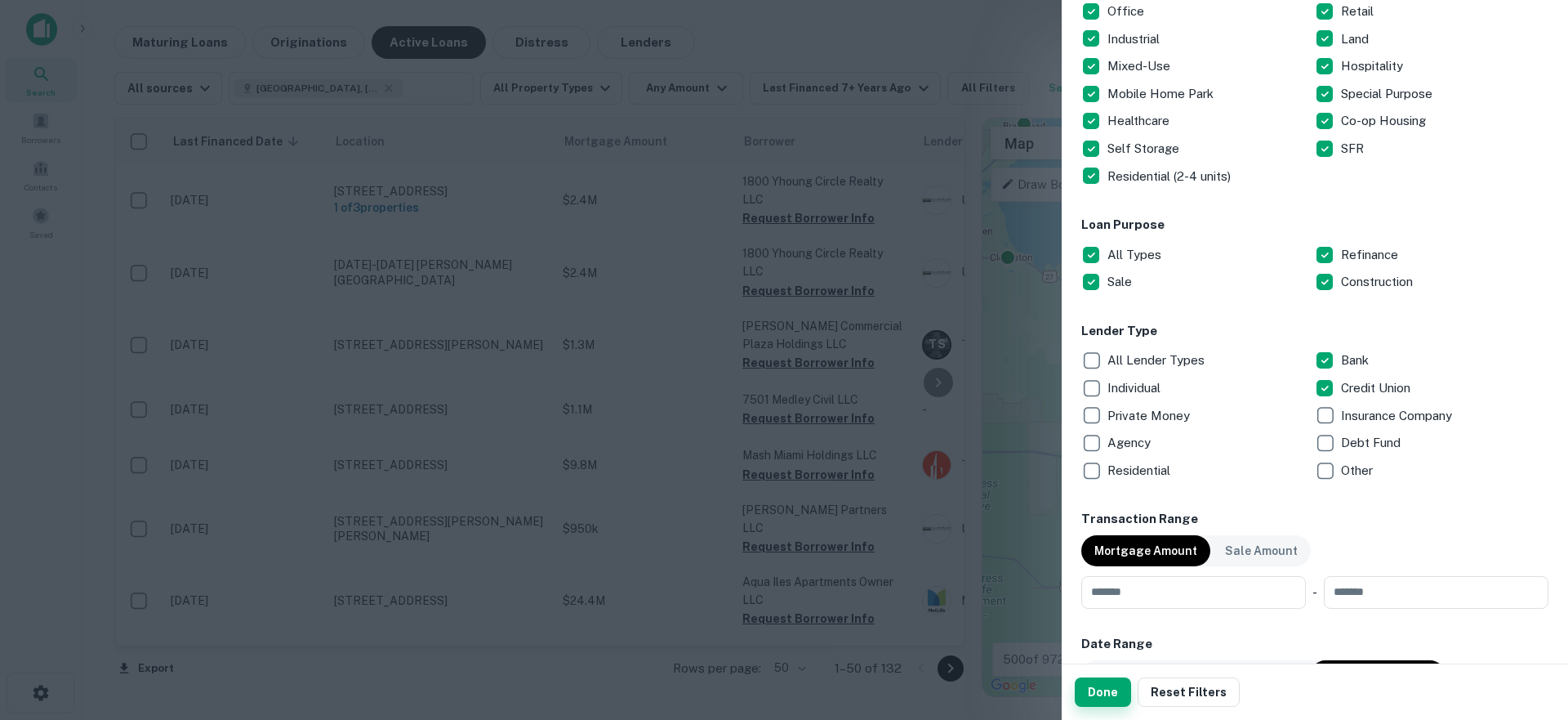
click at [1098, 685] on button "Done" at bounding box center [1103, 692] width 56 height 29
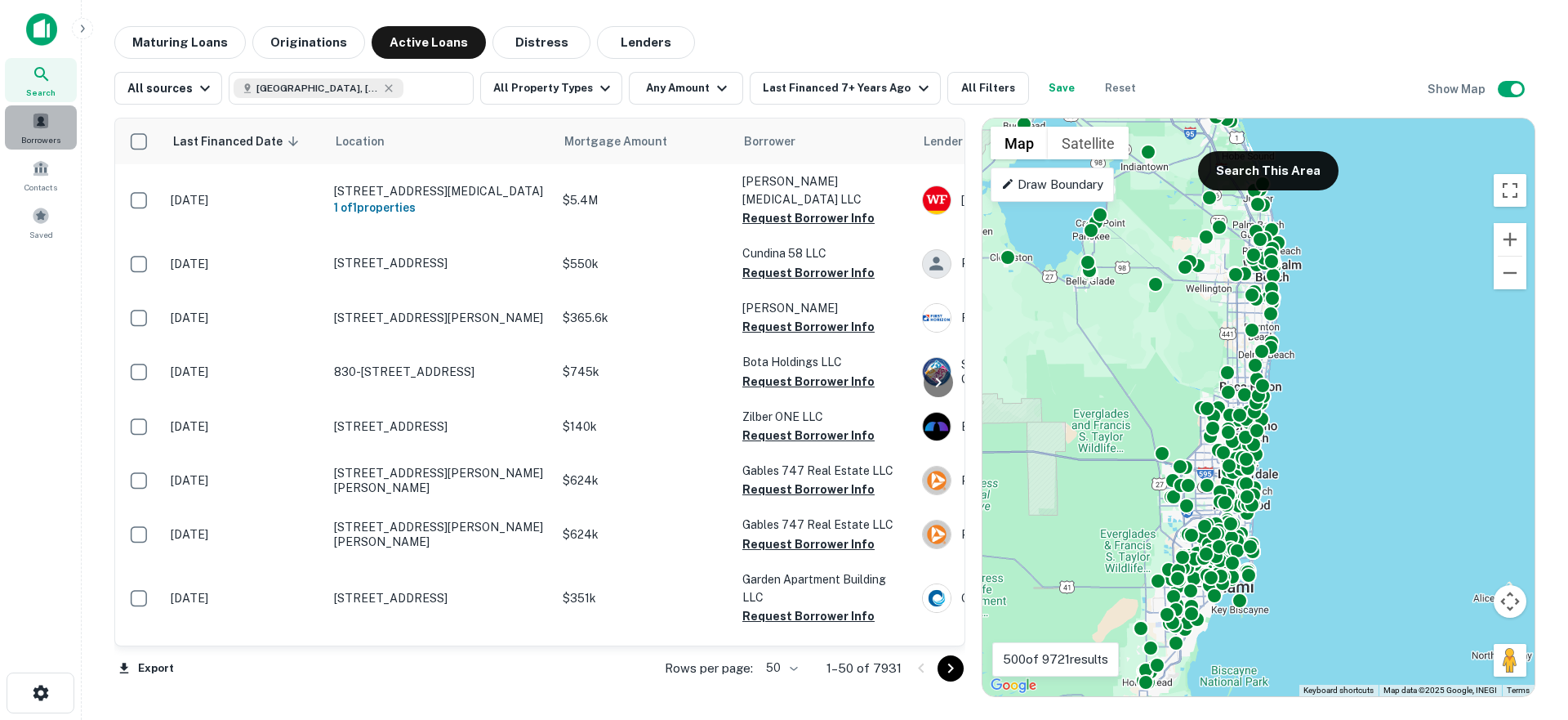
click at [54, 129] on div "Borrowers" at bounding box center [41, 127] width 72 height 44
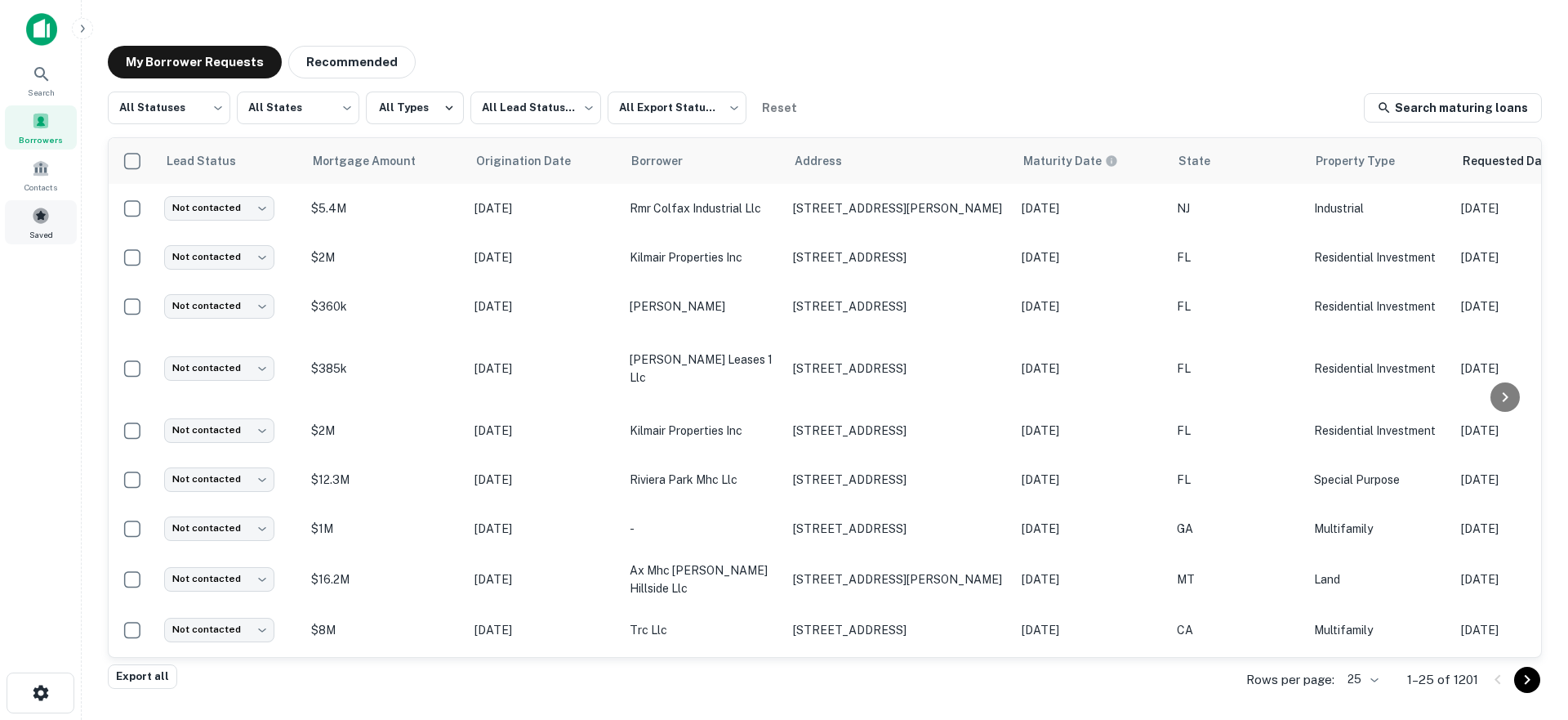
click at [46, 216] on span at bounding box center [40, 215] width 18 height 18
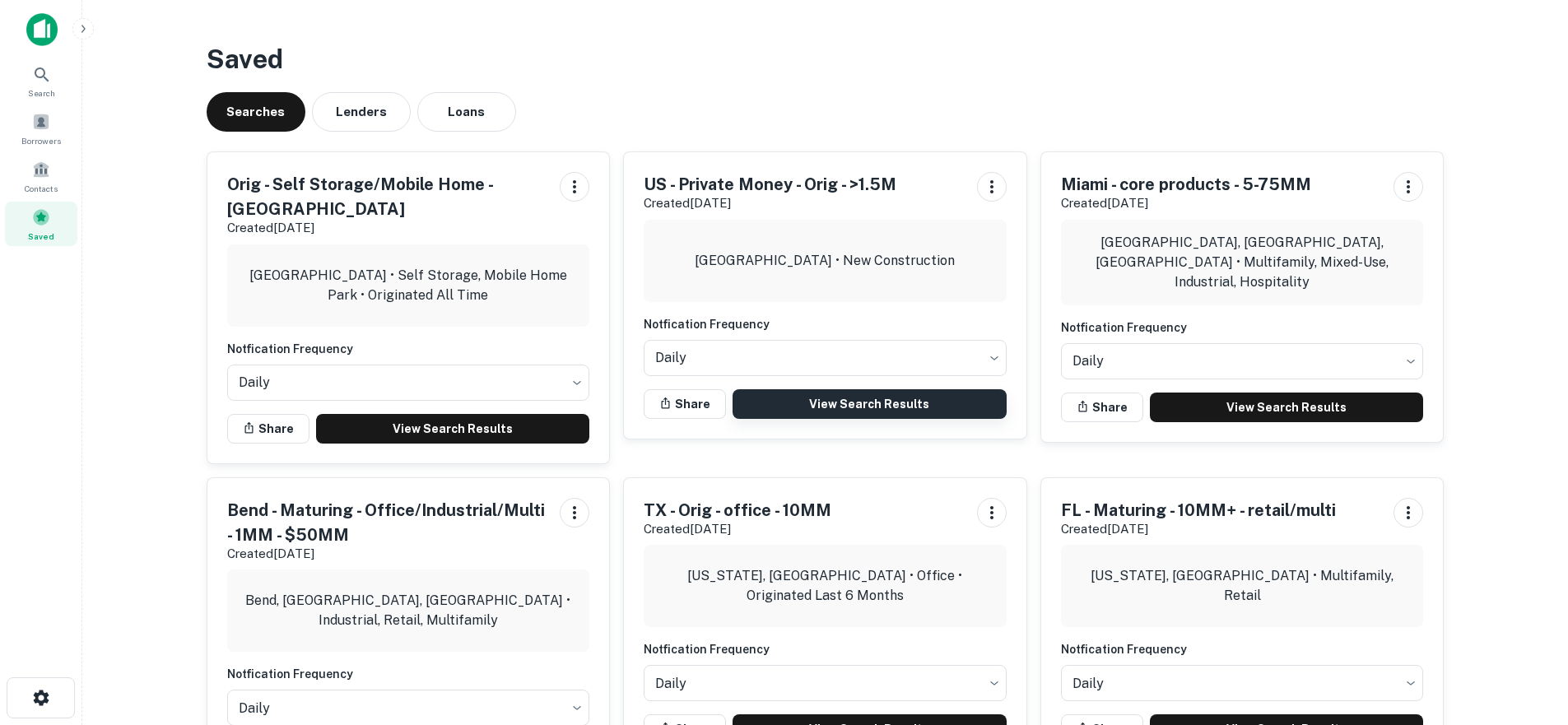
click at [861, 404] on link "View Search Results" at bounding box center [869, 403] width 275 height 29
click at [36, 26] on img at bounding box center [42, 29] width 31 height 33
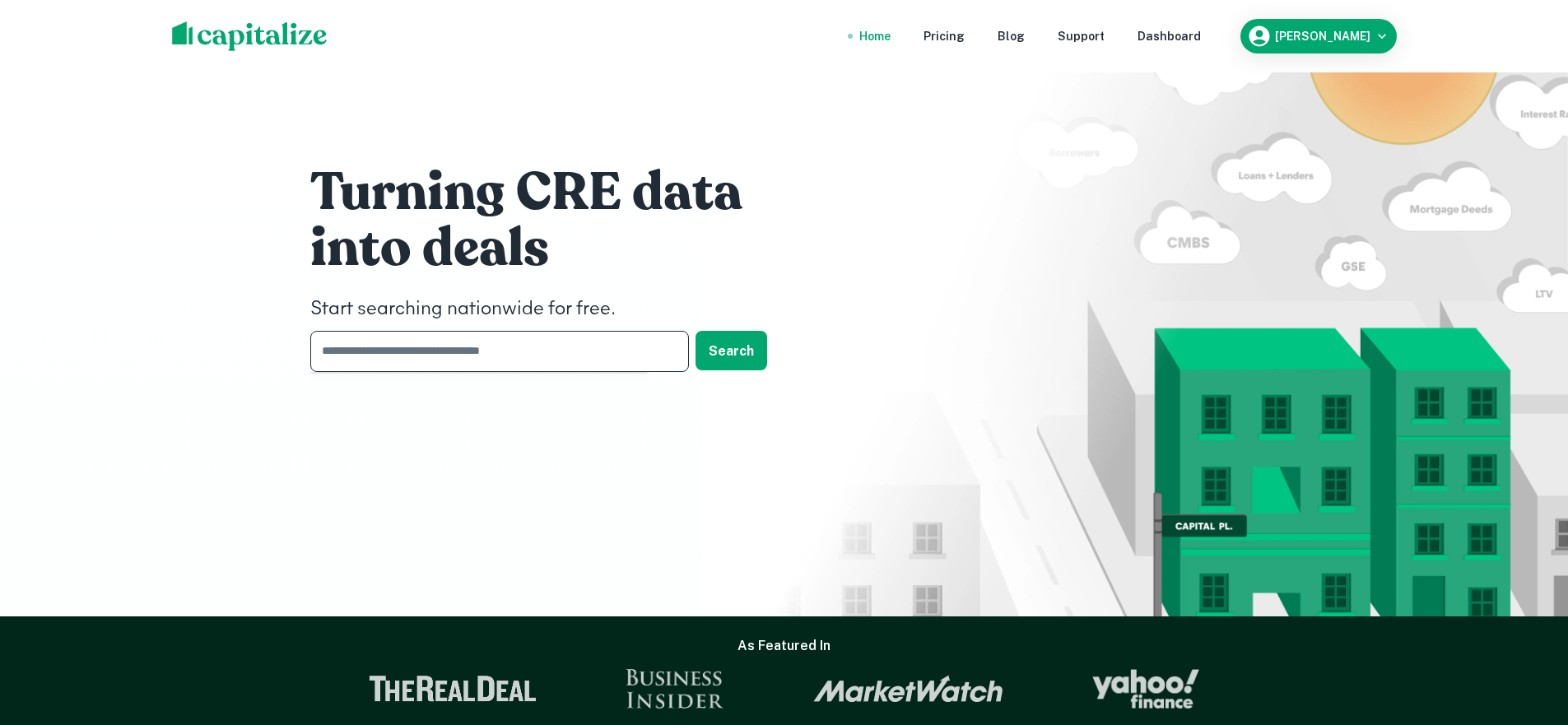
click at [440, 340] on input "text" at bounding box center [494, 351] width 367 height 40
type input "*****"
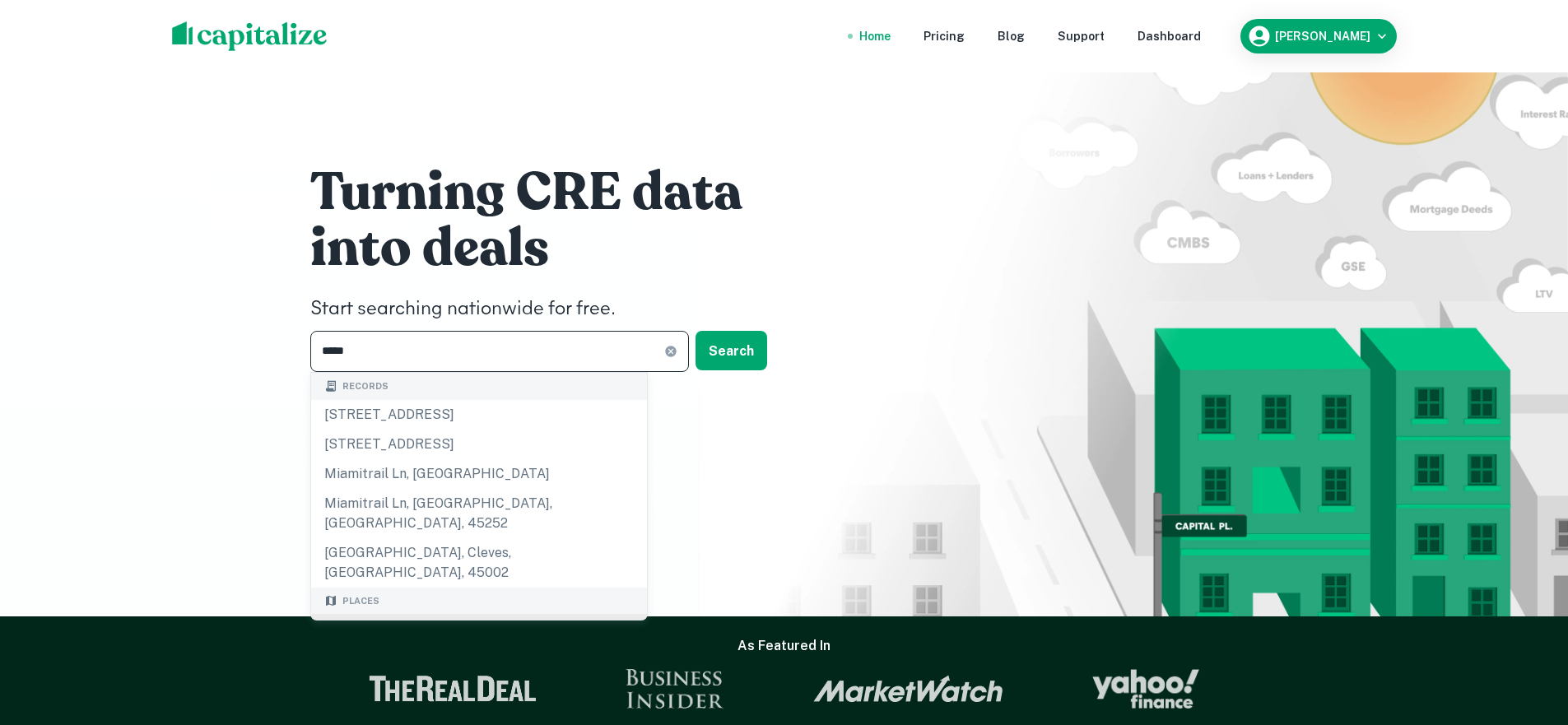
click at [353, 614] on div "[GEOGRAPHIC_DATA], [GEOGRAPHIC_DATA], [GEOGRAPHIC_DATA]" at bounding box center [479, 638] width 336 height 49
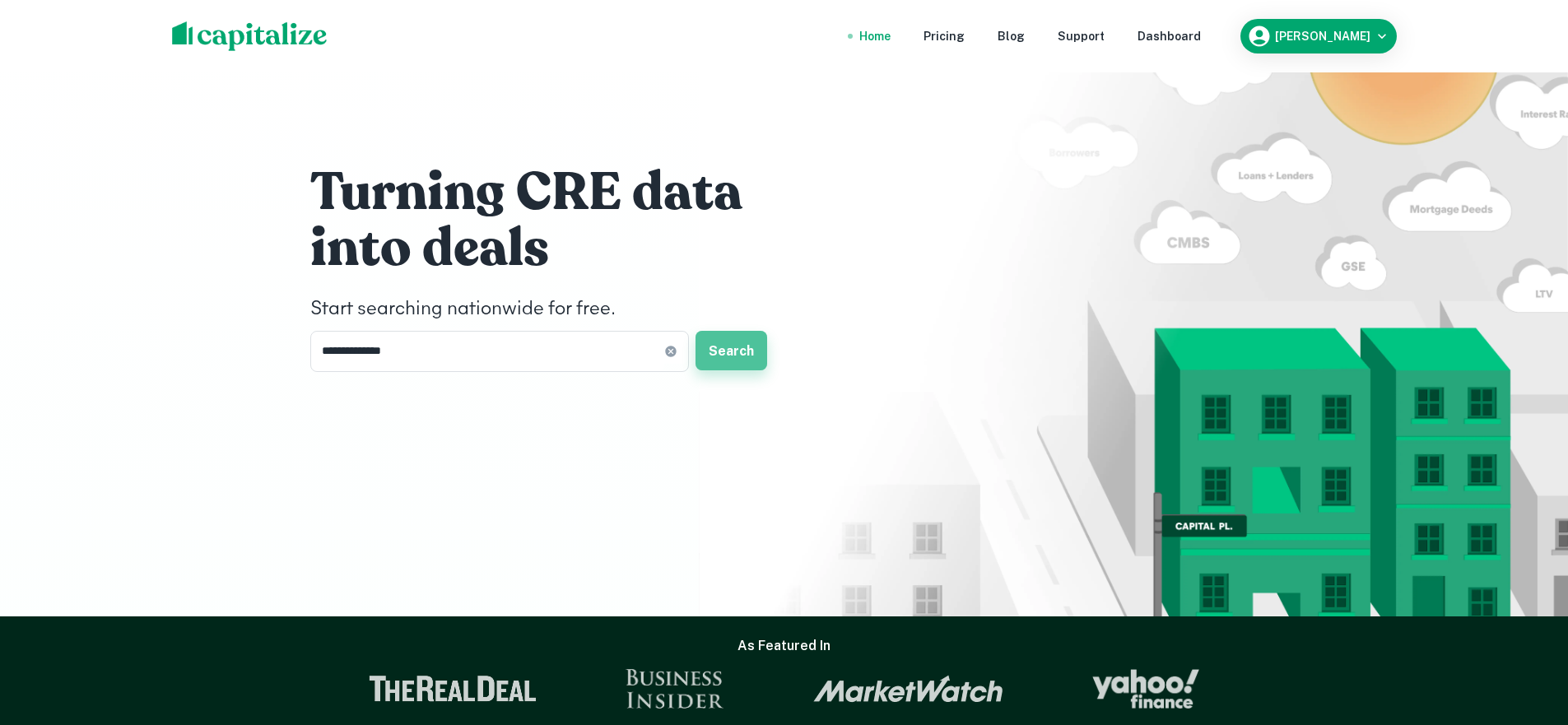
click at [735, 348] on button "Search" at bounding box center [731, 351] width 71 height 40
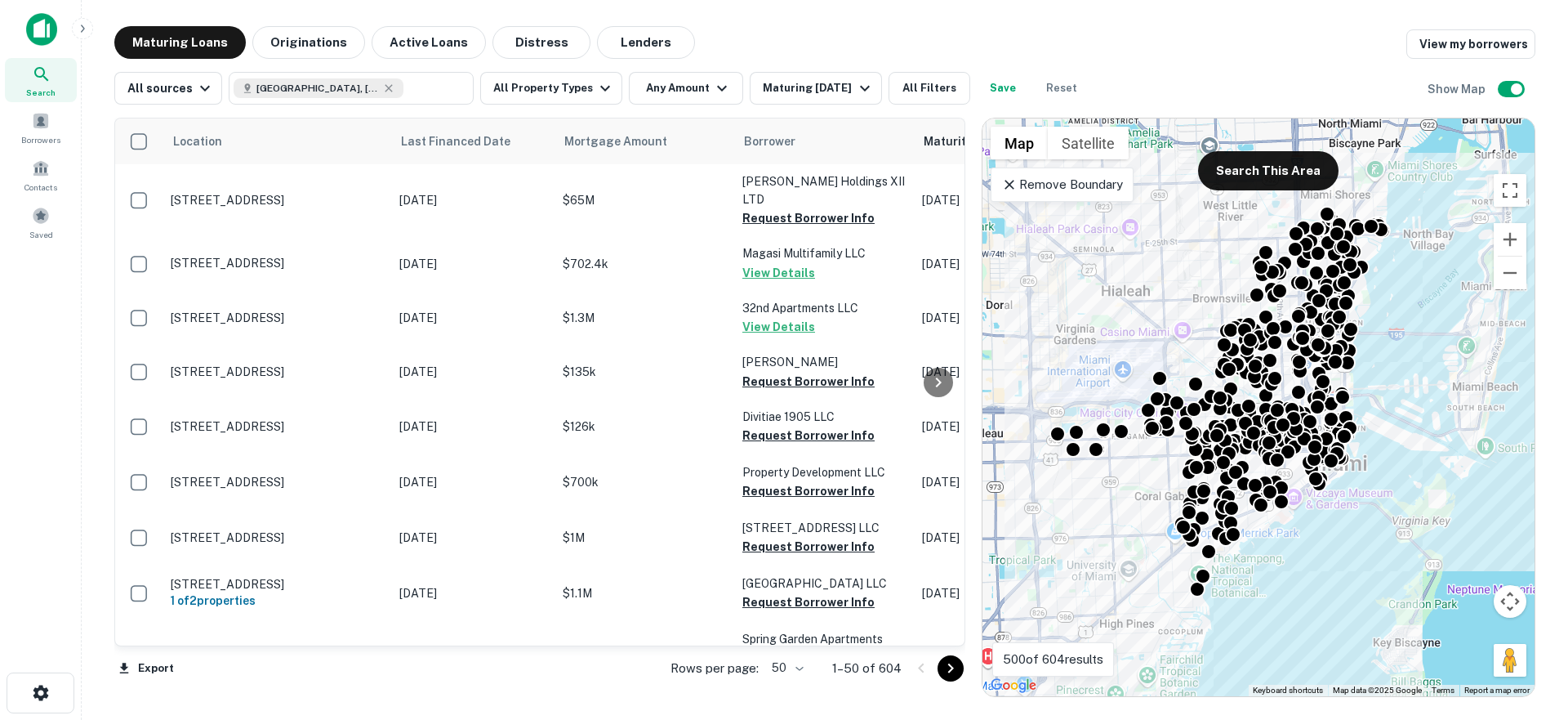
click at [1009, 185] on icon at bounding box center [1009, 184] width 16 height 16
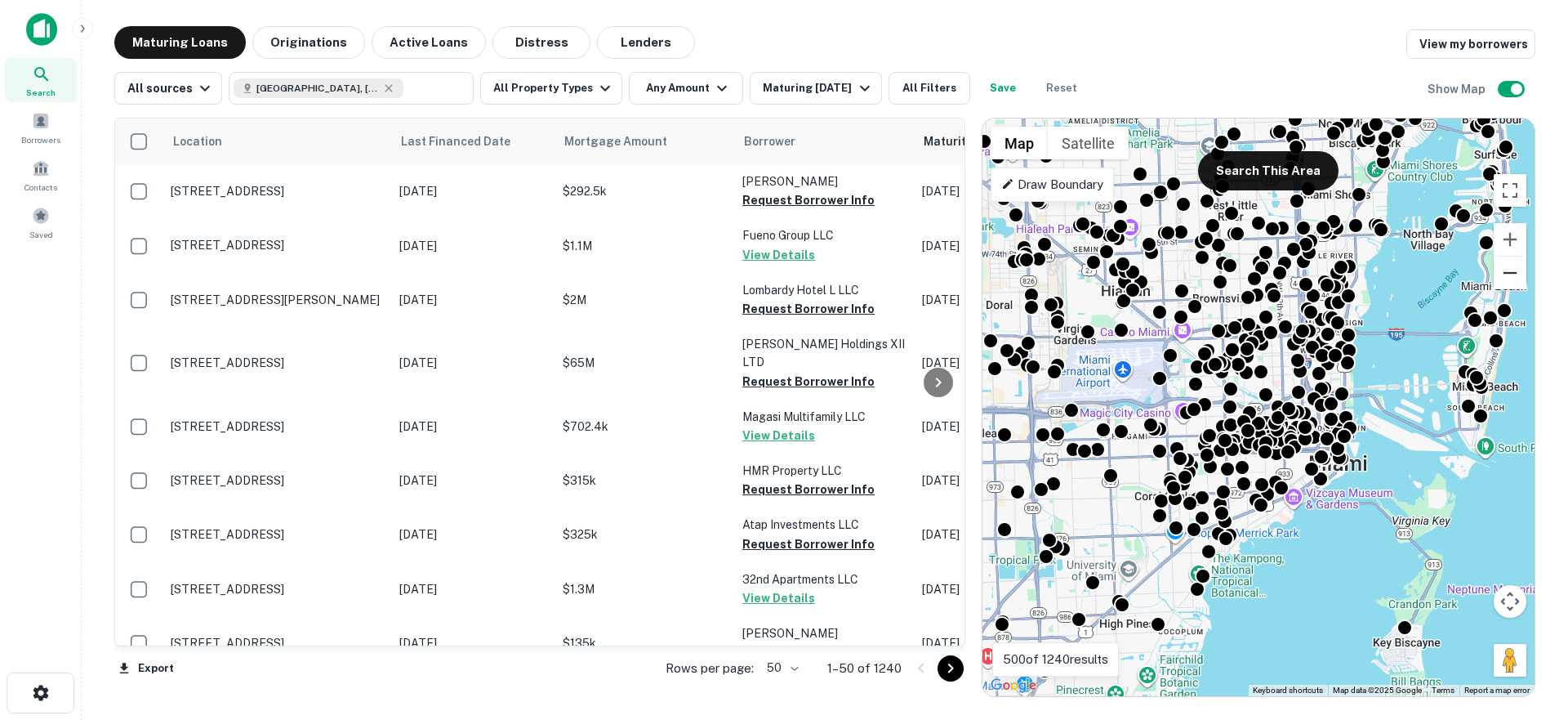
click at [1507, 275] on button "Zoom out" at bounding box center [1510, 272] width 32 height 32
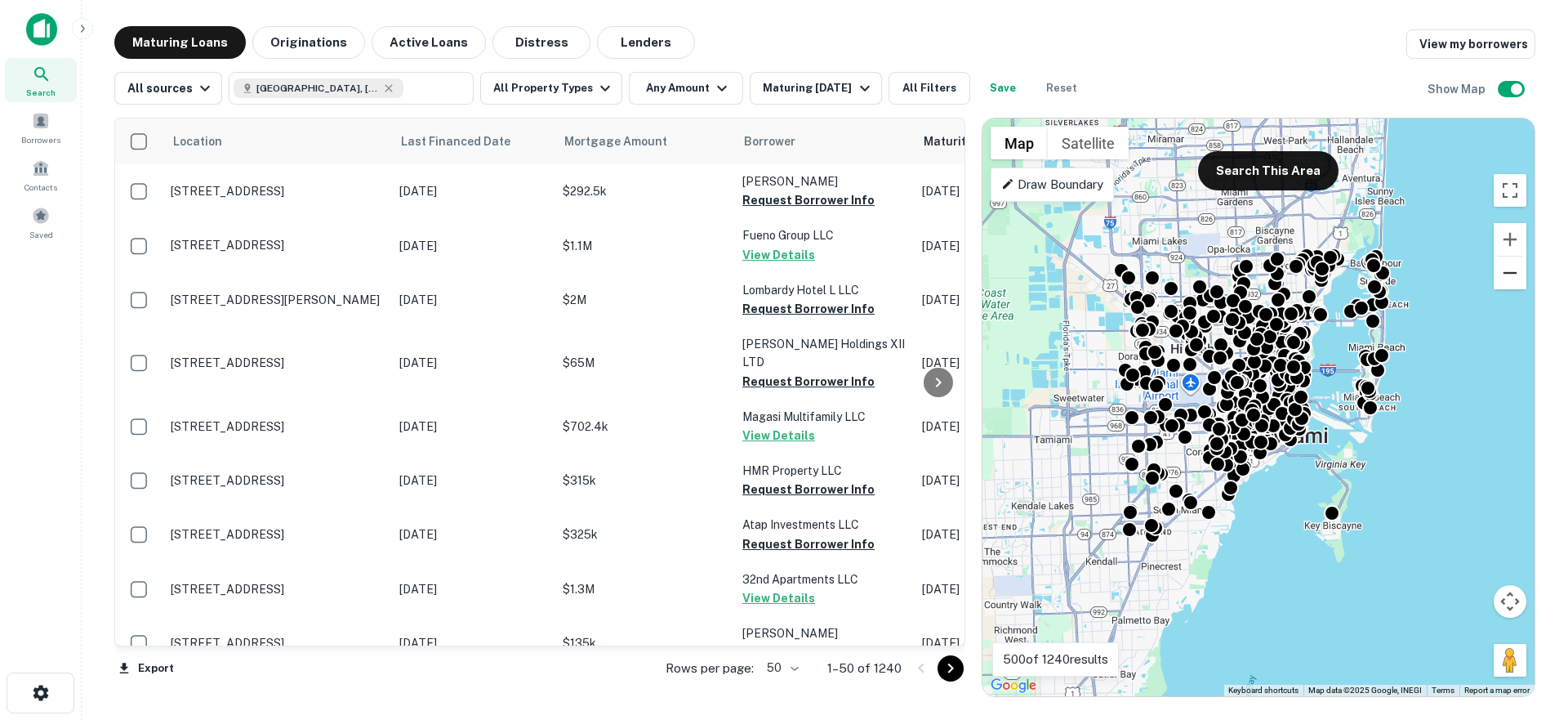
click at [1507, 275] on button "Zoom out" at bounding box center [1510, 272] width 32 height 32
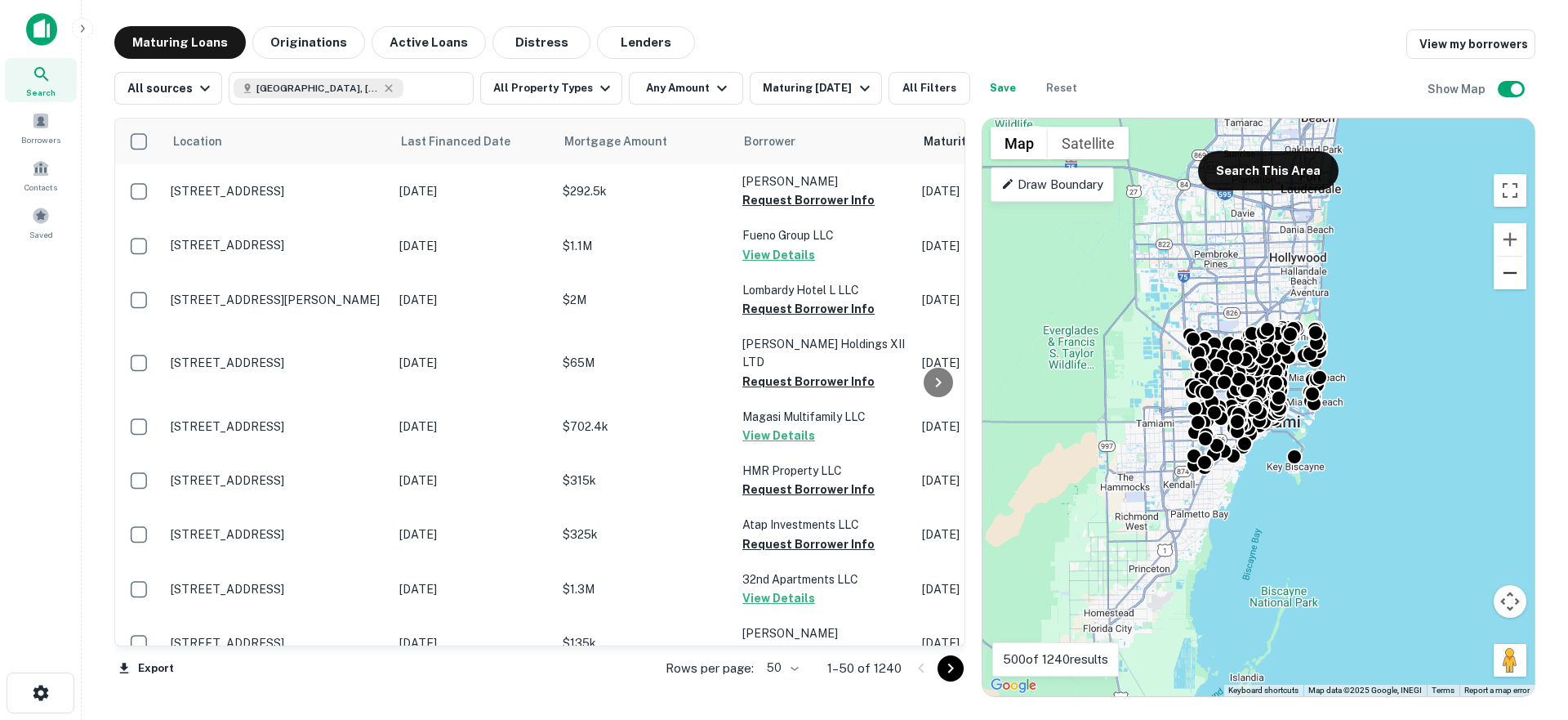
click at [1507, 275] on button "Zoom out" at bounding box center [1510, 272] width 32 height 32
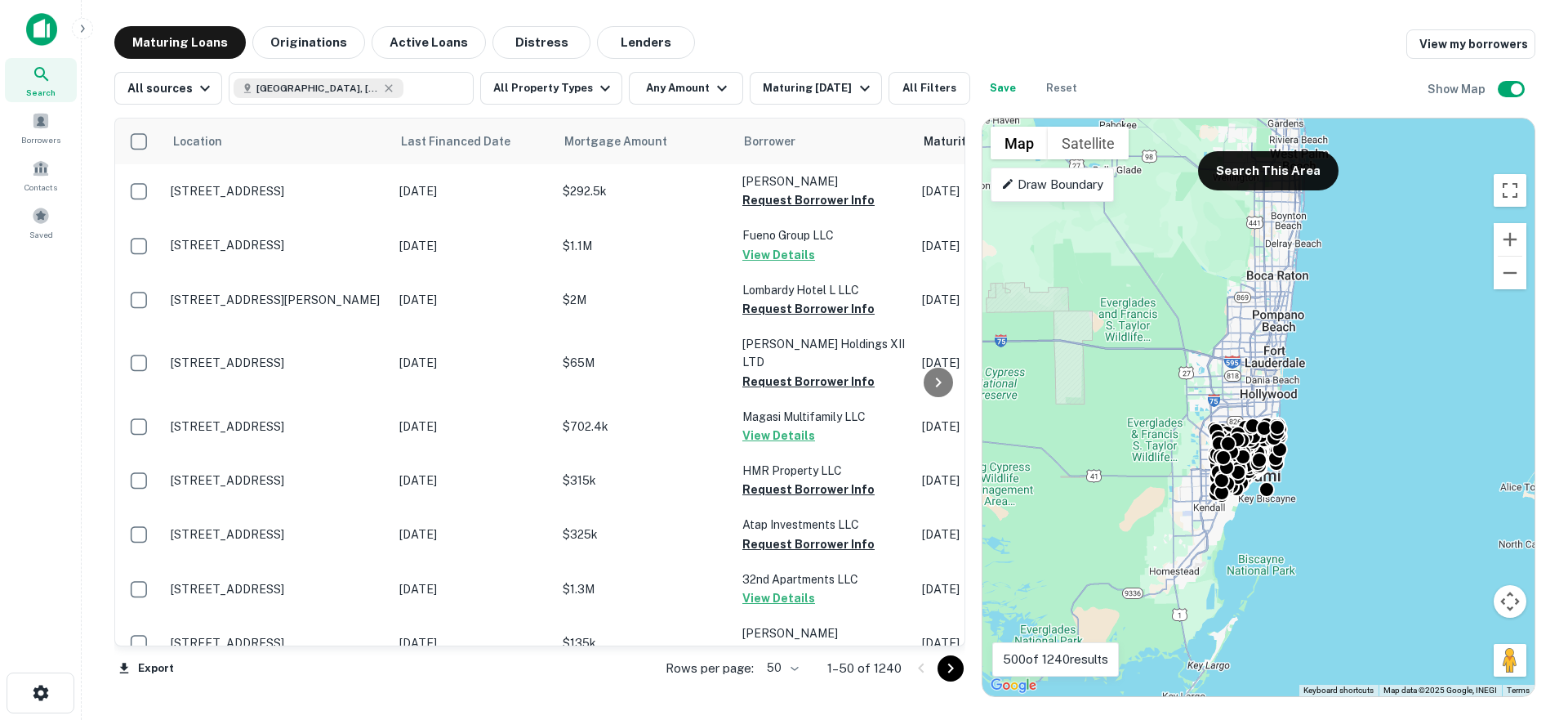
drag, startPoint x: 1471, startPoint y: 262, endPoint x: 1460, endPoint y: 327, distance: 65.9
click at [1460, 327] on div "To activate drag with keyboard, press Alt + Enter. Once in keyboard drag state,…" at bounding box center [1258, 407] width 552 height 577
click at [1312, 181] on button "Search This Area" at bounding box center [1268, 171] width 141 height 39
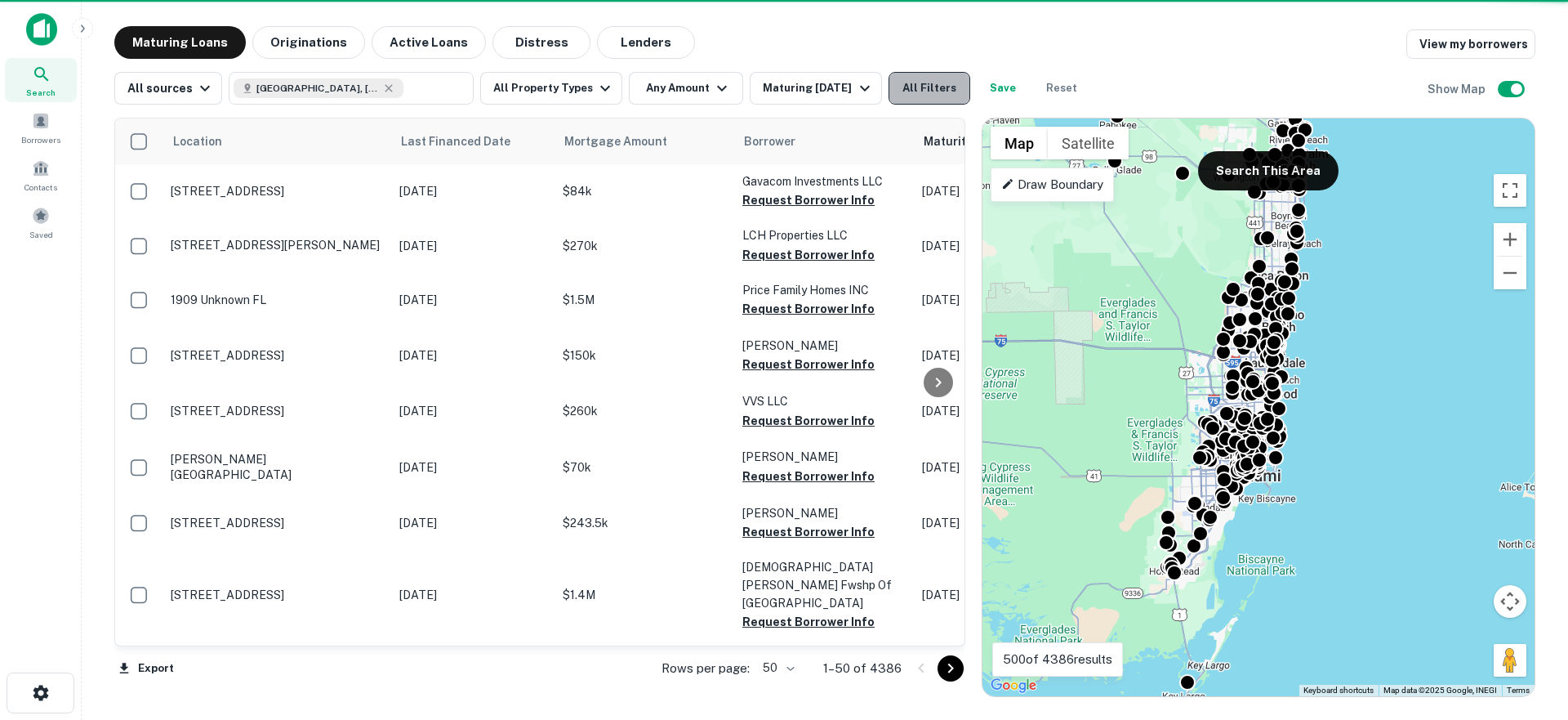
click at [947, 92] on button "All Filters" at bounding box center [930, 88] width 82 height 32
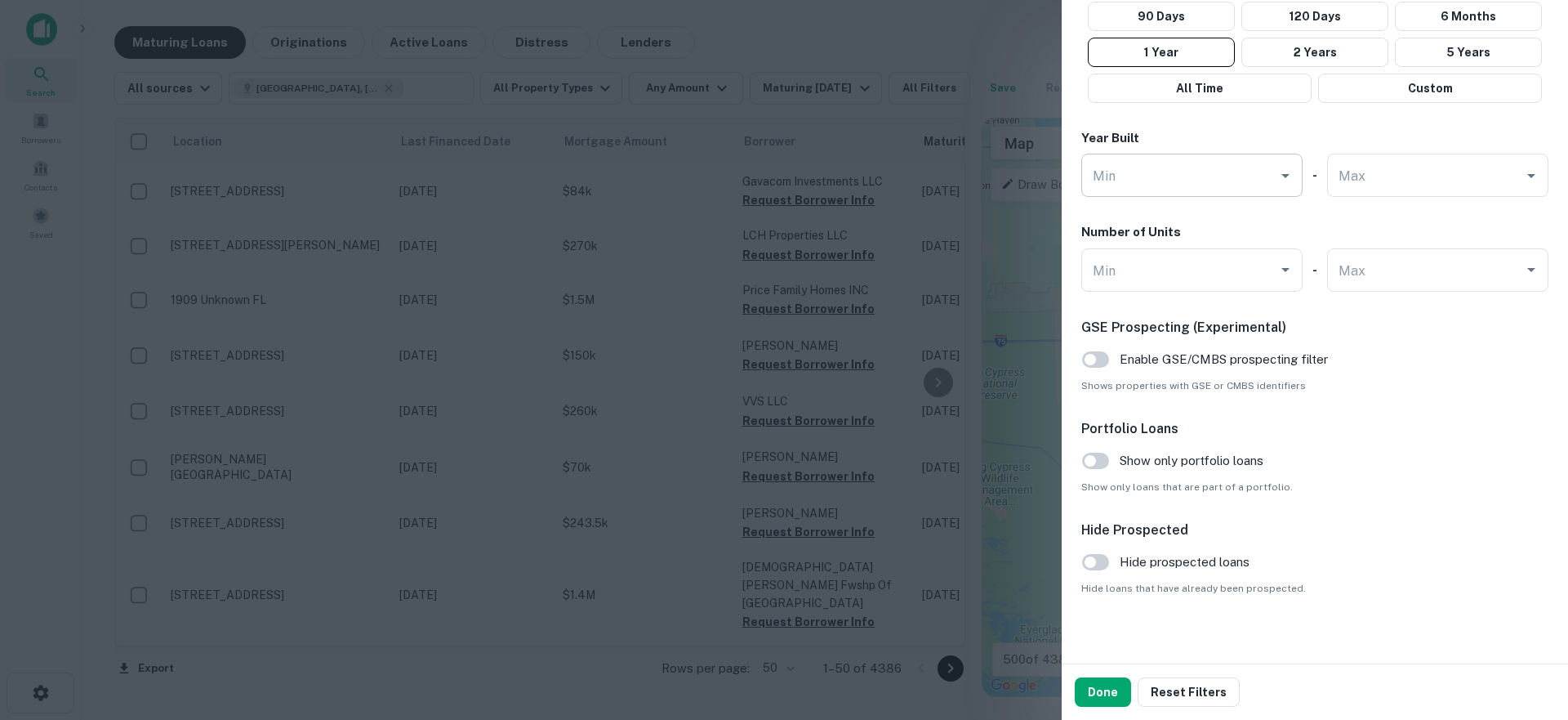
scroll to position [1047, 0]
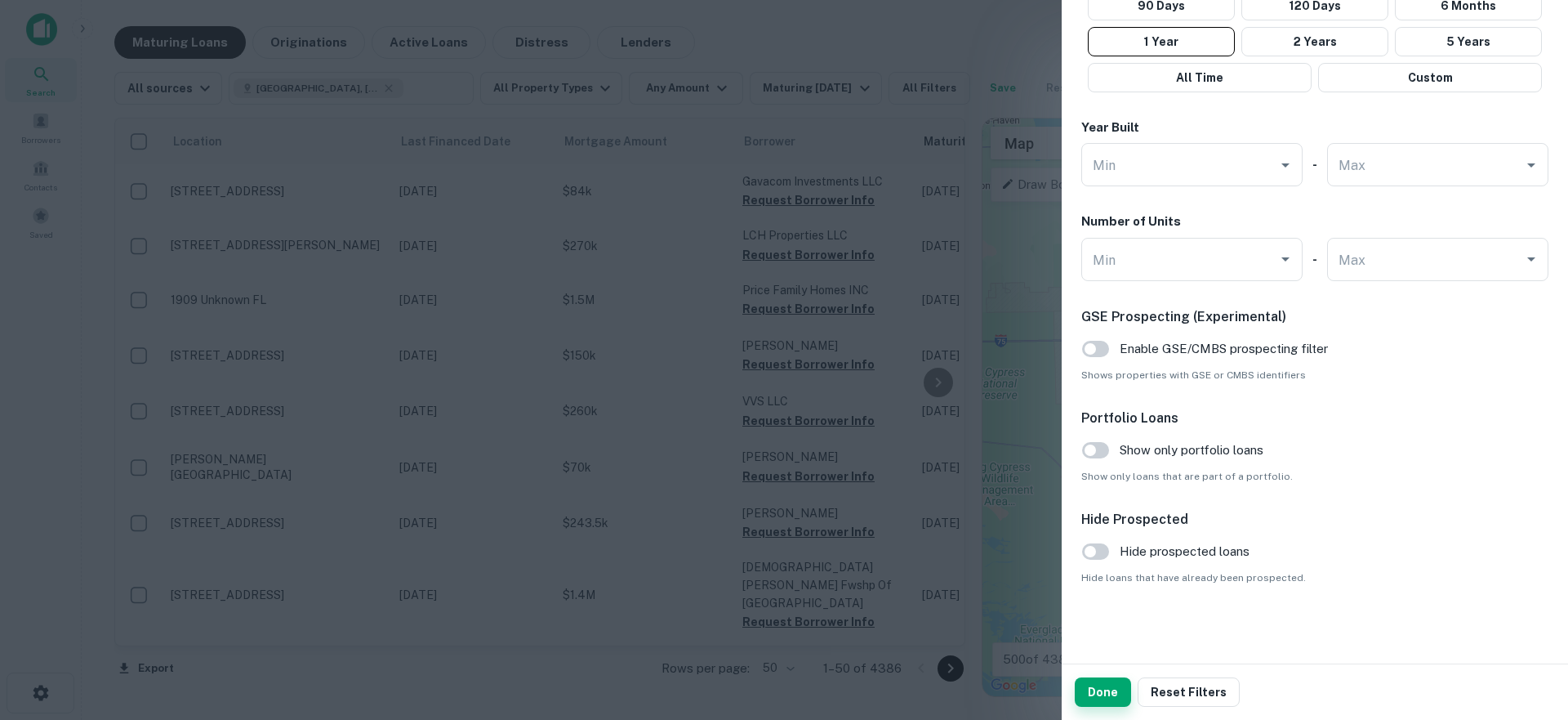
click at [1098, 687] on button "Done" at bounding box center [1103, 692] width 56 height 29
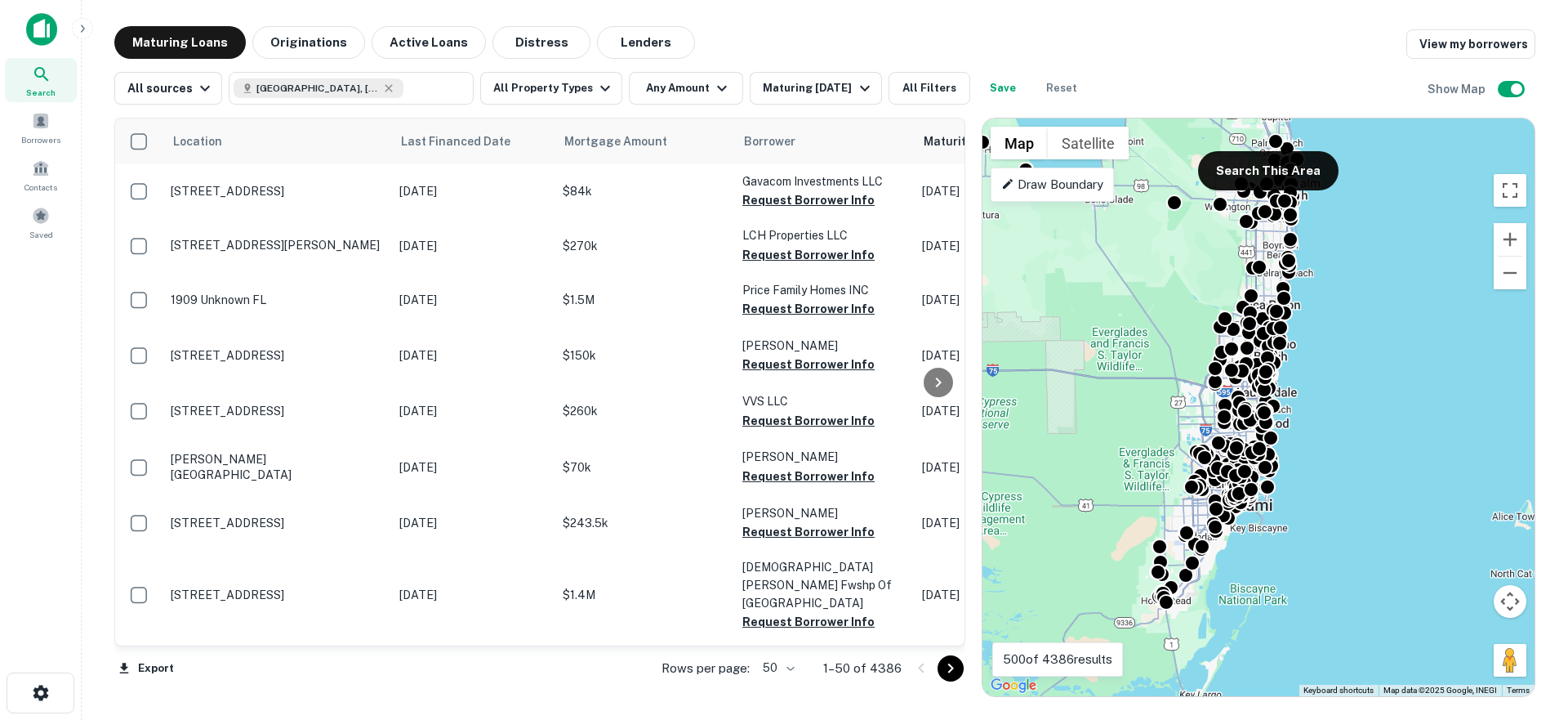
drag, startPoint x: 1144, startPoint y: 288, endPoint x: 1133, endPoint y: 321, distance: 34.8
click at [1135, 317] on div "To activate drag with keyboard, press Alt + Enter. Once in keyboard drag state,…" at bounding box center [1258, 407] width 552 height 577
click at [1251, 167] on button "Search This Area" at bounding box center [1268, 171] width 141 height 39
click at [624, 42] on button "Lenders" at bounding box center [645, 43] width 98 height 32
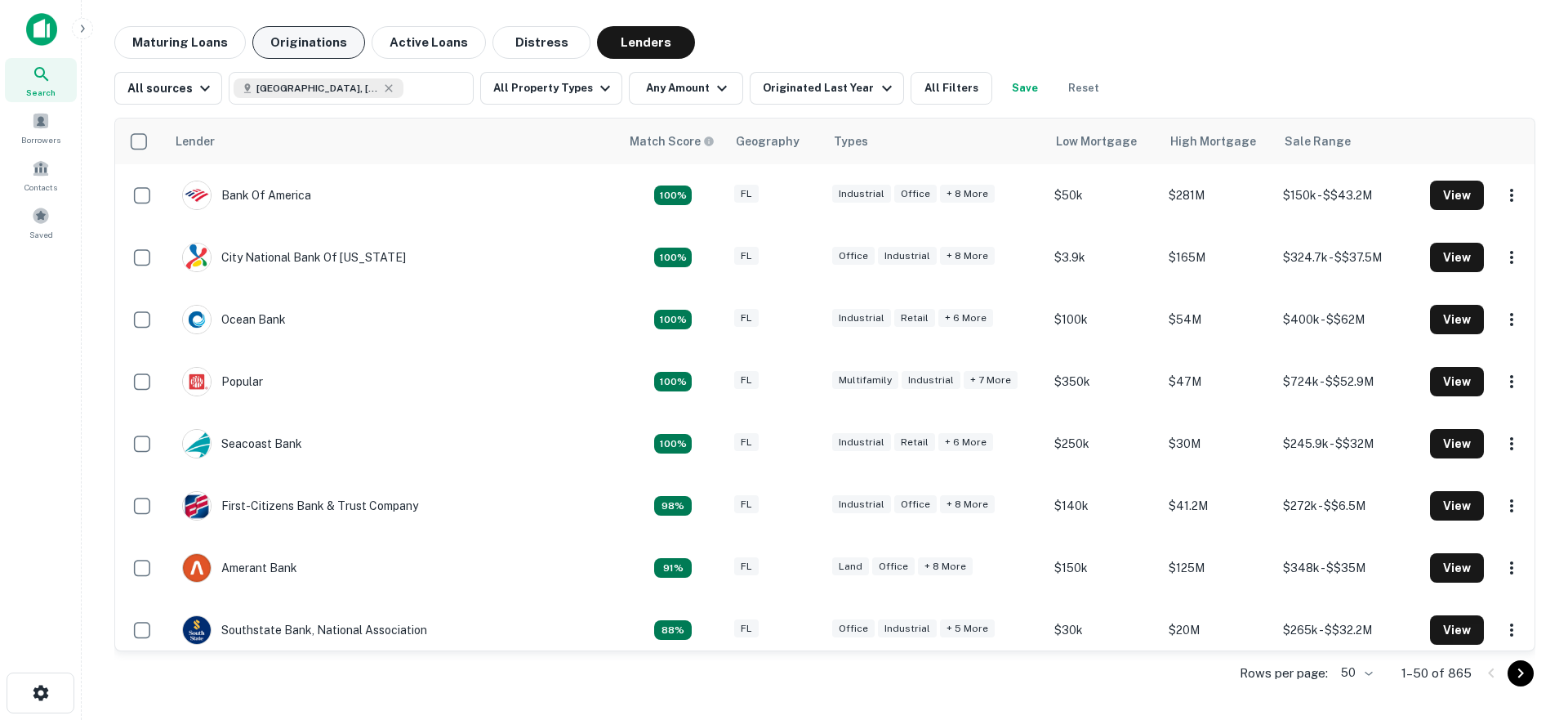
click at [305, 40] on button "Originations" at bounding box center [309, 43] width 113 height 32
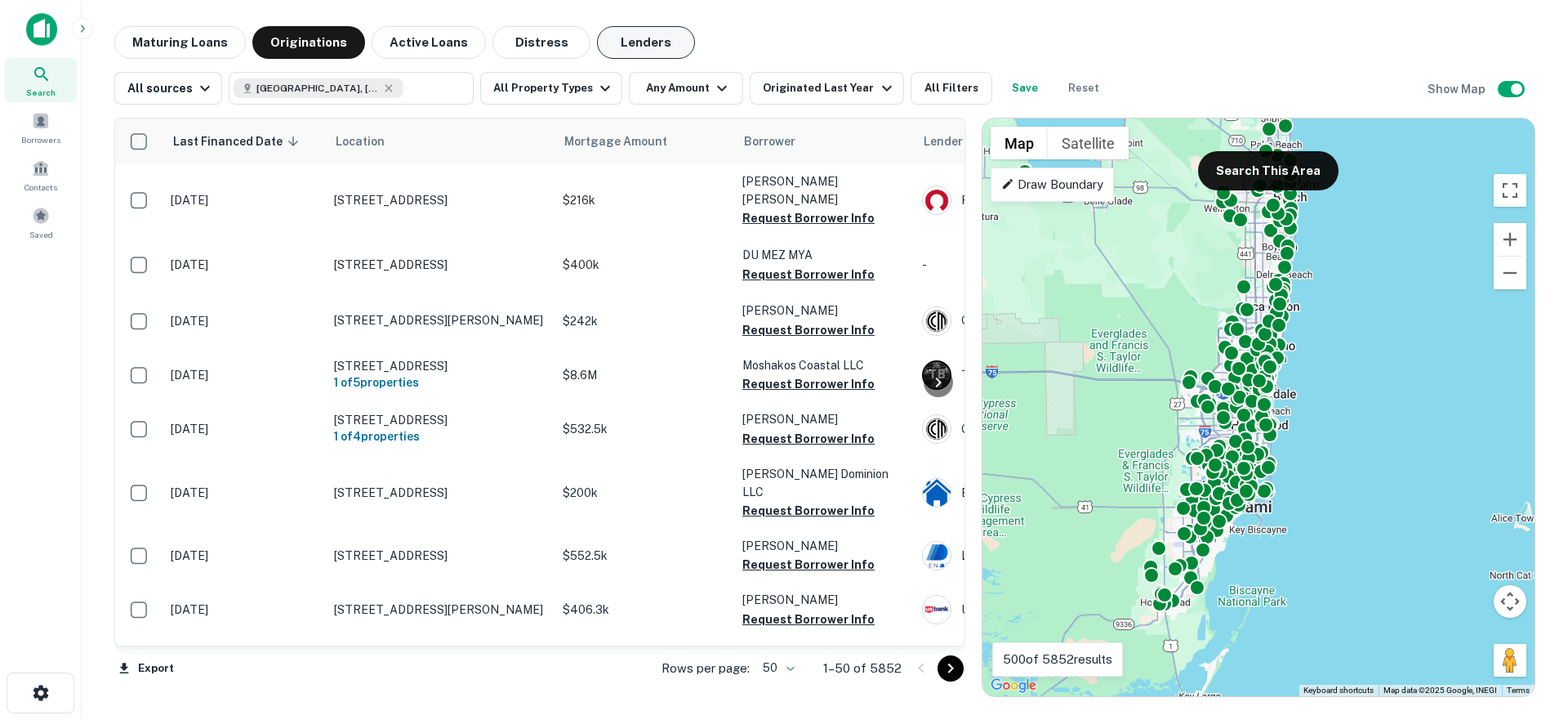
click at [627, 37] on button "Lenders" at bounding box center [645, 43] width 98 height 32
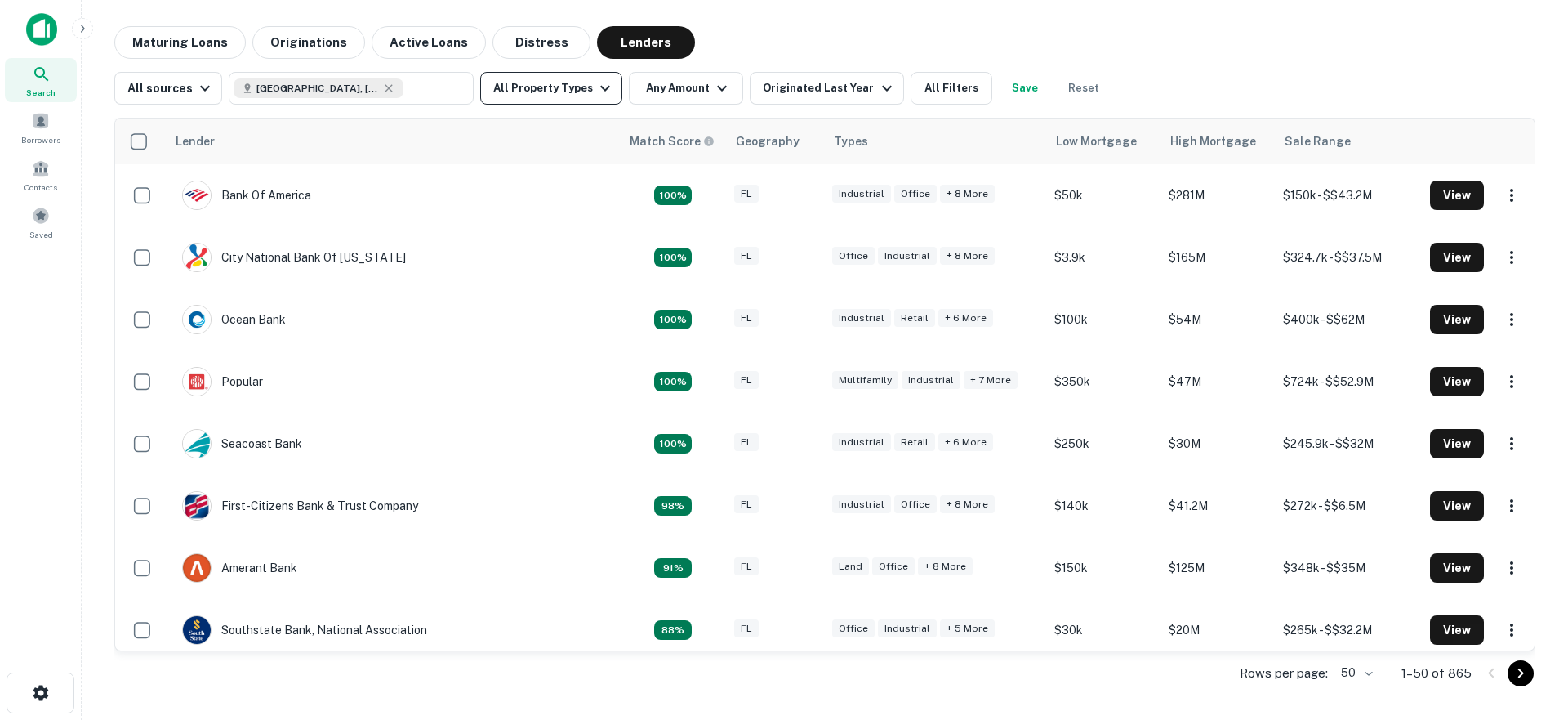
drag, startPoint x: 548, startPoint y: 69, endPoint x: 549, endPoint y: 85, distance: 16.0
click at [548, 71] on div "All sources Miami, FL, USA ​ All Property Types Any Amount Originated Last Year…" at bounding box center [825, 82] width 1420 height 46
click at [549, 87] on button "All Property Types" at bounding box center [551, 88] width 142 height 32
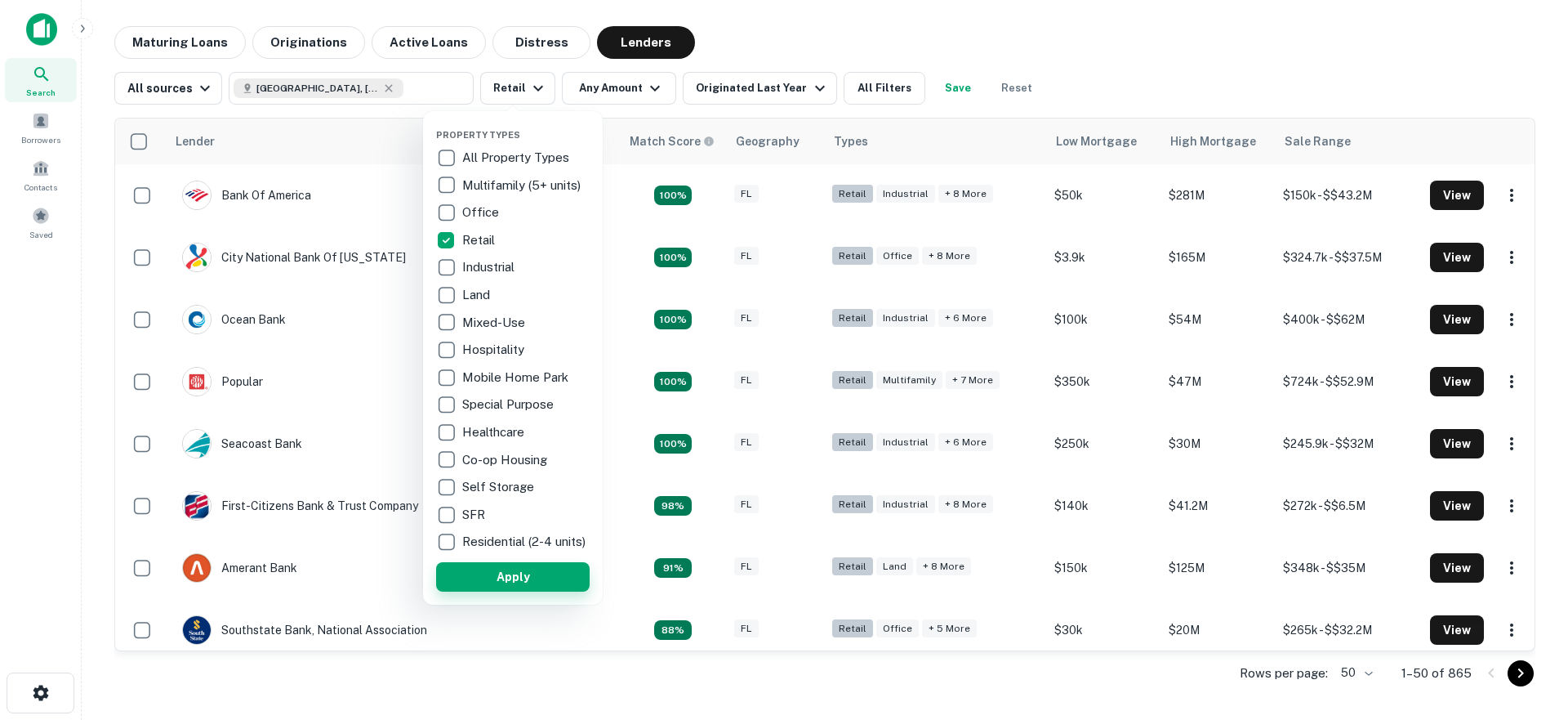
click at [503, 588] on button "Apply" at bounding box center [513, 577] width 154 height 29
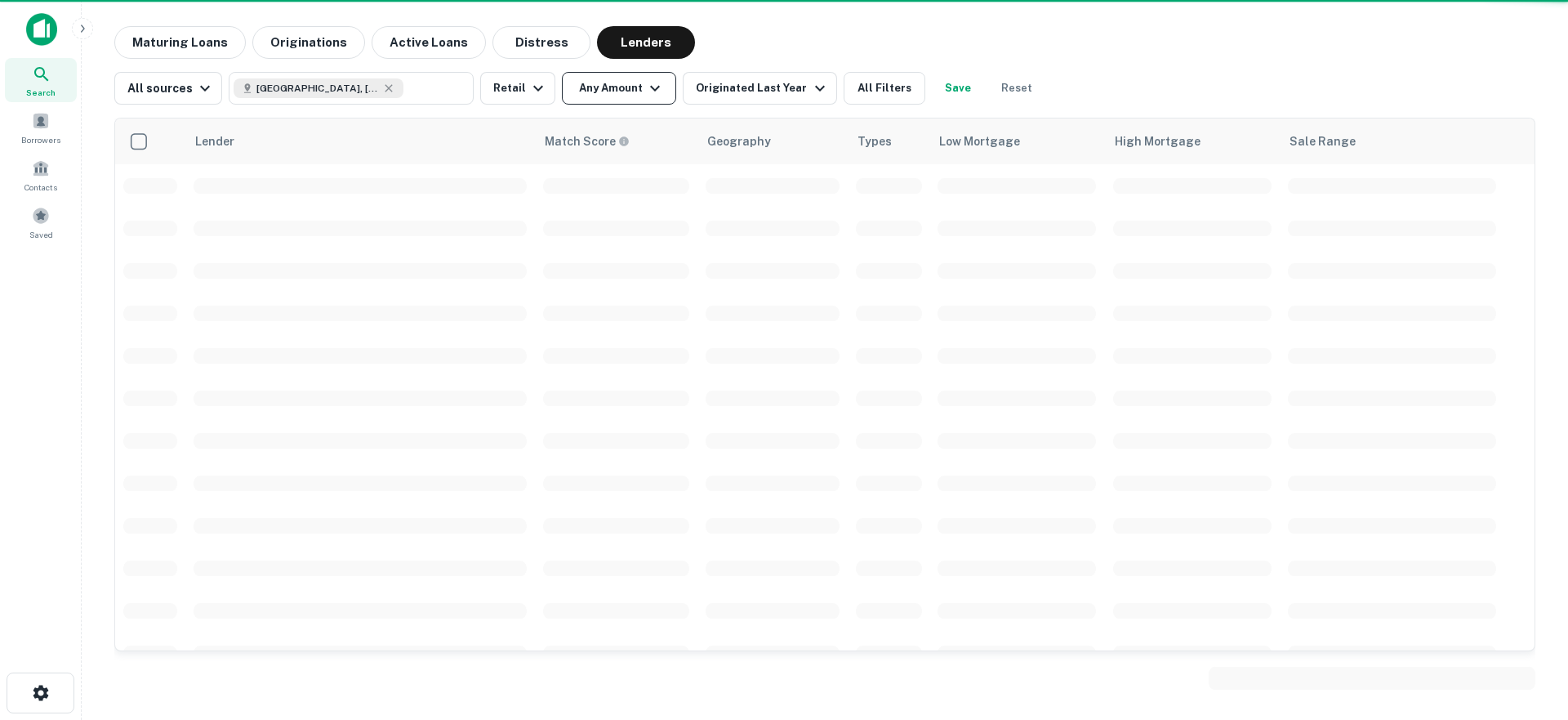
click at [645, 89] on icon "button" at bounding box center [655, 88] width 20 height 20
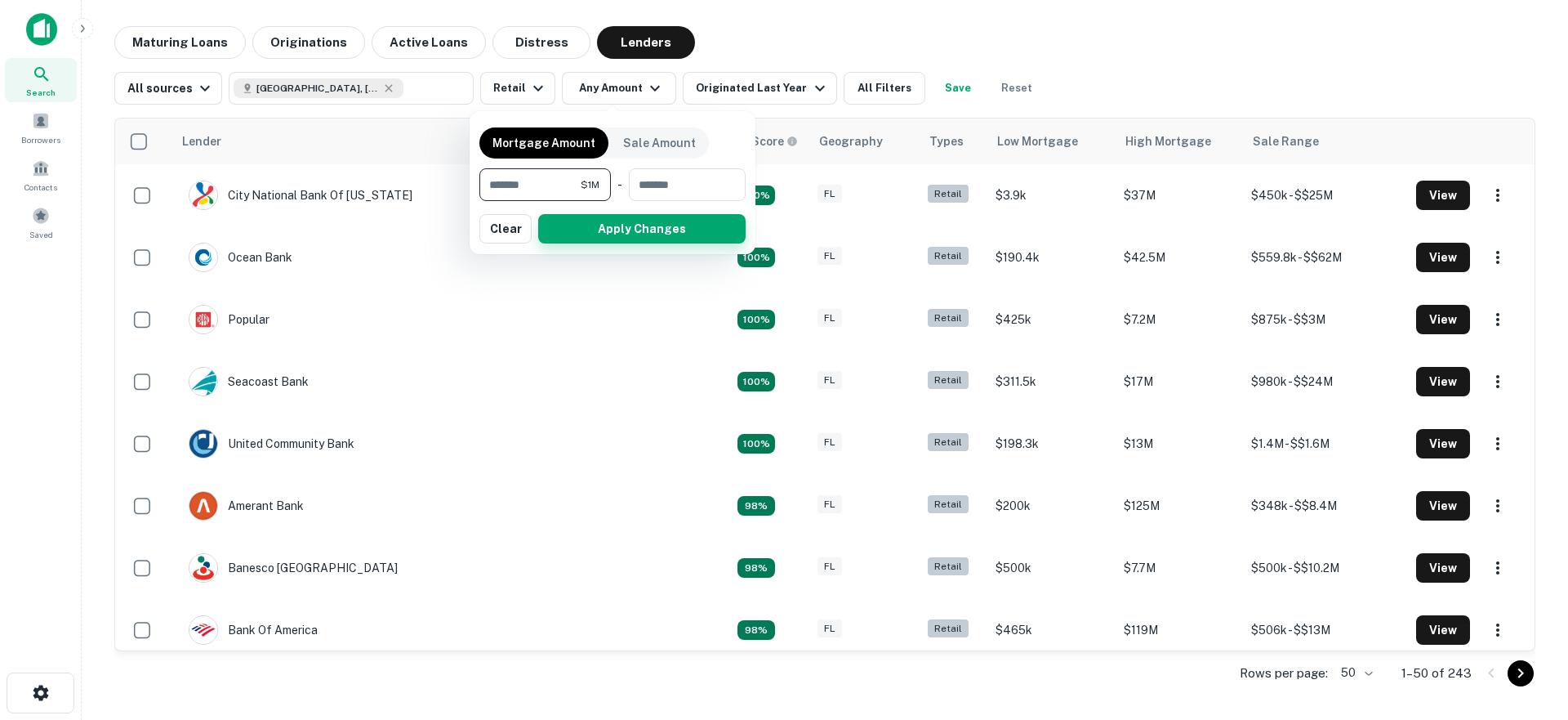
type input "*******"
click at [647, 226] on button "Apply Changes" at bounding box center [641, 229] width 207 height 29
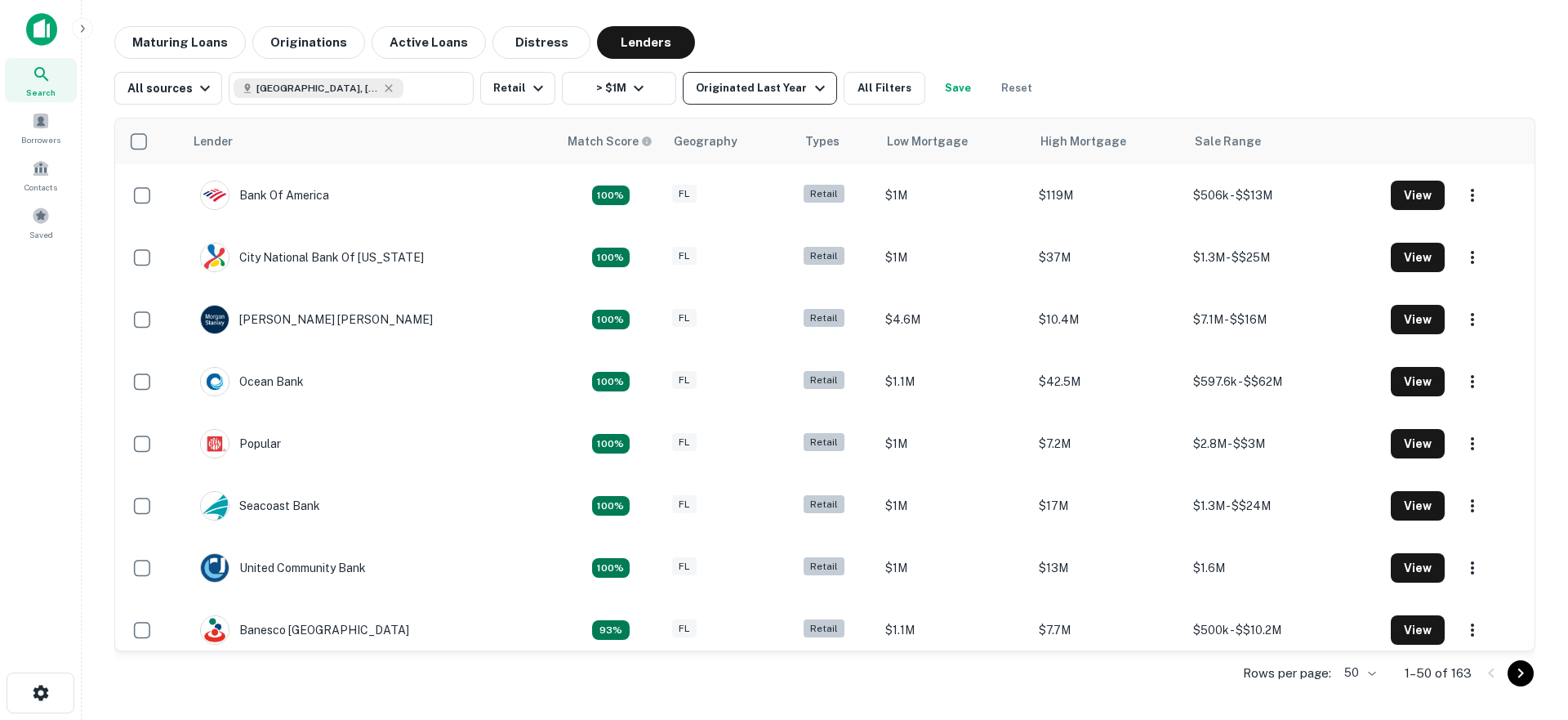
click at [767, 100] on button "Originated Last Year" at bounding box center [760, 88] width 154 height 32
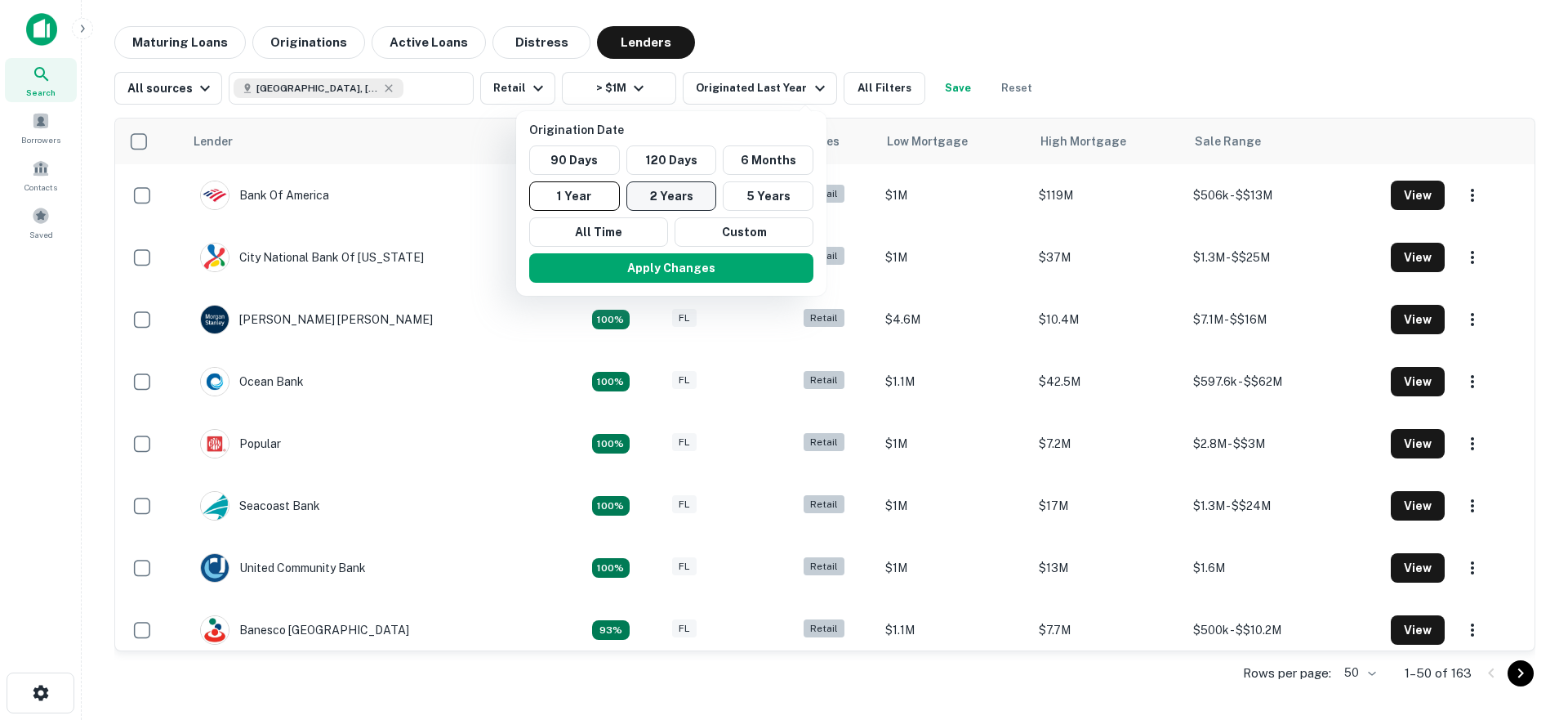
click at [689, 197] on button "2 Years" at bounding box center [672, 196] width 90 height 29
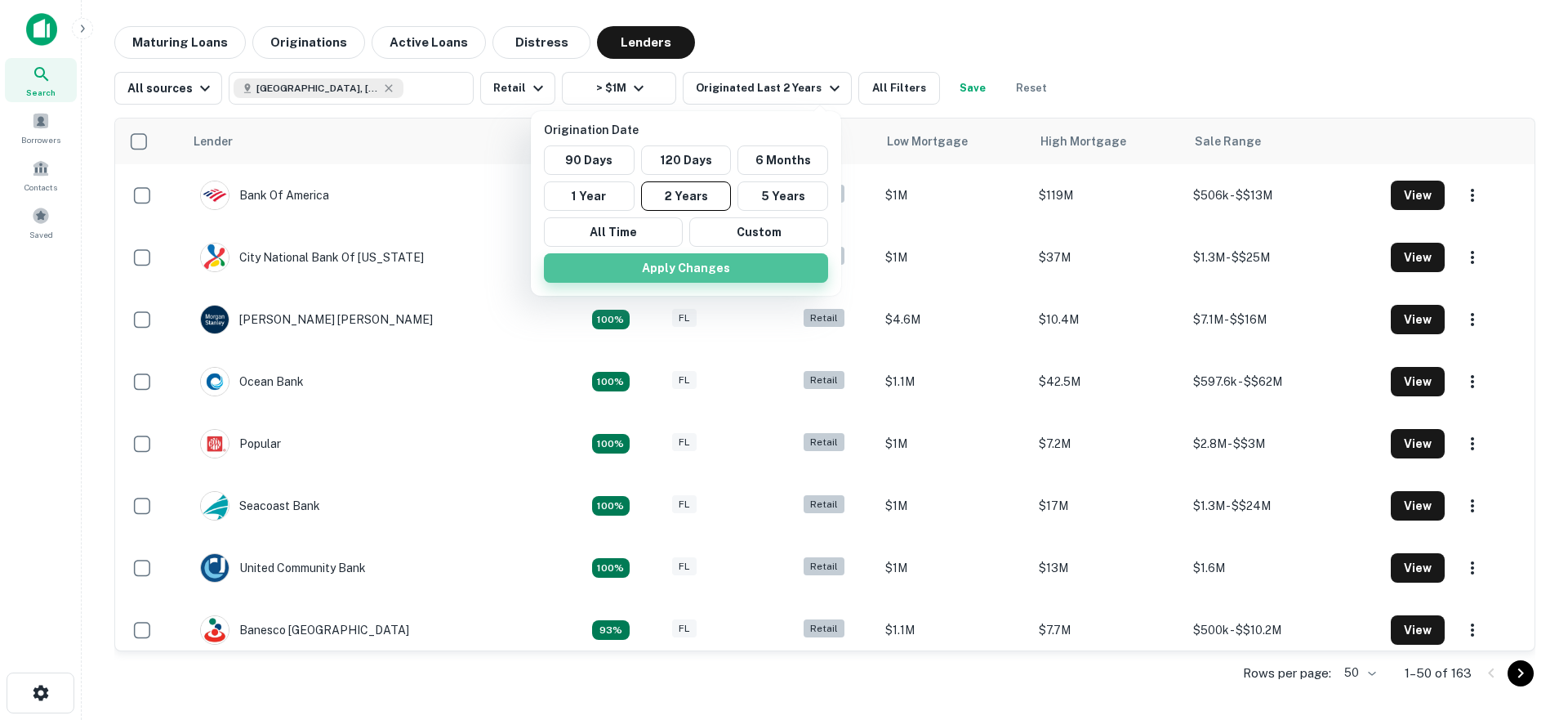
click at [686, 272] on button "Apply Changes" at bounding box center [685, 268] width 284 height 29
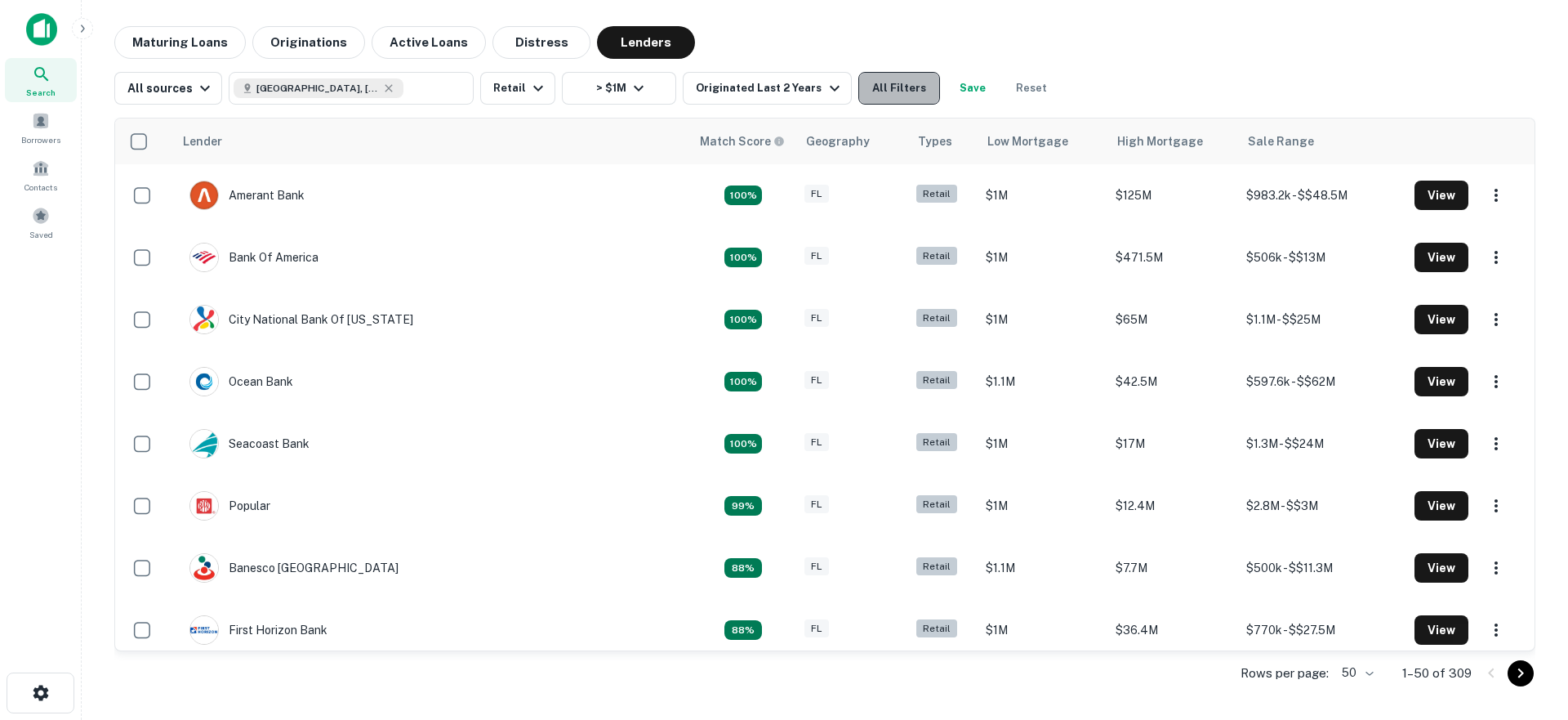
click at [886, 92] on button "All Filters" at bounding box center [899, 88] width 82 height 32
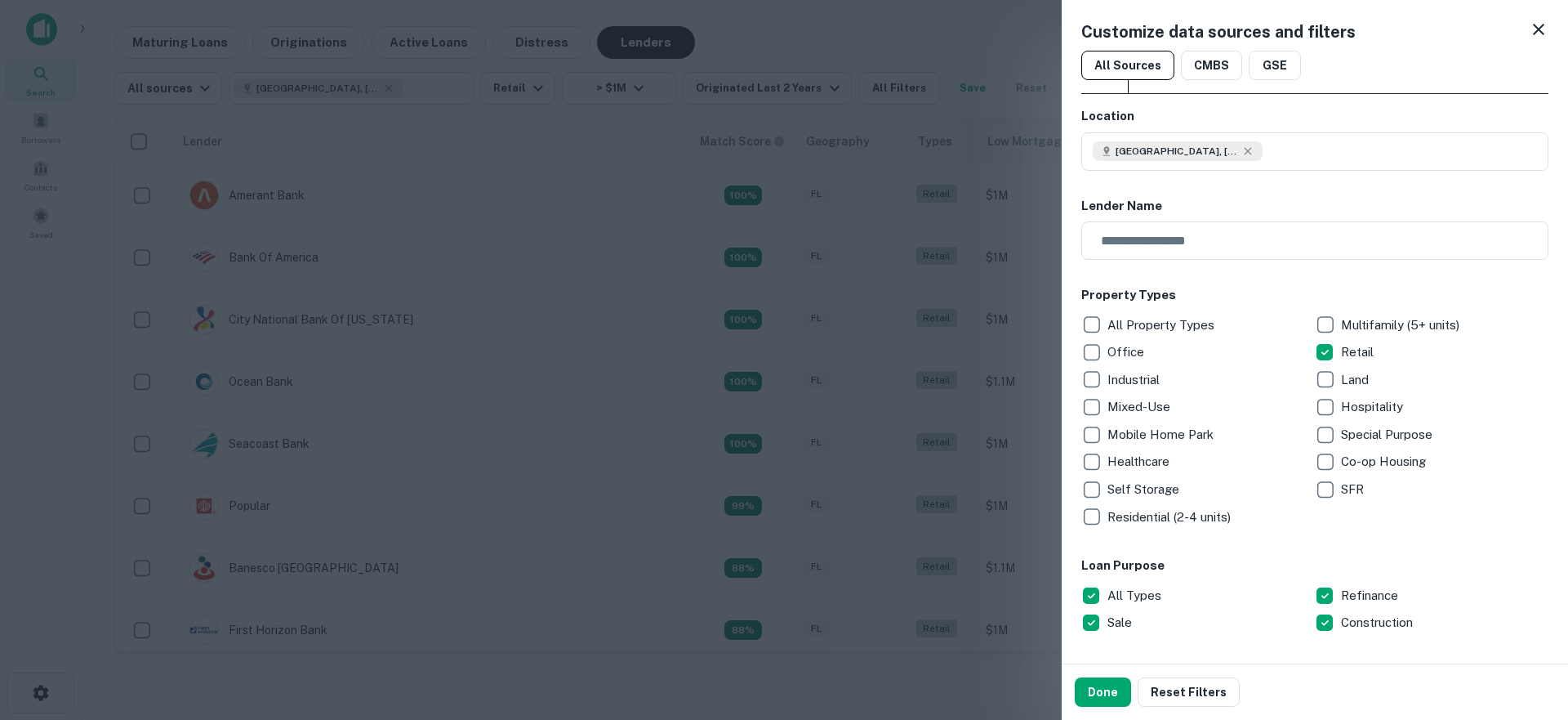
scroll to position [544, 0]
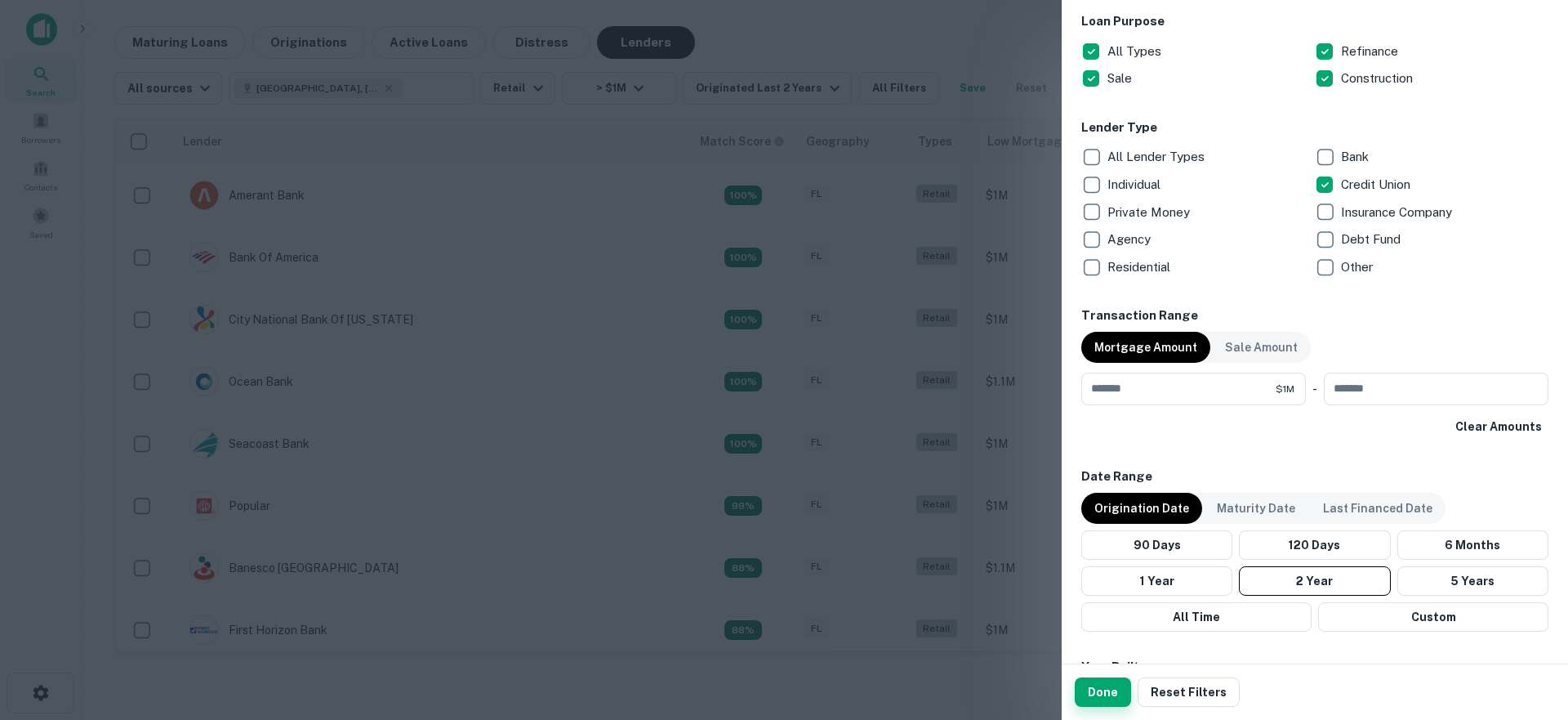
click at [1109, 697] on button "Done" at bounding box center [1103, 692] width 56 height 29
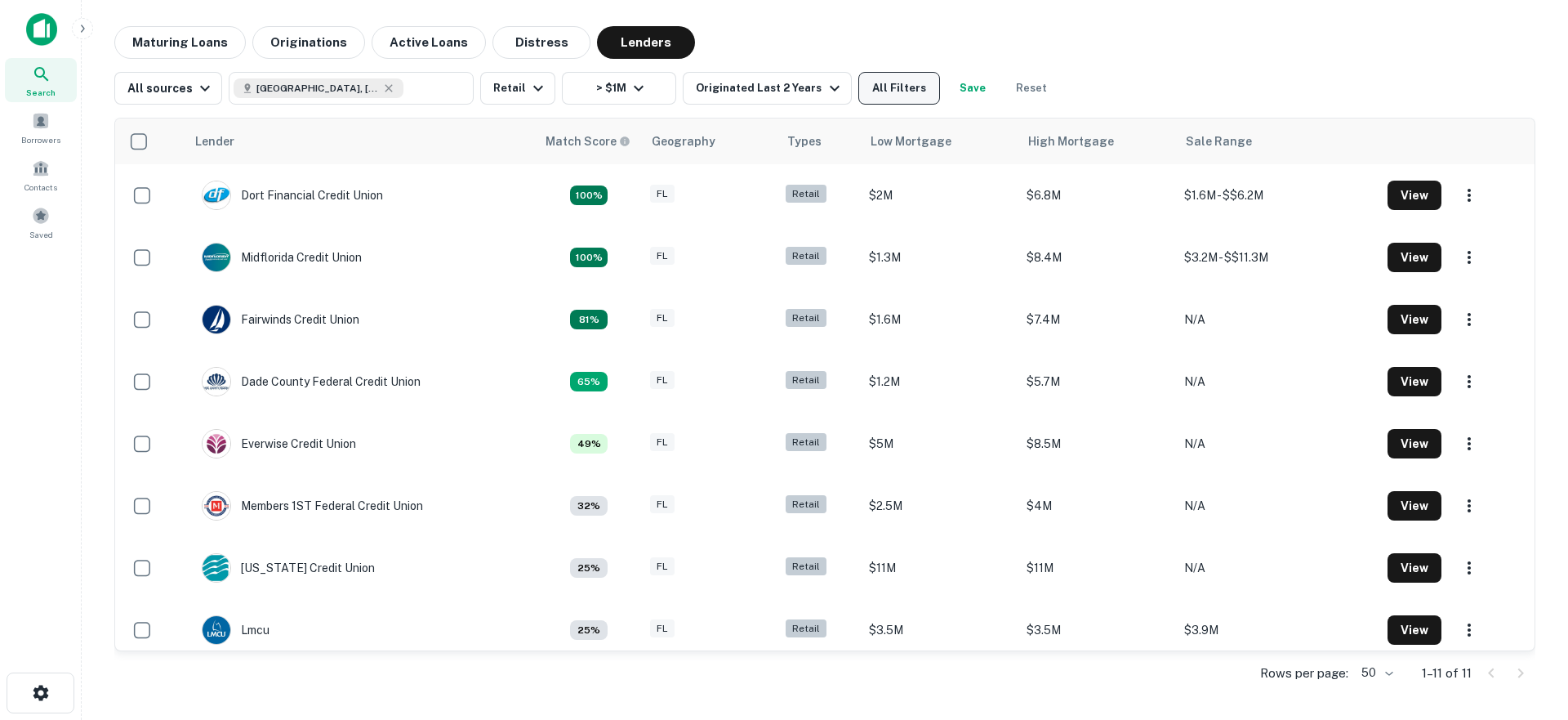
click at [884, 90] on button "All Filters" at bounding box center [899, 88] width 82 height 32
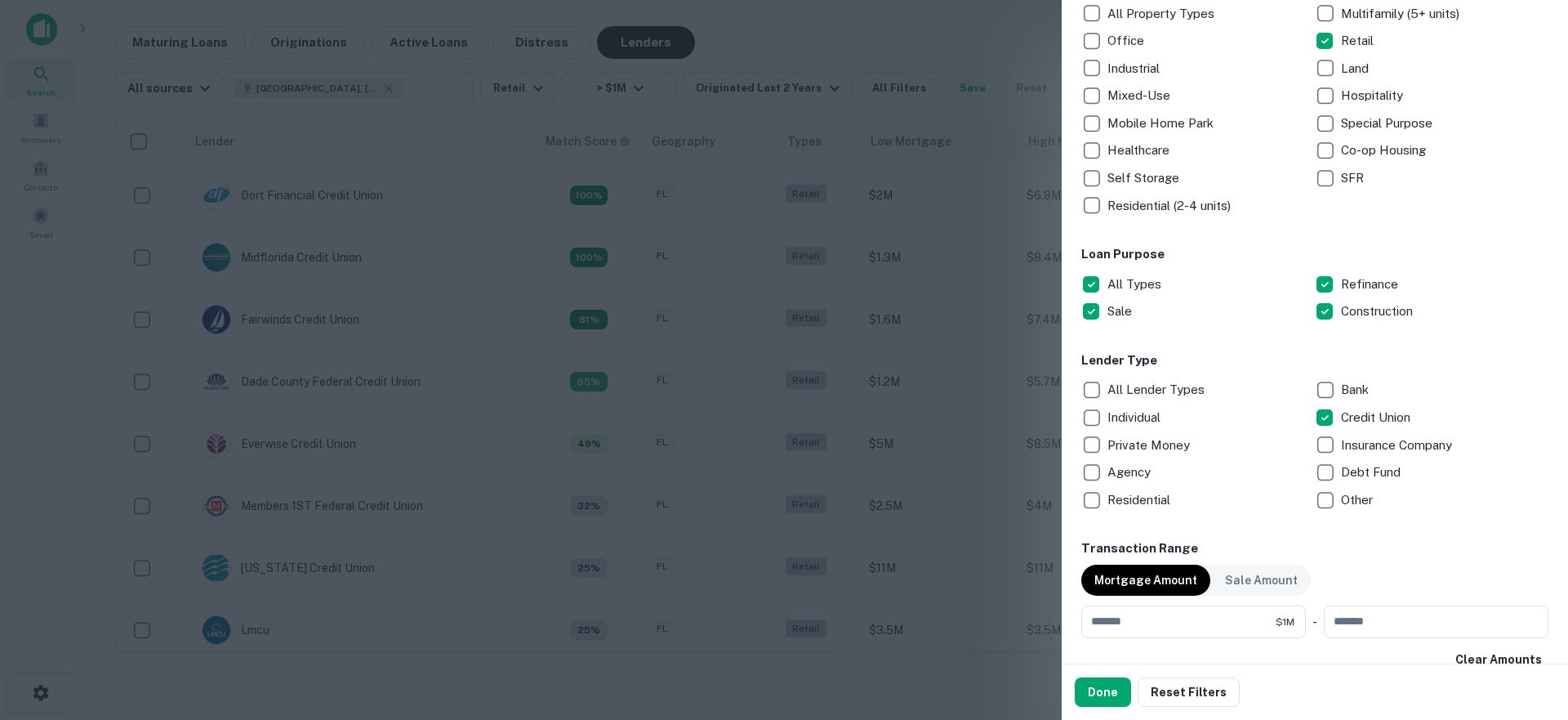
scroll to position [329, 0]
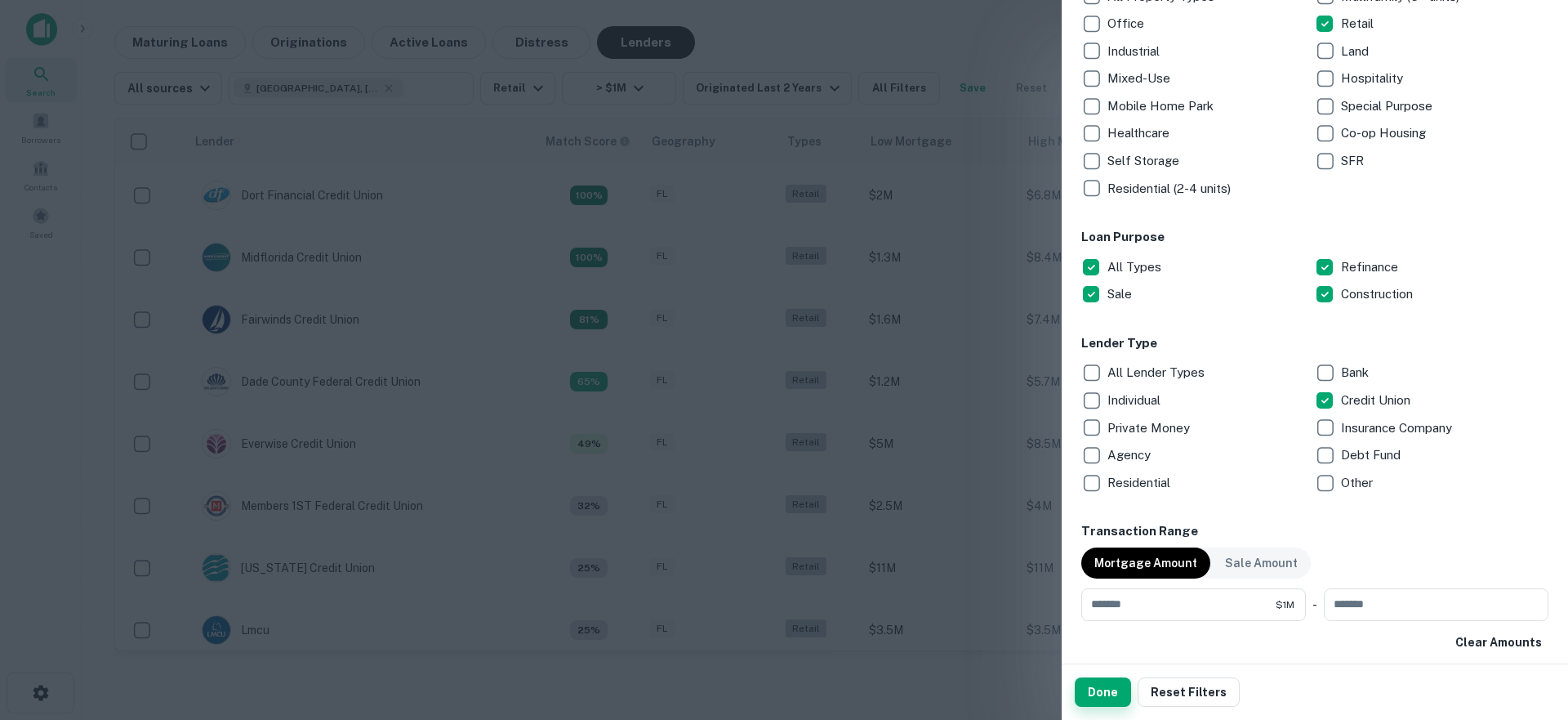
click at [1101, 692] on button "Done" at bounding box center [1103, 692] width 56 height 29
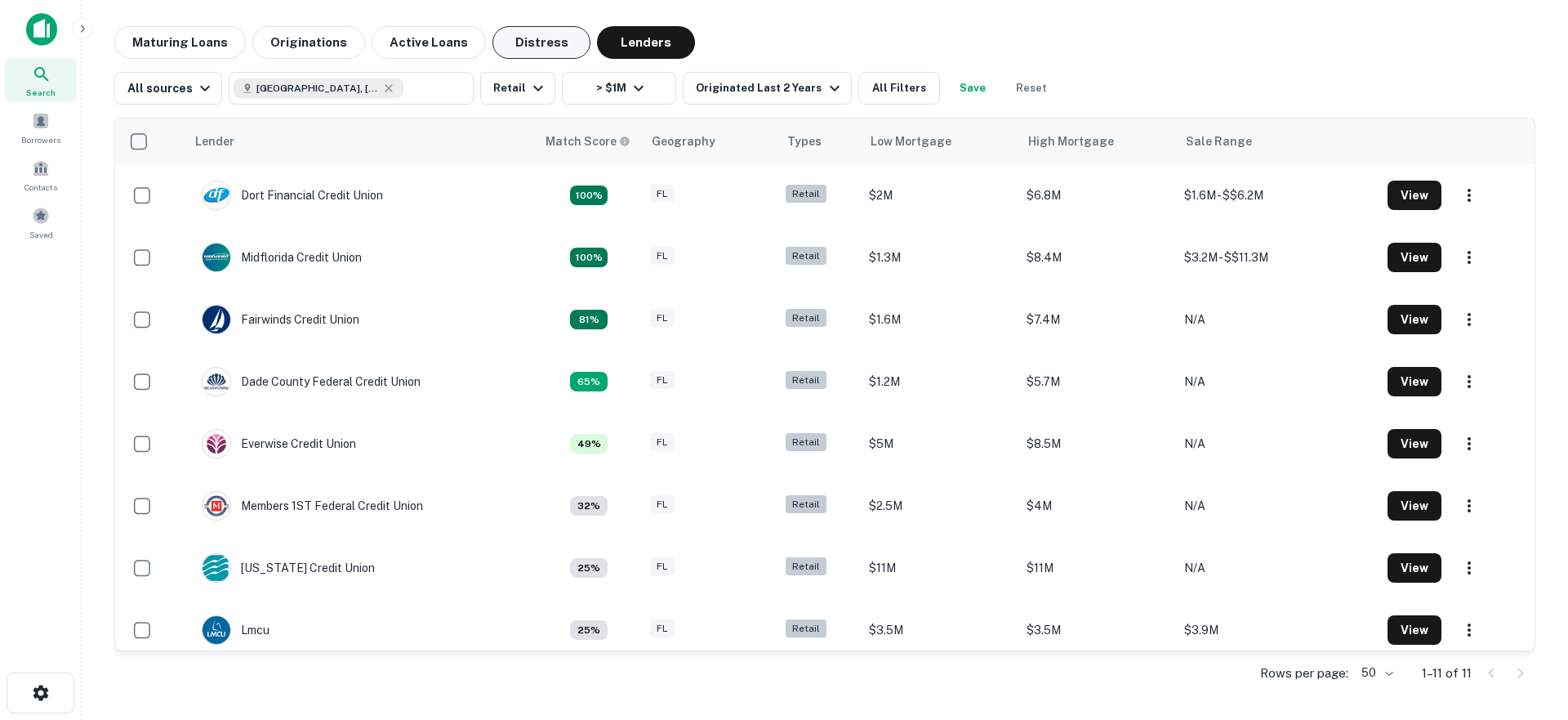
click at [531, 50] on button "Distress" at bounding box center [541, 43] width 98 height 32
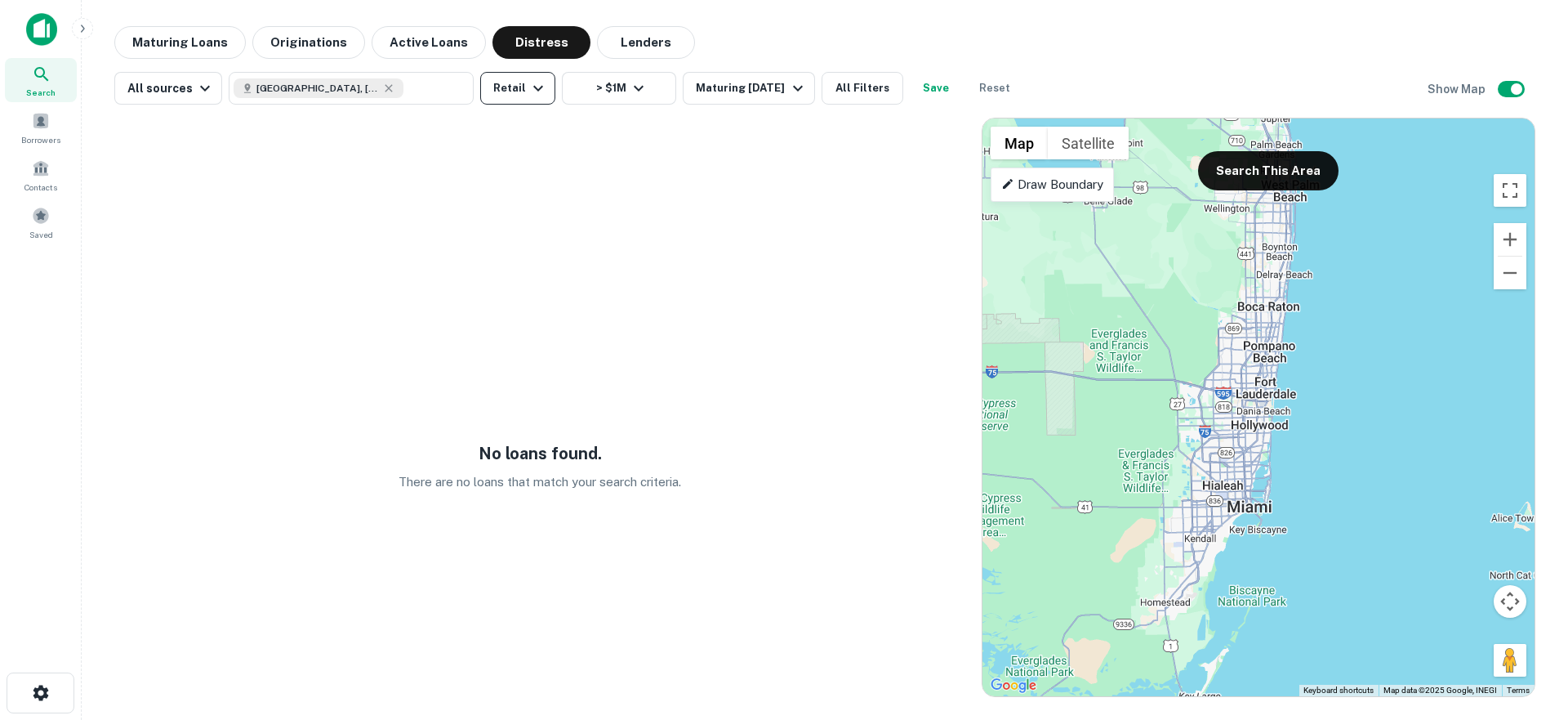
click at [503, 91] on button "Retail" at bounding box center [517, 88] width 75 height 32
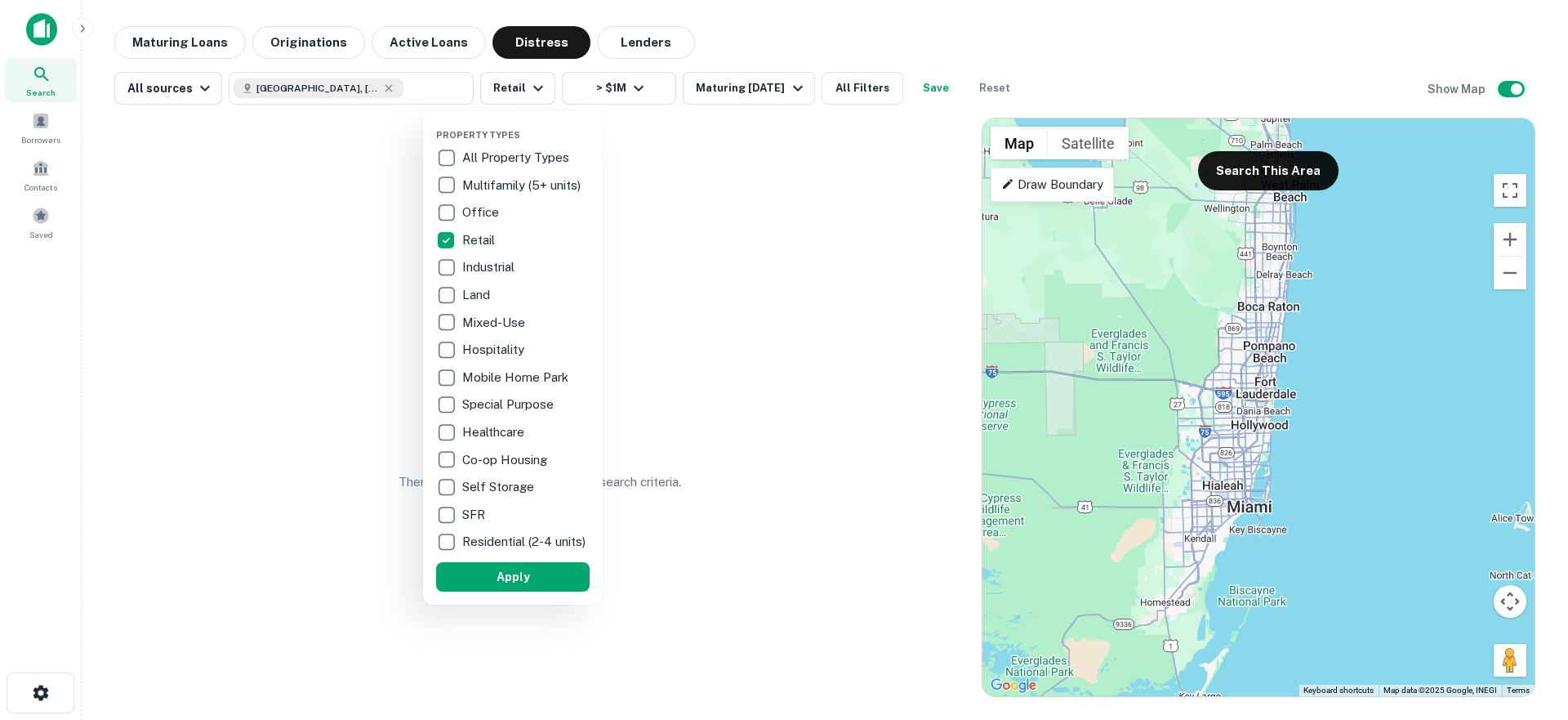
click at [467, 156] on p "All Property Types" at bounding box center [516, 157] width 110 height 20
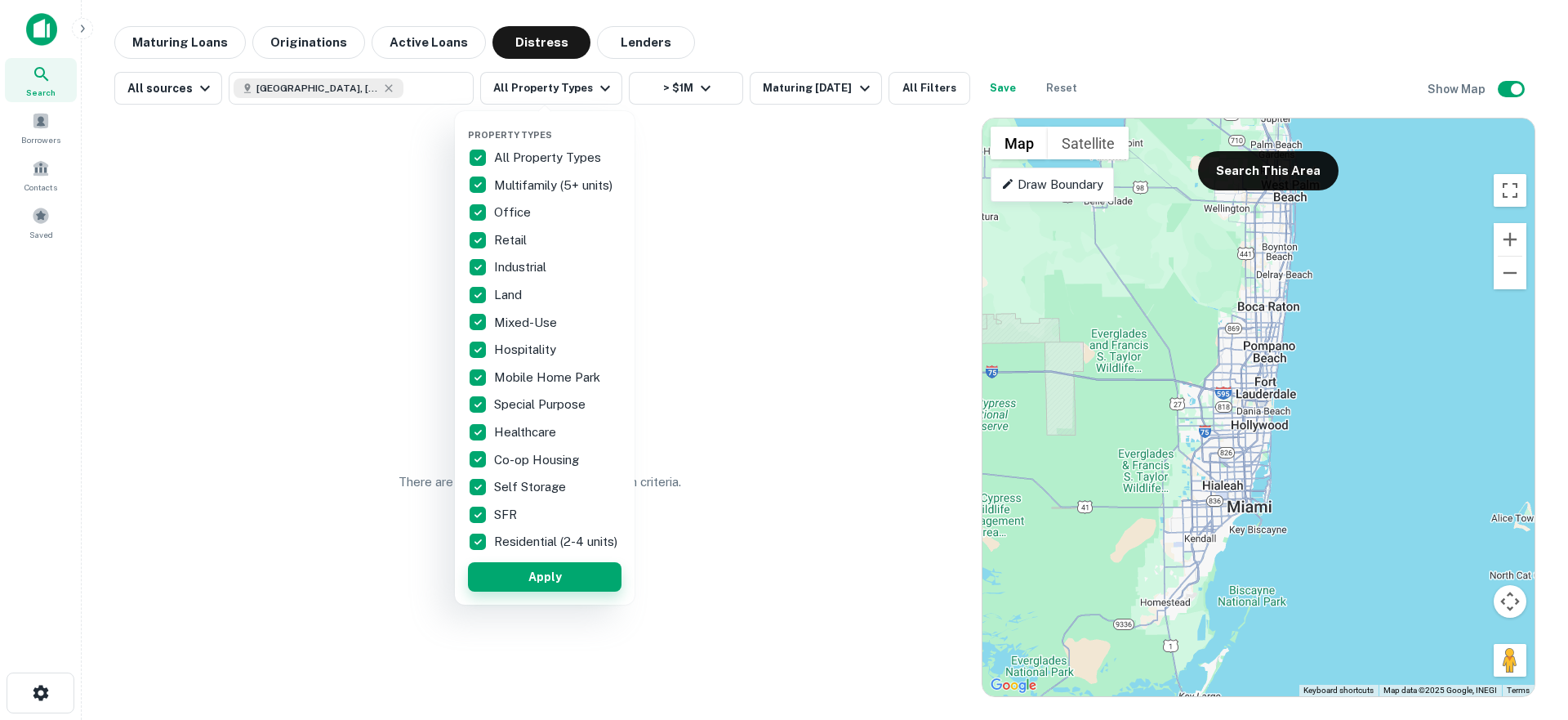
click at [536, 592] on button "Apply" at bounding box center [545, 577] width 154 height 29
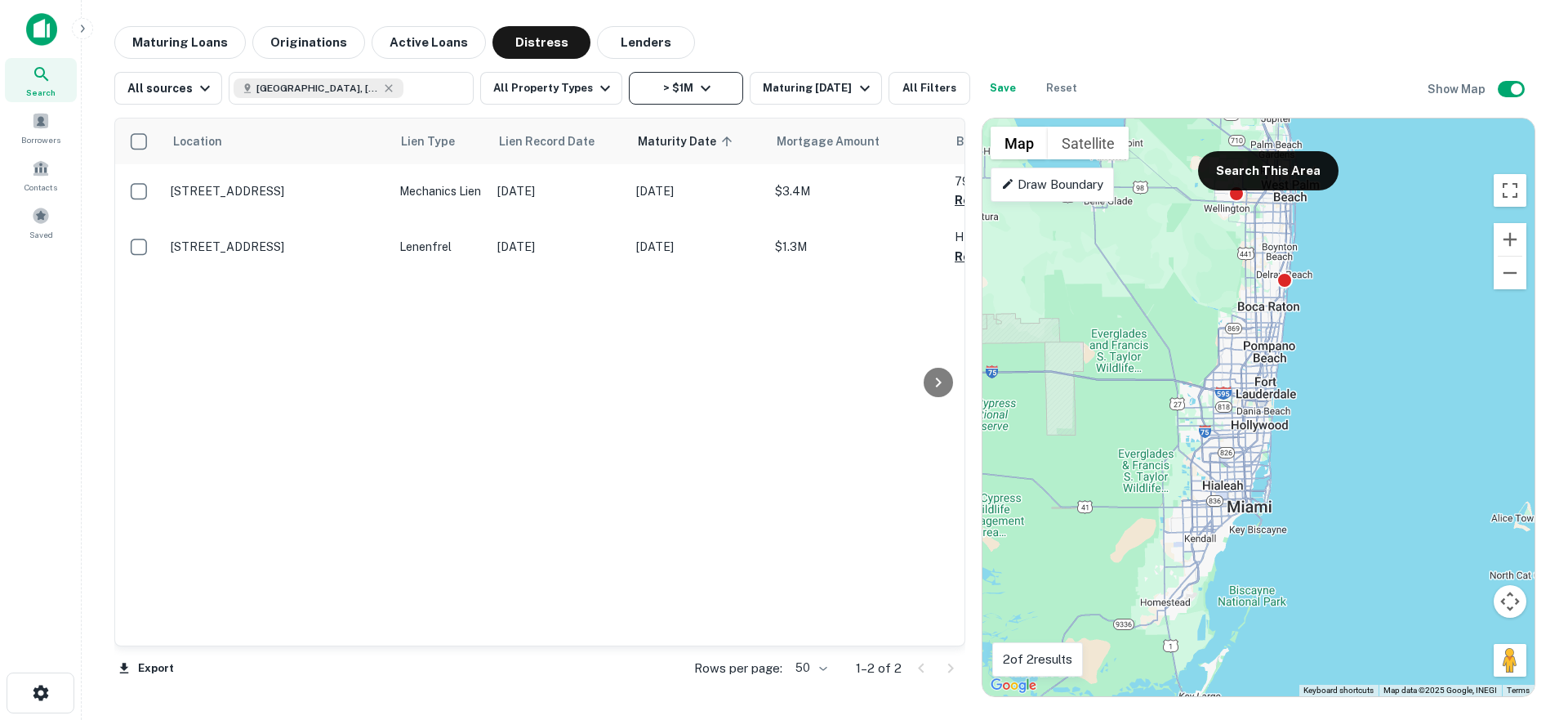
click at [700, 74] on button "> $1M" at bounding box center [686, 88] width 114 height 32
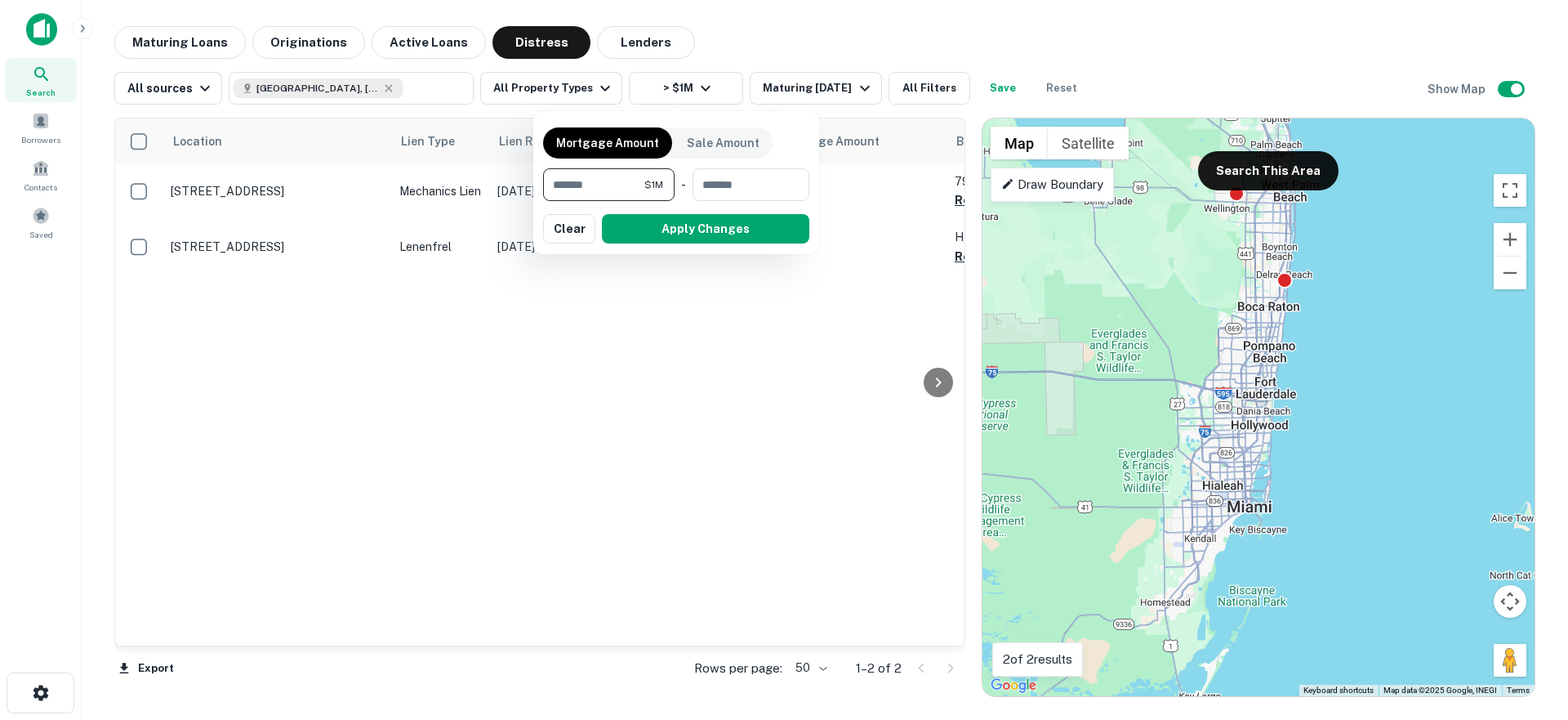
click at [603, 186] on input "*******" at bounding box center [593, 184] width 102 height 32
click at [568, 225] on button "Clear" at bounding box center [568, 229] width 52 height 29
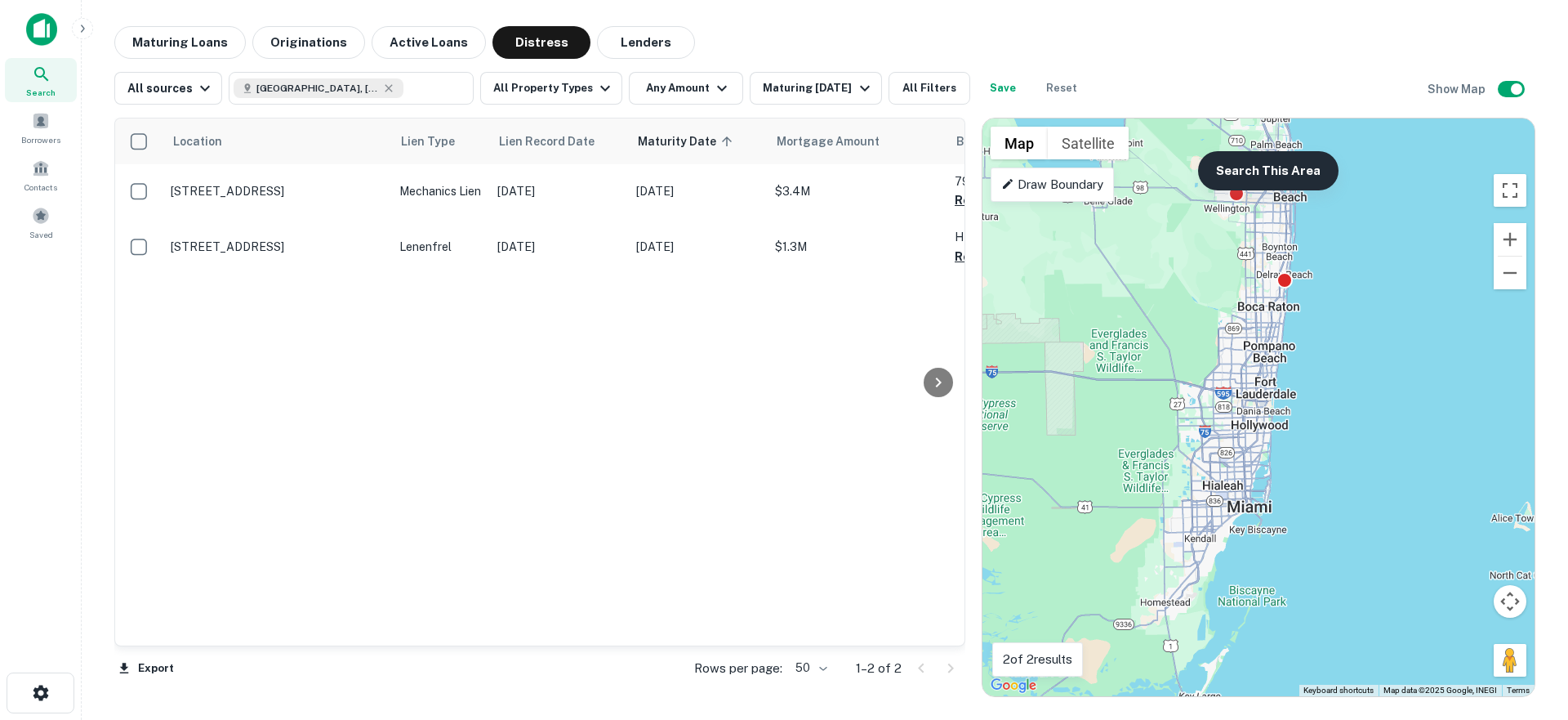
click at [1294, 165] on button "Search This Area" at bounding box center [1268, 171] width 141 height 39
click at [1499, 268] on button "Zoom out" at bounding box center [1510, 272] width 32 height 32
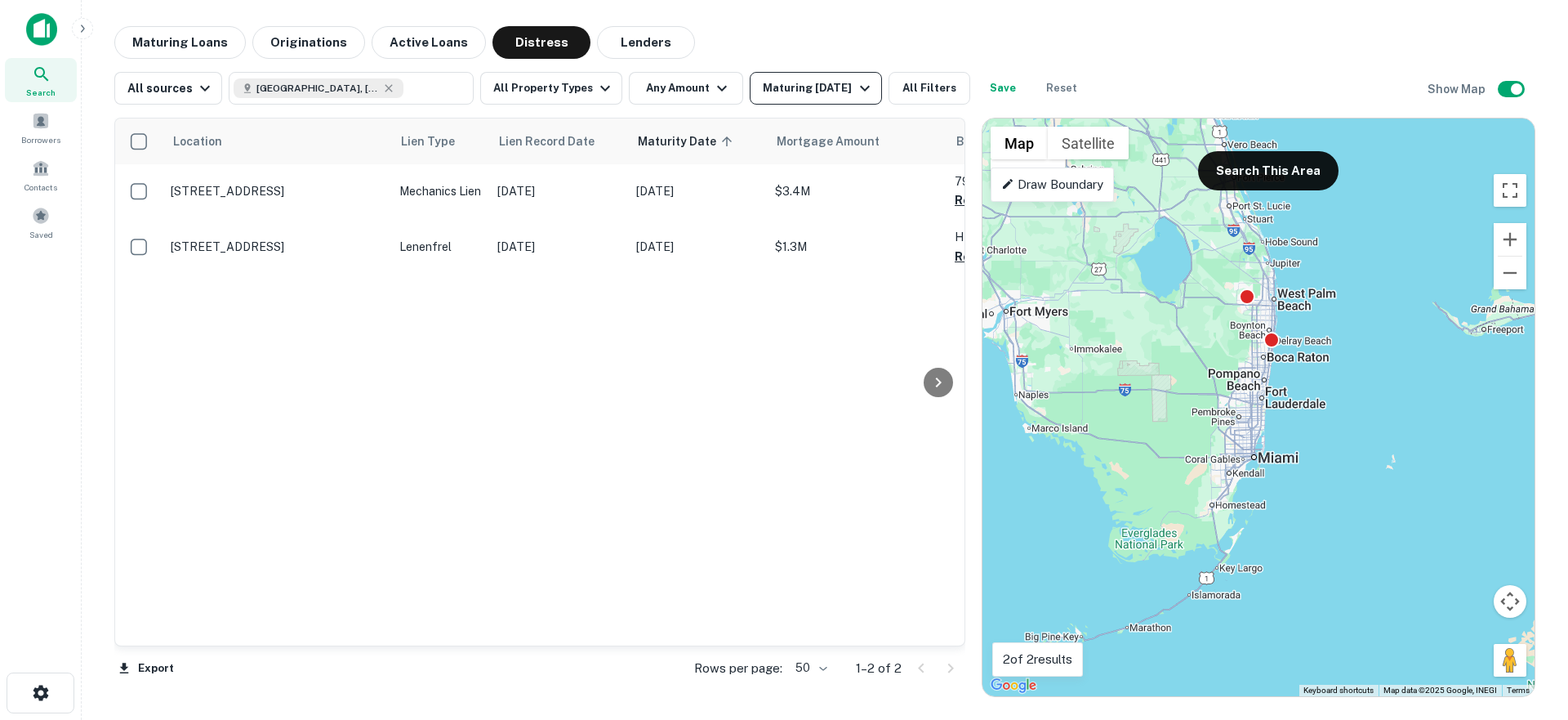
click at [792, 93] on div "Maturing In 1 Year" at bounding box center [818, 88] width 111 height 20
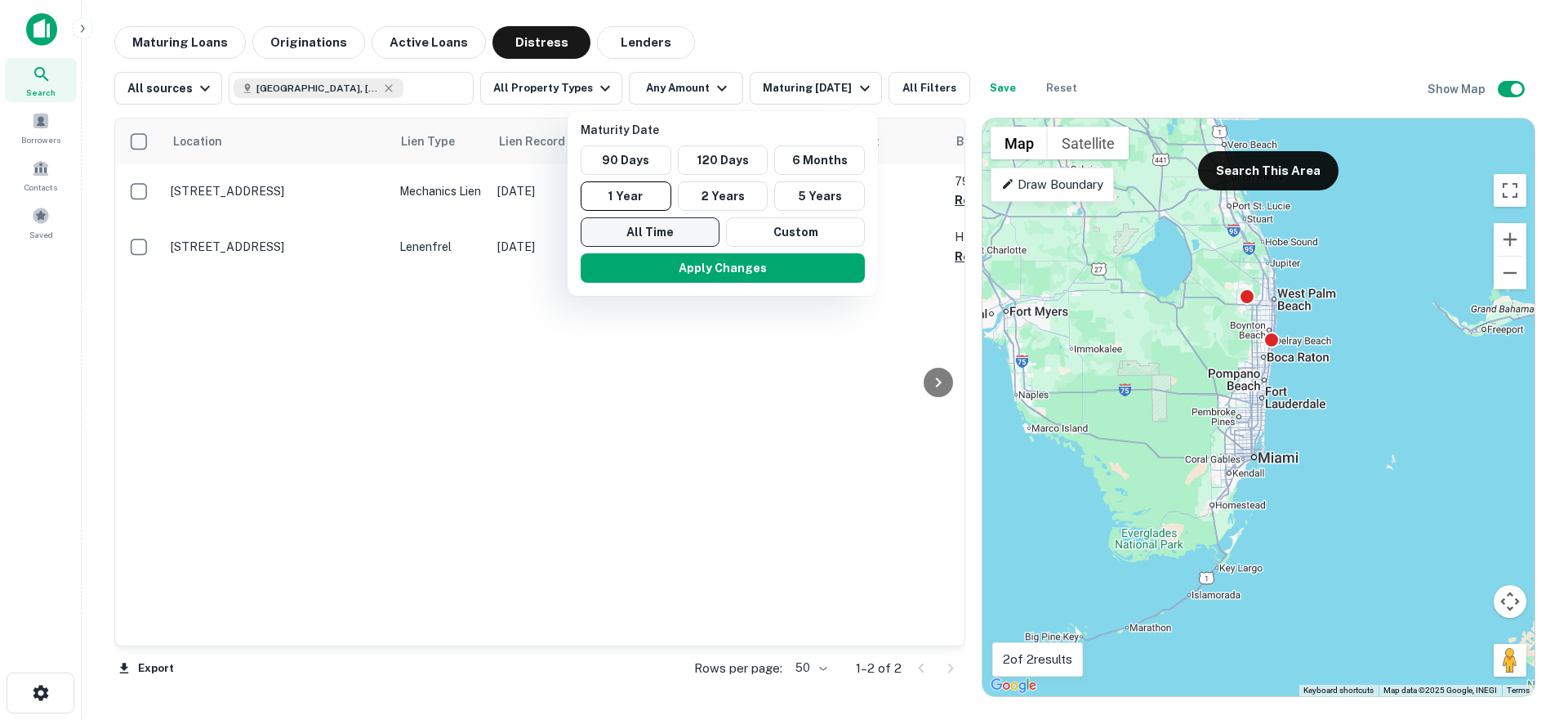
click at [672, 228] on button "All Time" at bounding box center [650, 231] width 139 height 29
click at [679, 262] on button "Apply Changes" at bounding box center [723, 268] width 284 height 29
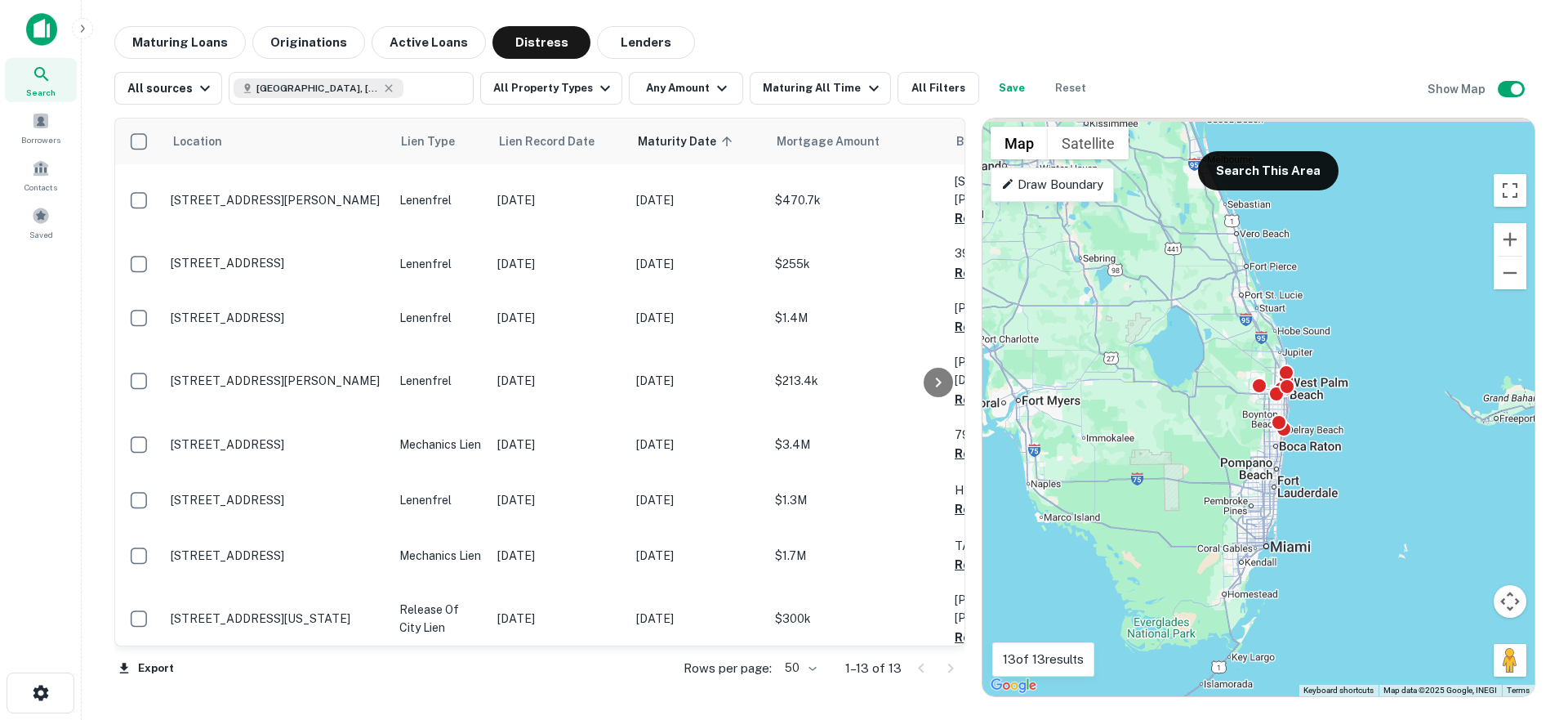
drag, startPoint x: 1344, startPoint y: 264, endPoint x: 1355, endPoint y: 358, distance: 94.6
click at [1355, 358] on div "To activate drag with keyboard, press Alt + Enter. Once in keyboard drag state,…" at bounding box center [1258, 407] width 552 height 577
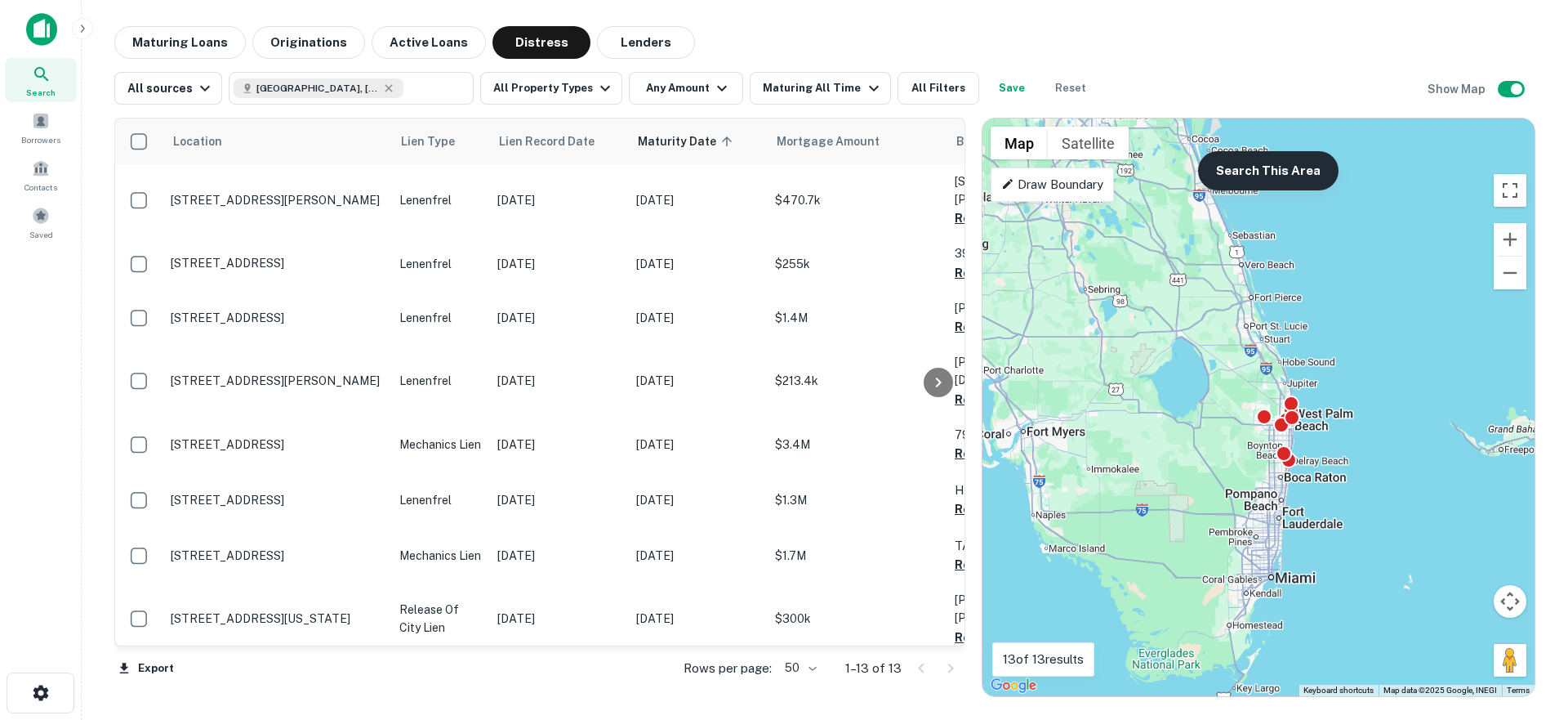
click at [1286, 173] on button "Search This Area" at bounding box center [1268, 171] width 141 height 39
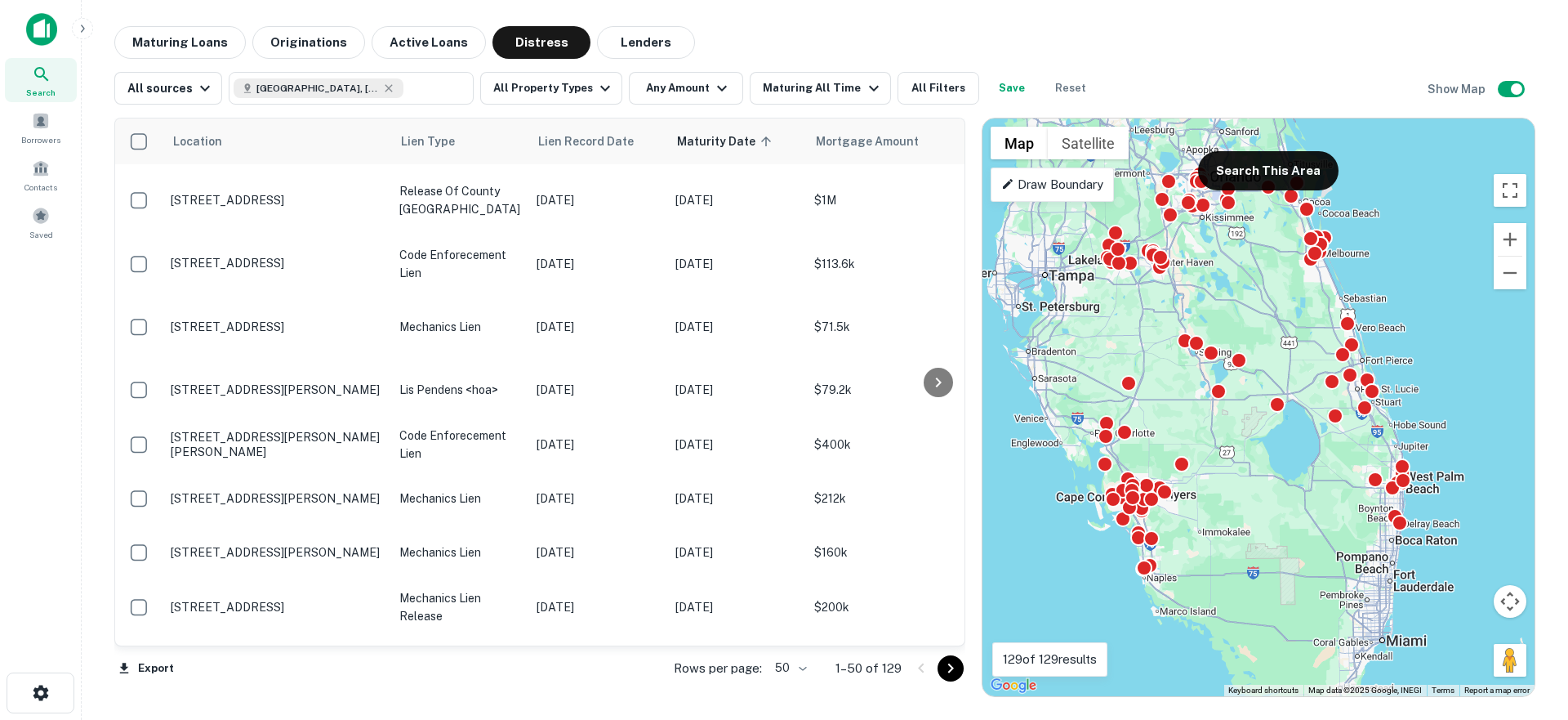
drag, startPoint x: 1314, startPoint y: 246, endPoint x: 1426, endPoint y: 311, distance: 129.5
click at [1426, 311] on div "To activate drag with keyboard, press Alt + Enter. Once in keyboard drag state,…" at bounding box center [1258, 407] width 552 height 577
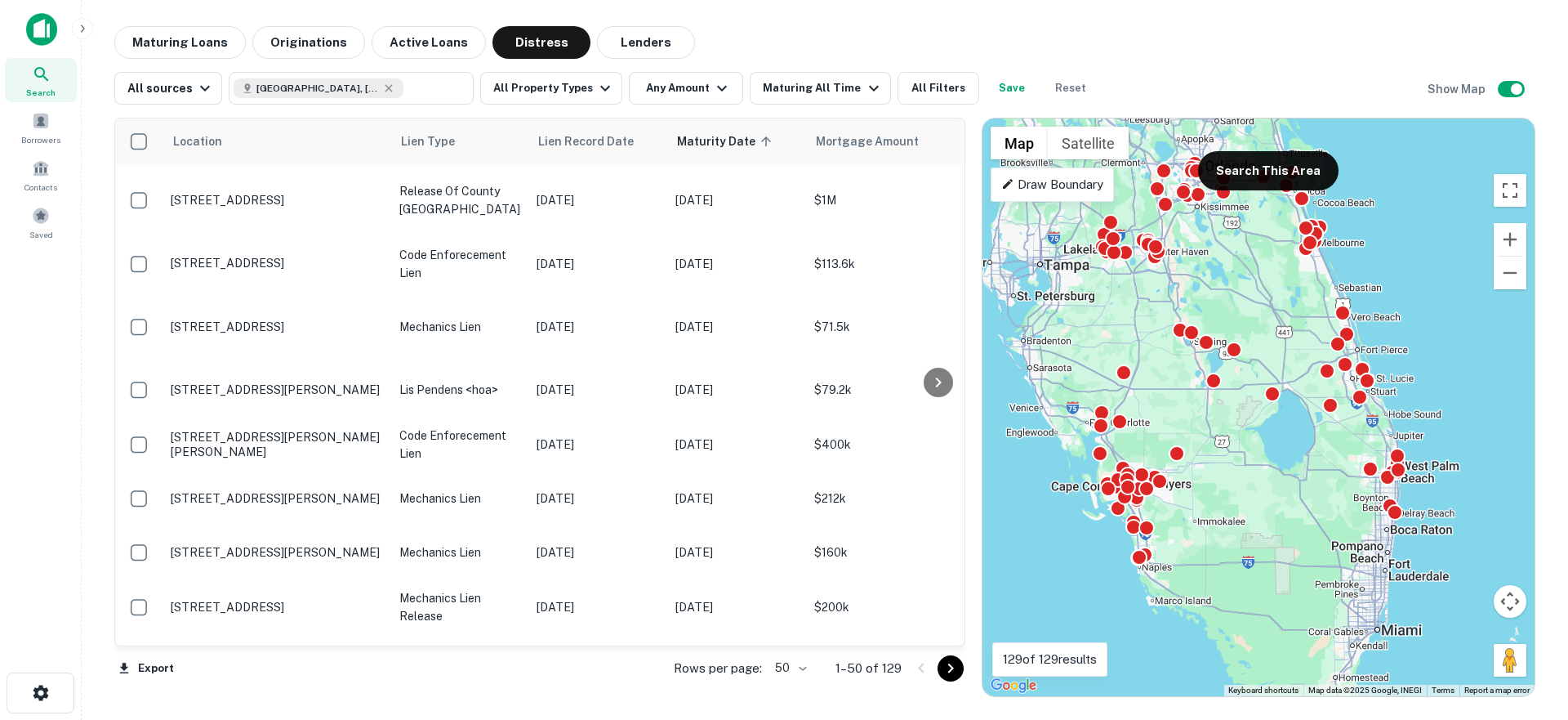
drag, startPoint x: 1412, startPoint y: 307, endPoint x: 1405, endPoint y: 299, distance: 10.6
click at [1405, 299] on div "To activate drag with keyboard, press Alt + Enter. Once in keyboard drag state,…" at bounding box center [1258, 407] width 552 height 577
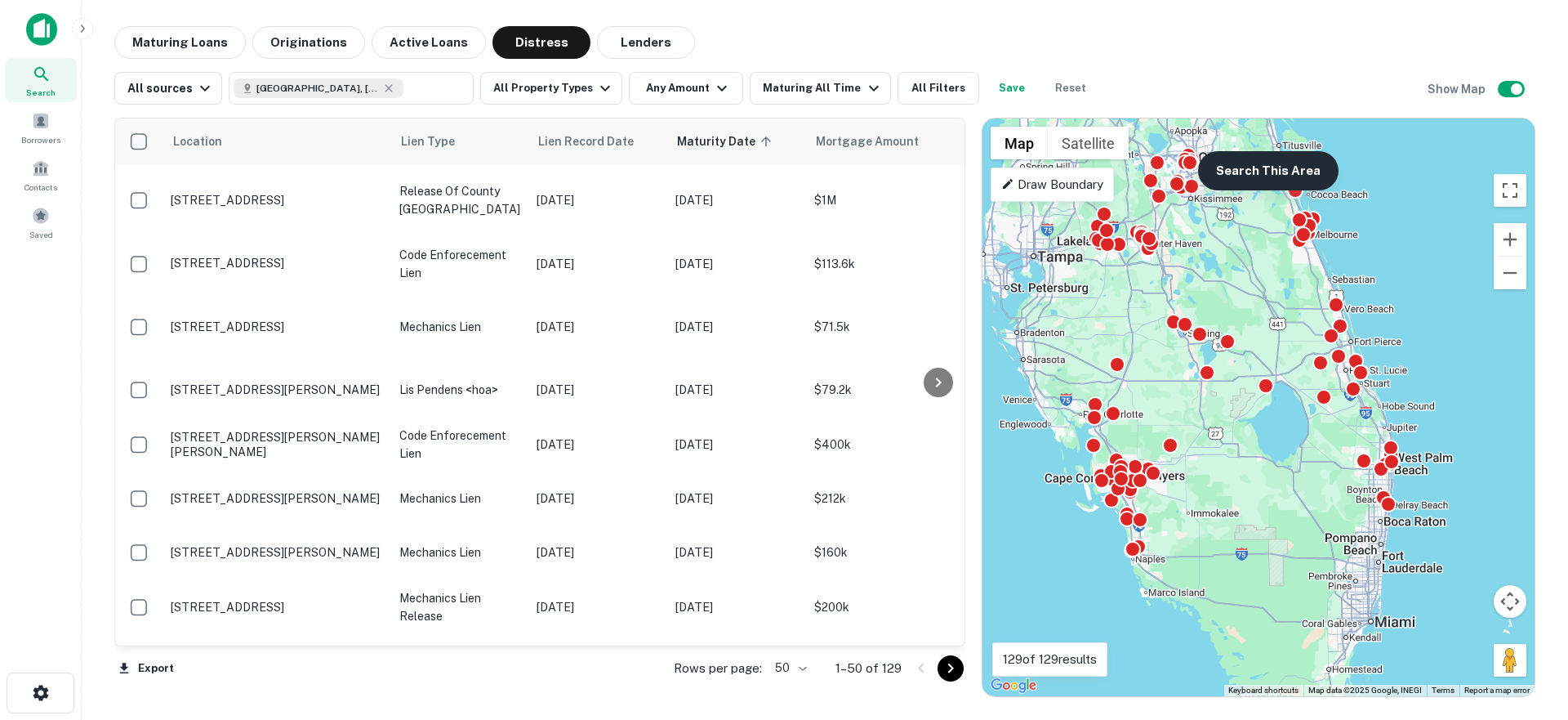
click at [1282, 166] on button "Search This Area" at bounding box center [1268, 171] width 141 height 39
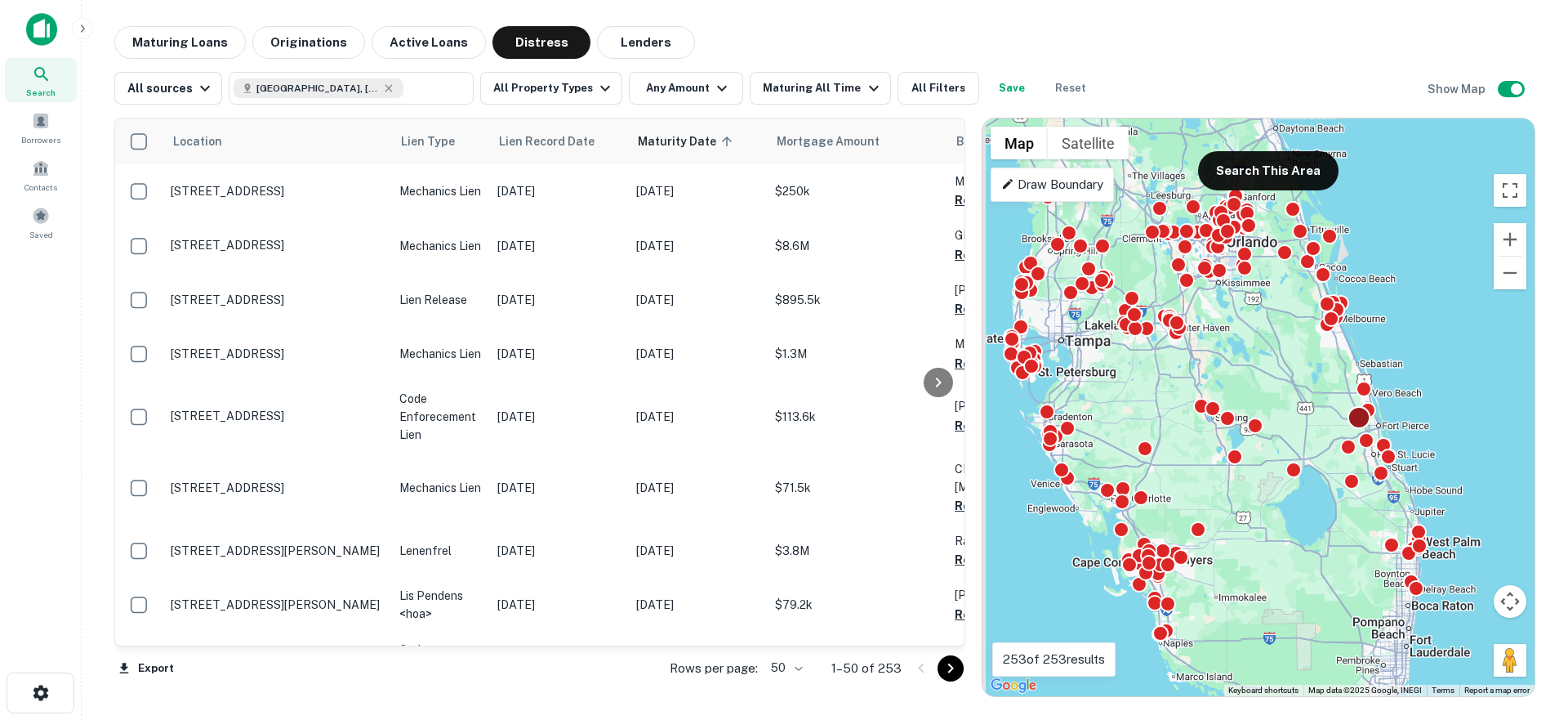
drag, startPoint x: 1335, startPoint y: 367, endPoint x: 1350, endPoint y: 414, distance: 49.3
click at [1350, 414] on div "To activate drag with keyboard, press Alt + Enter. Once in keyboard drag state,…" at bounding box center [1258, 407] width 552 height 577
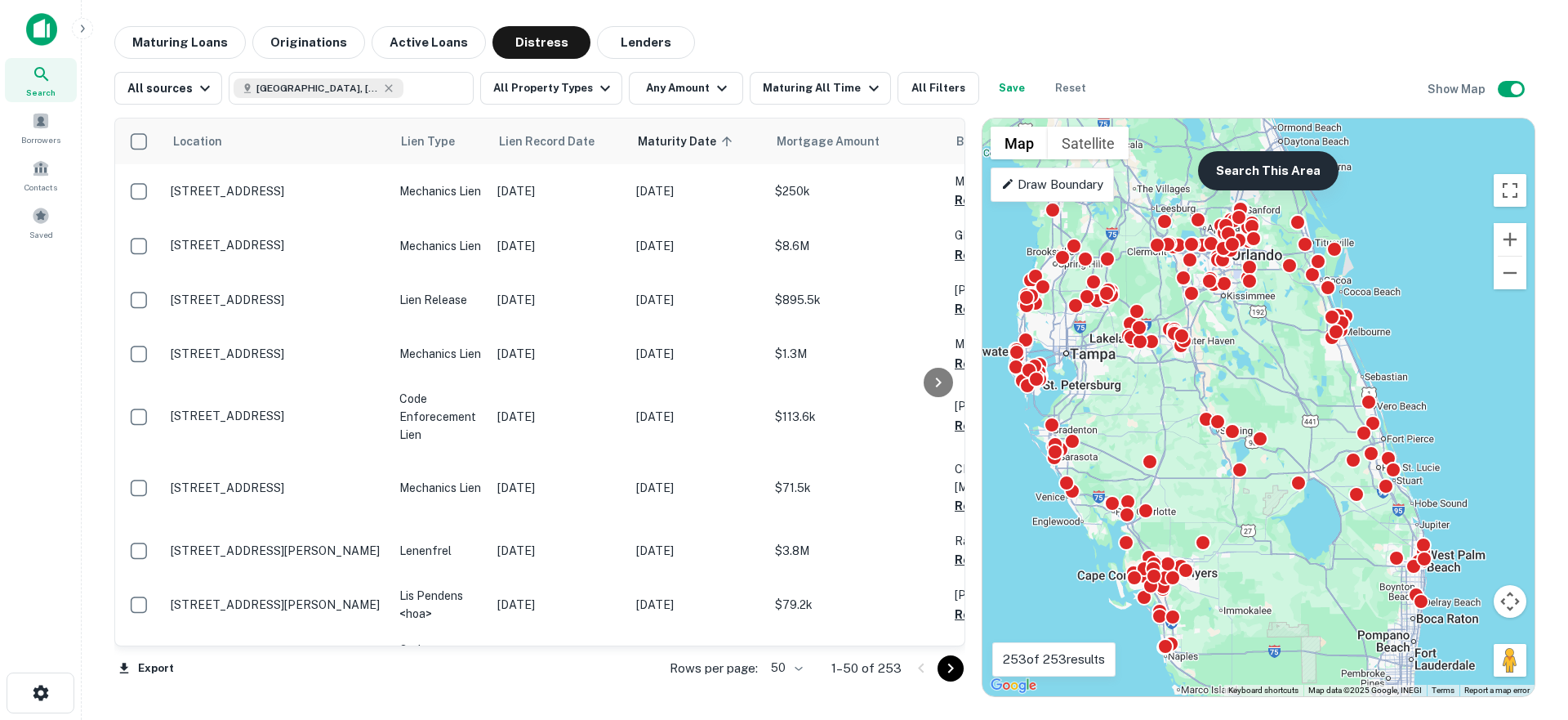
click at [1266, 174] on button "Search This Area" at bounding box center [1268, 171] width 141 height 39
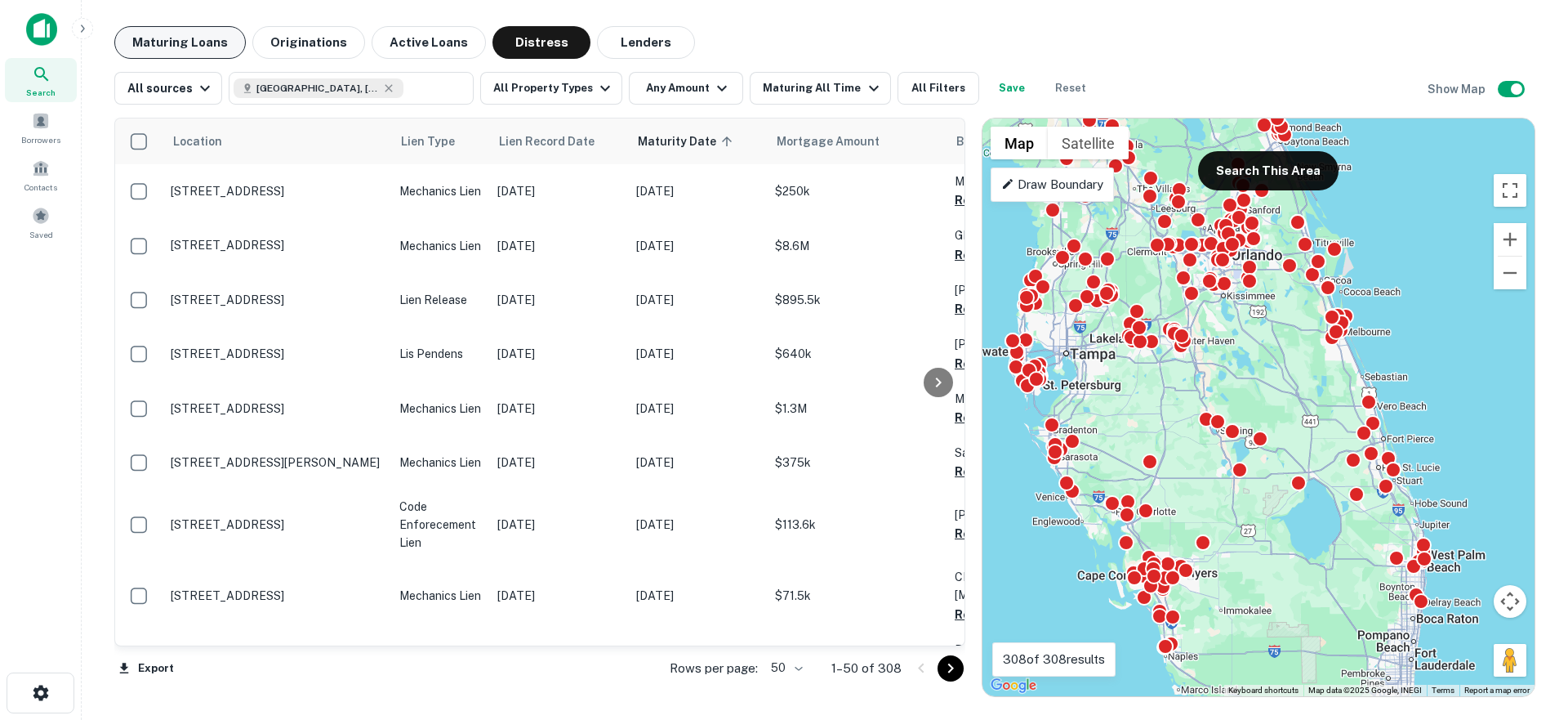
click at [160, 41] on button "Maturing Loans" at bounding box center [180, 43] width 131 height 32
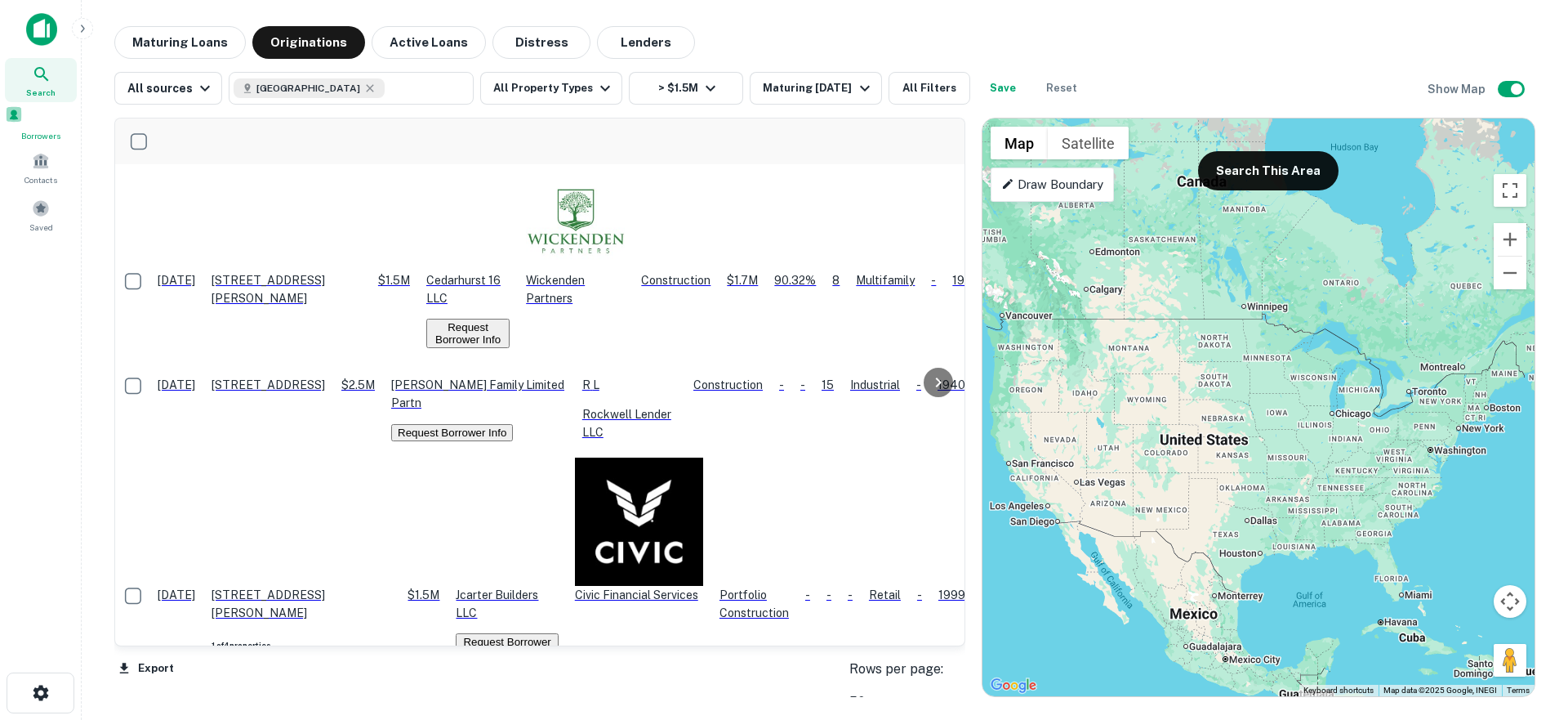
click at [23, 123] on span at bounding box center [14, 114] width 18 height 18
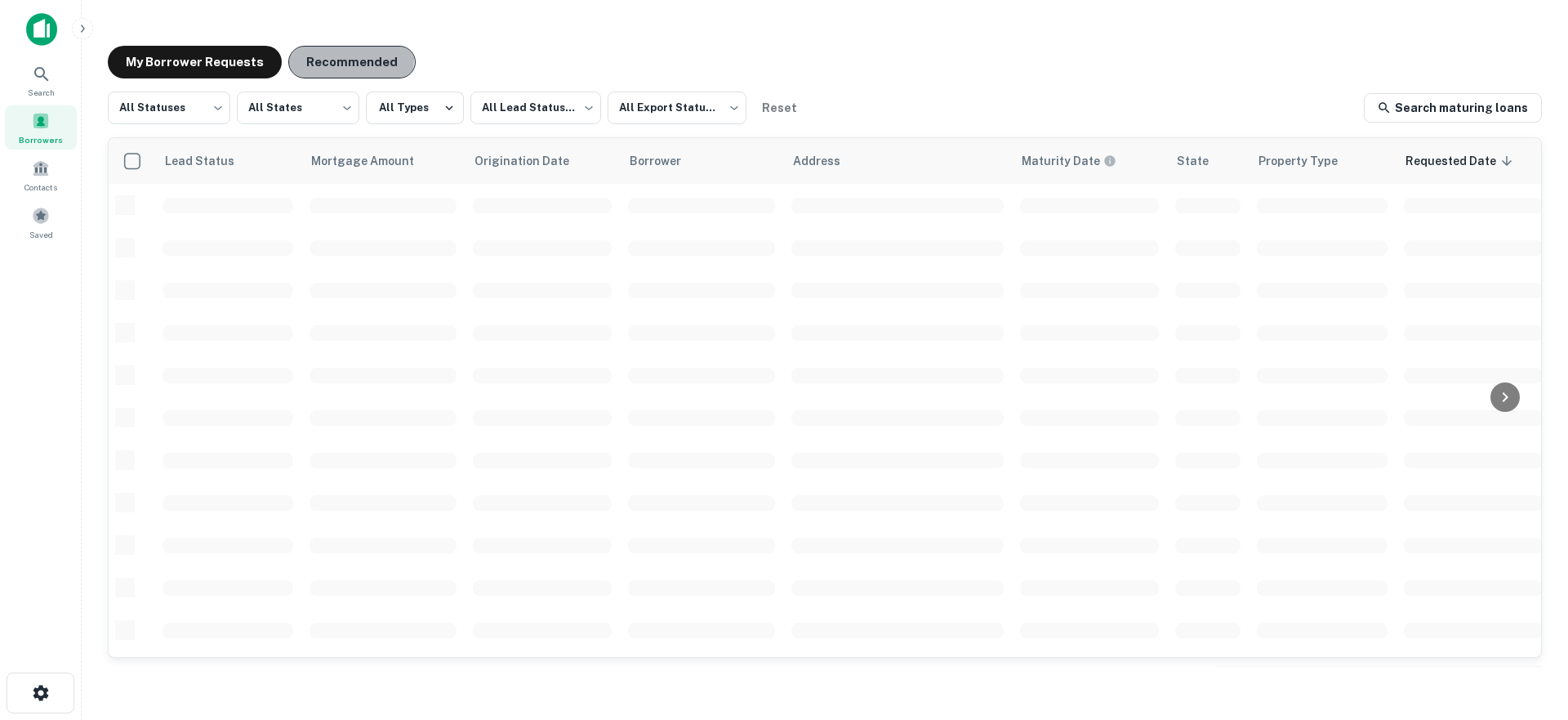
click at [333, 59] on button "Recommended" at bounding box center [352, 62] width 127 height 32
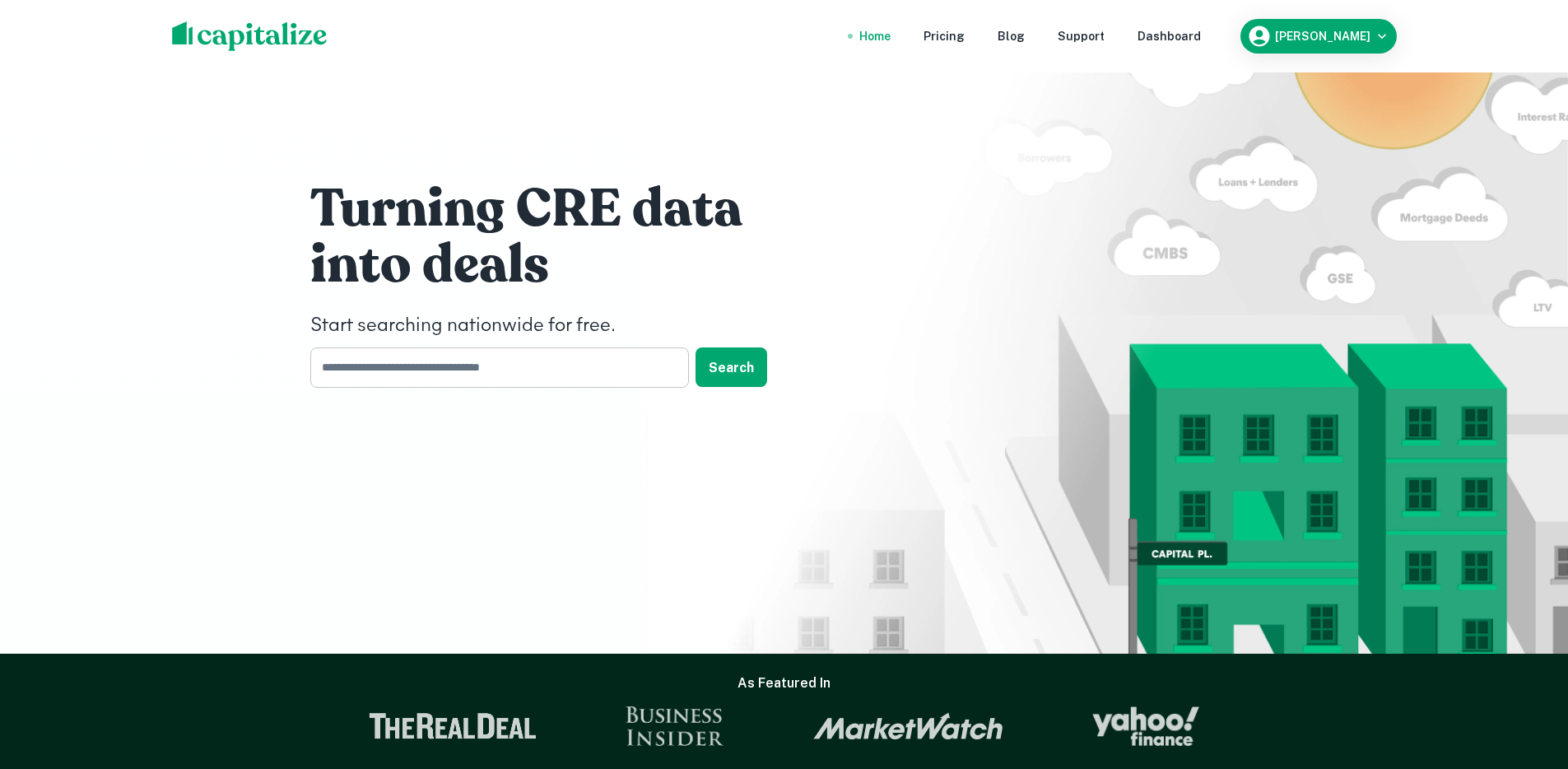
click at [517, 361] on input "text" at bounding box center [494, 368] width 367 height 40
click at [1227, 28] on nav "Home Pricing Blog Support Dashboard" at bounding box center [1030, 36] width 394 height 36
click at [1227, 27] on nav "Home Pricing Blog Support Dashboard" at bounding box center [1030, 36] width 394 height 36
click at [1201, 36] on div "Dashboard" at bounding box center [1170, 36] width 64 height 18
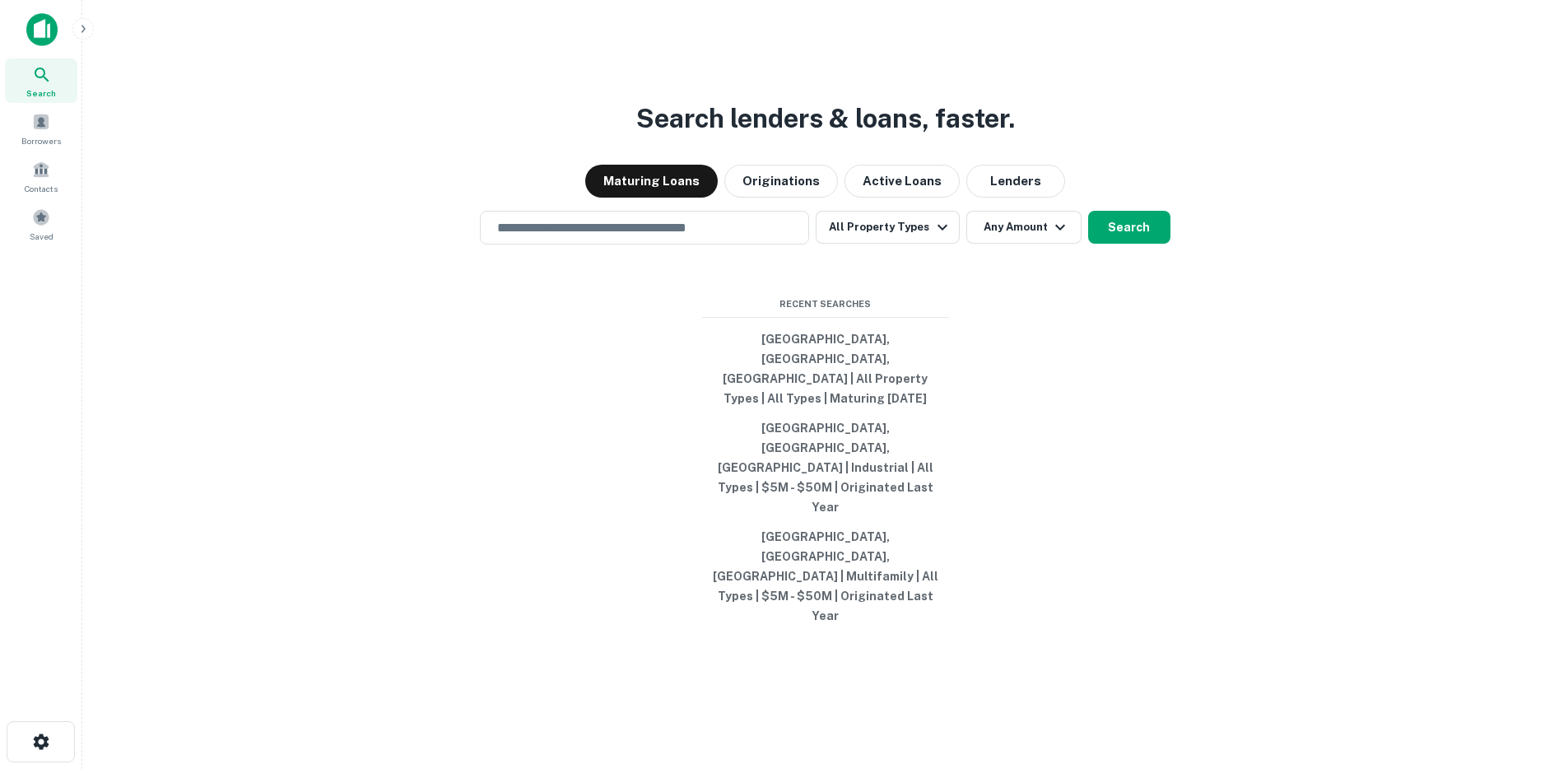
click at [84, 23] on icon "button" at bounding box center [83, 28] width 13 height 13
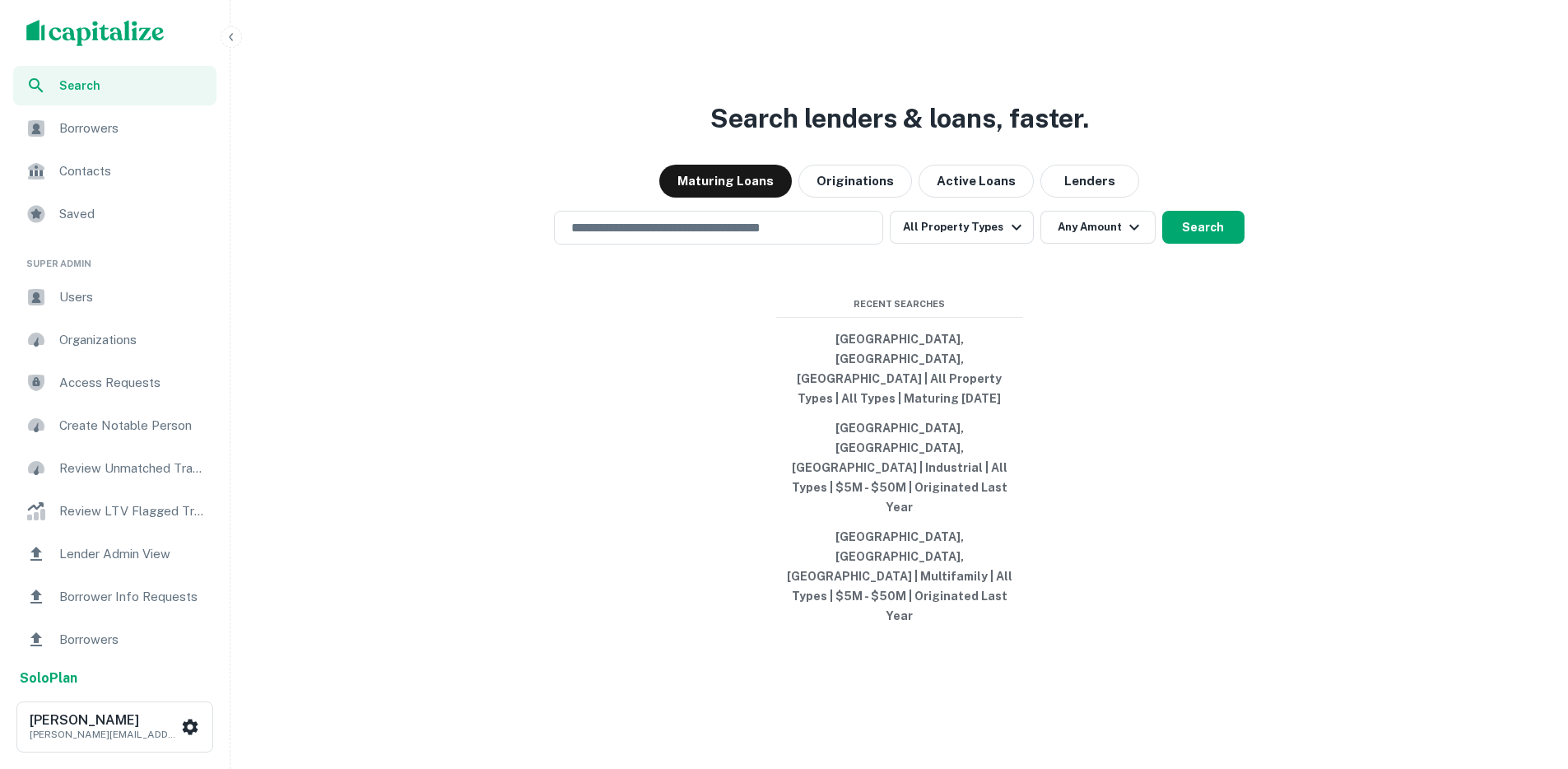
click at [71, 288] on span "Users" at bounding box center [133, 297] width 147 height 20
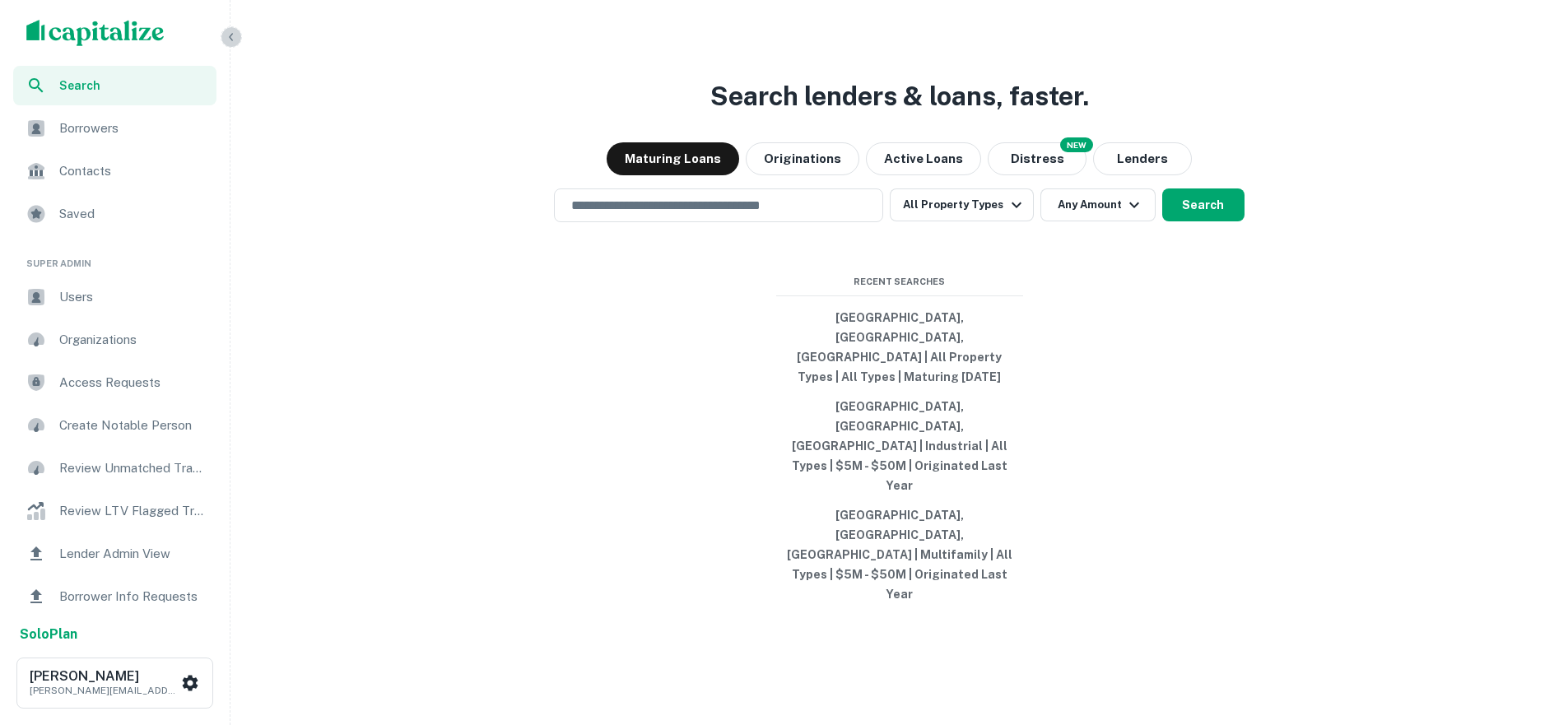
click at [237, 34] on icon "button" at bounding box center [231, 36] width 13 height 13
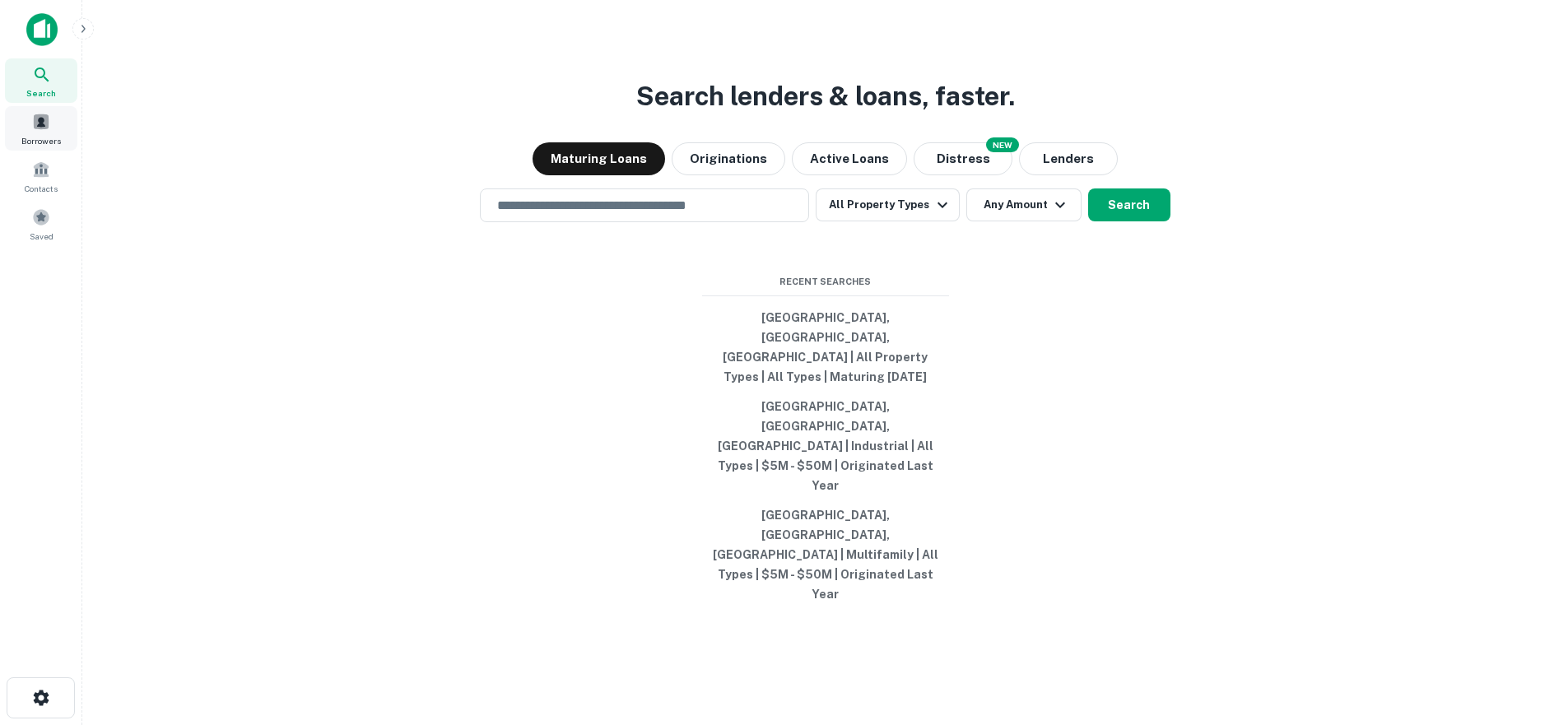
click at [56, 124] on div "Borrowers" at bounding box center [41, 128] width 72 height 45
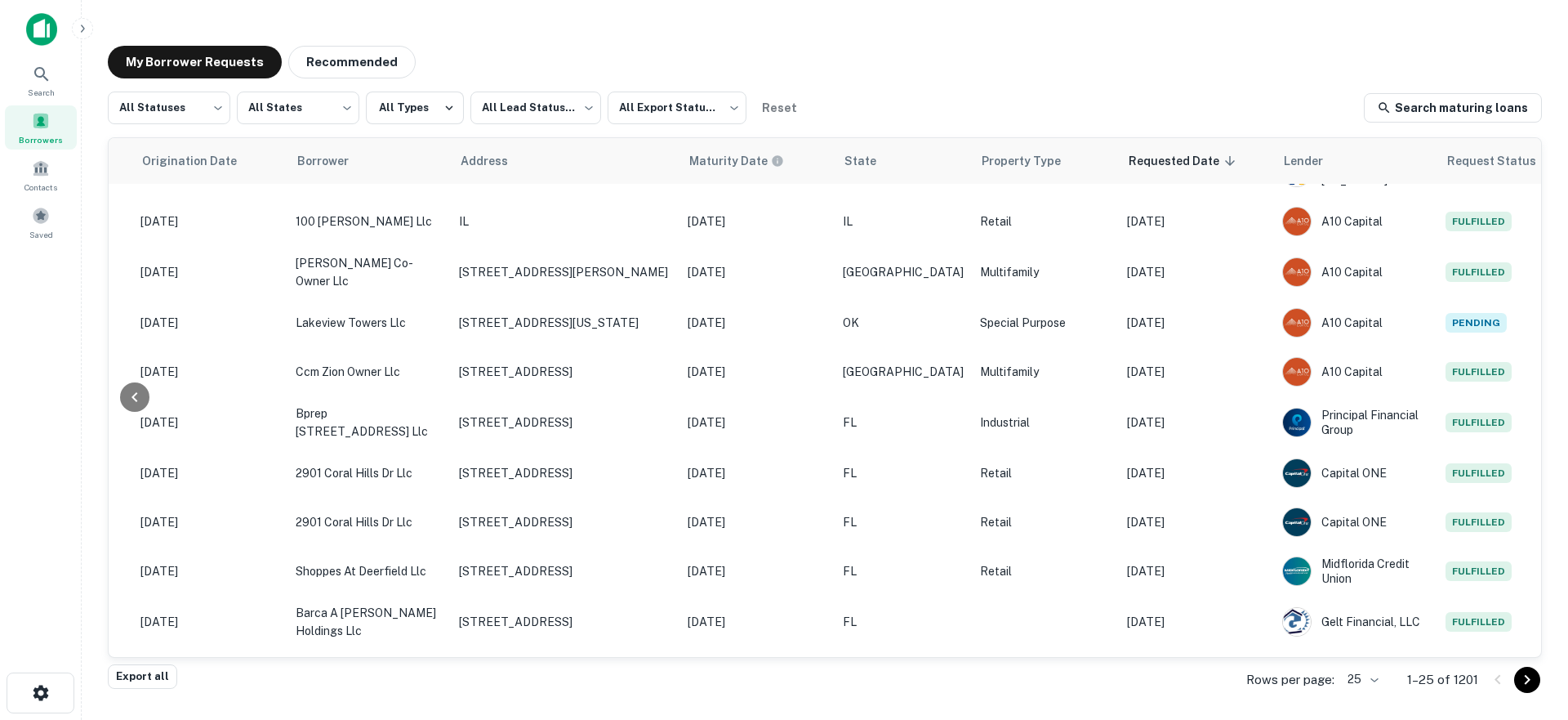
scroll to position [508, 334]
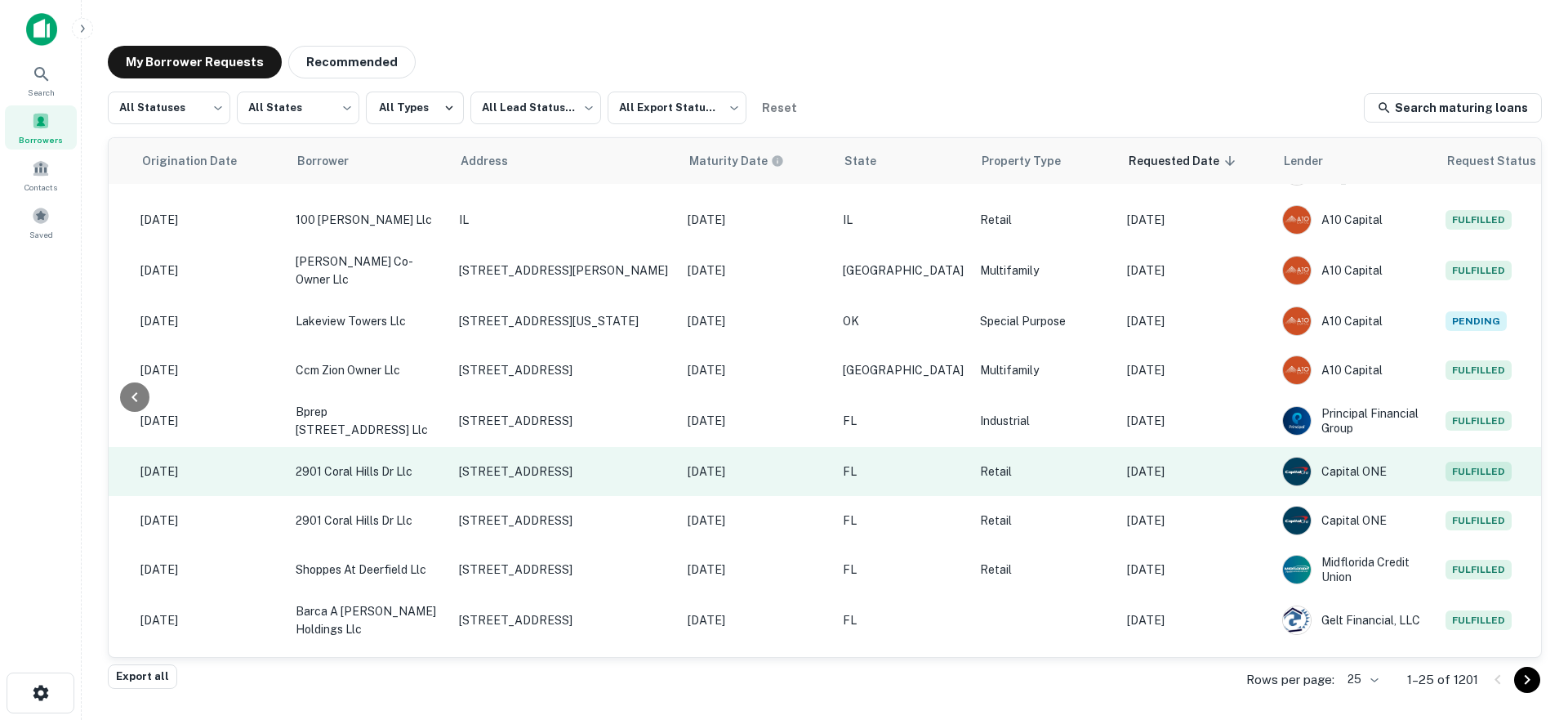
click at [1199, 456] on td "[DATE]" at bounding box center [1197, 471] width 155 height 49
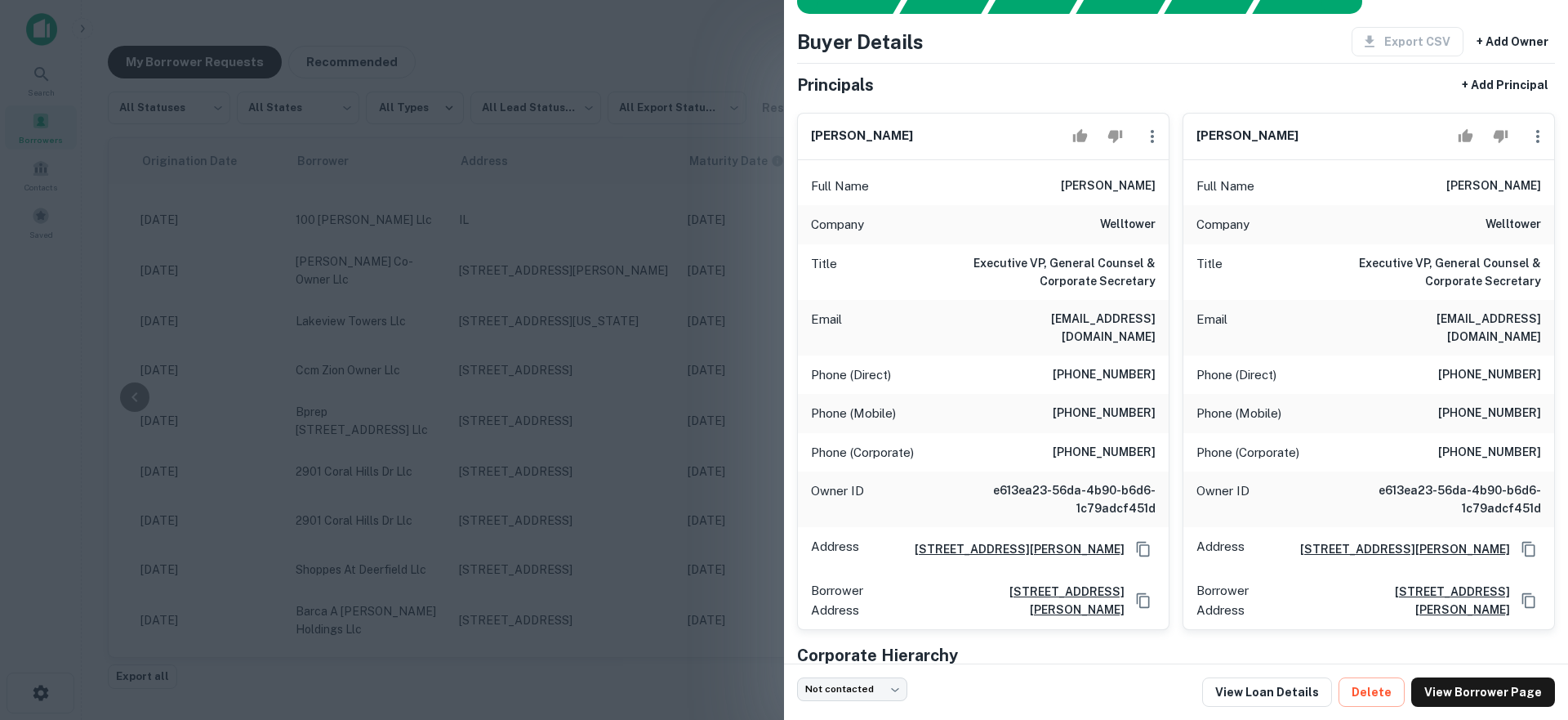
scroll to position [91, 0]
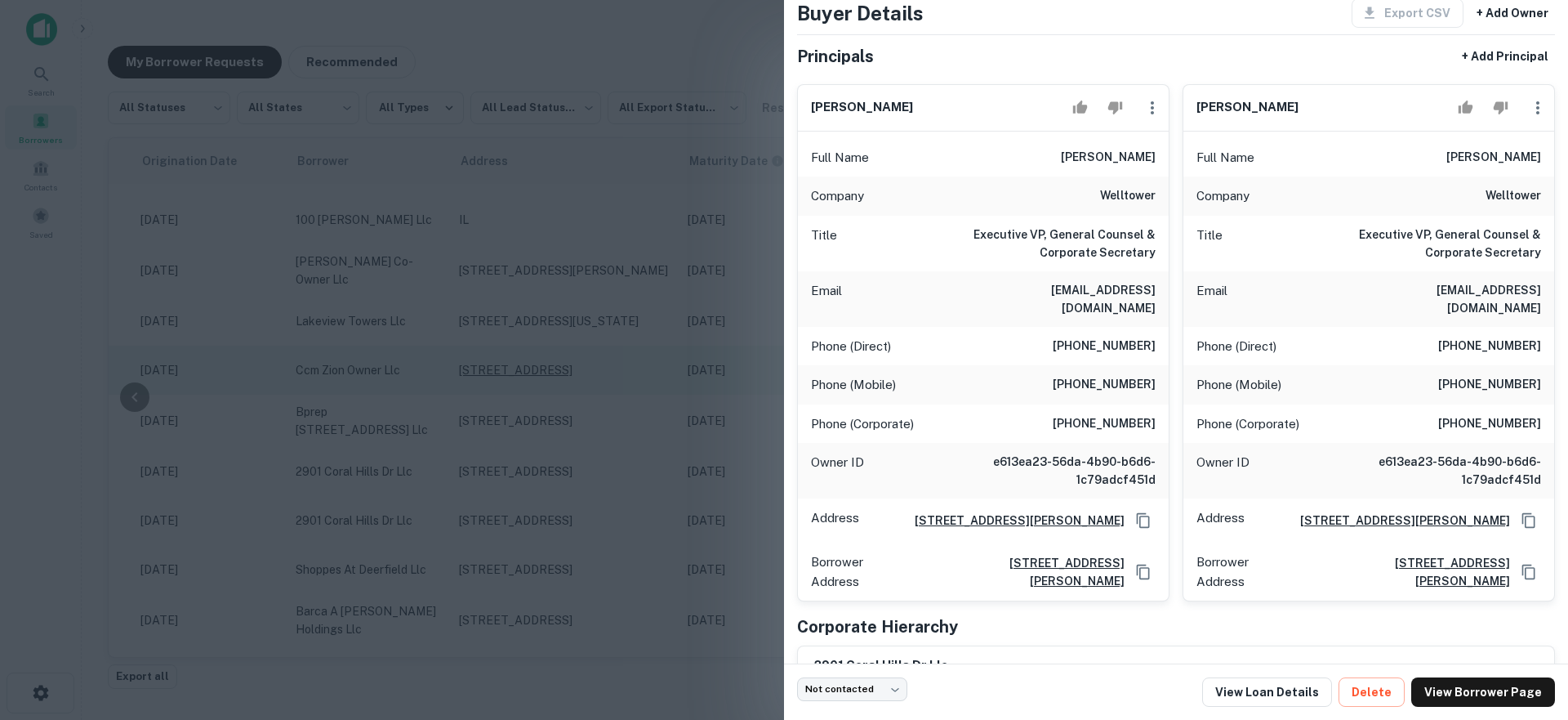
drag, startPoint x: 586, startPoint y: 342, endPoint x: 650, endPoint y: 342, distance: 64.0
click at [586, 342] on div at bounding box center [784, 360] width 1568 height 720
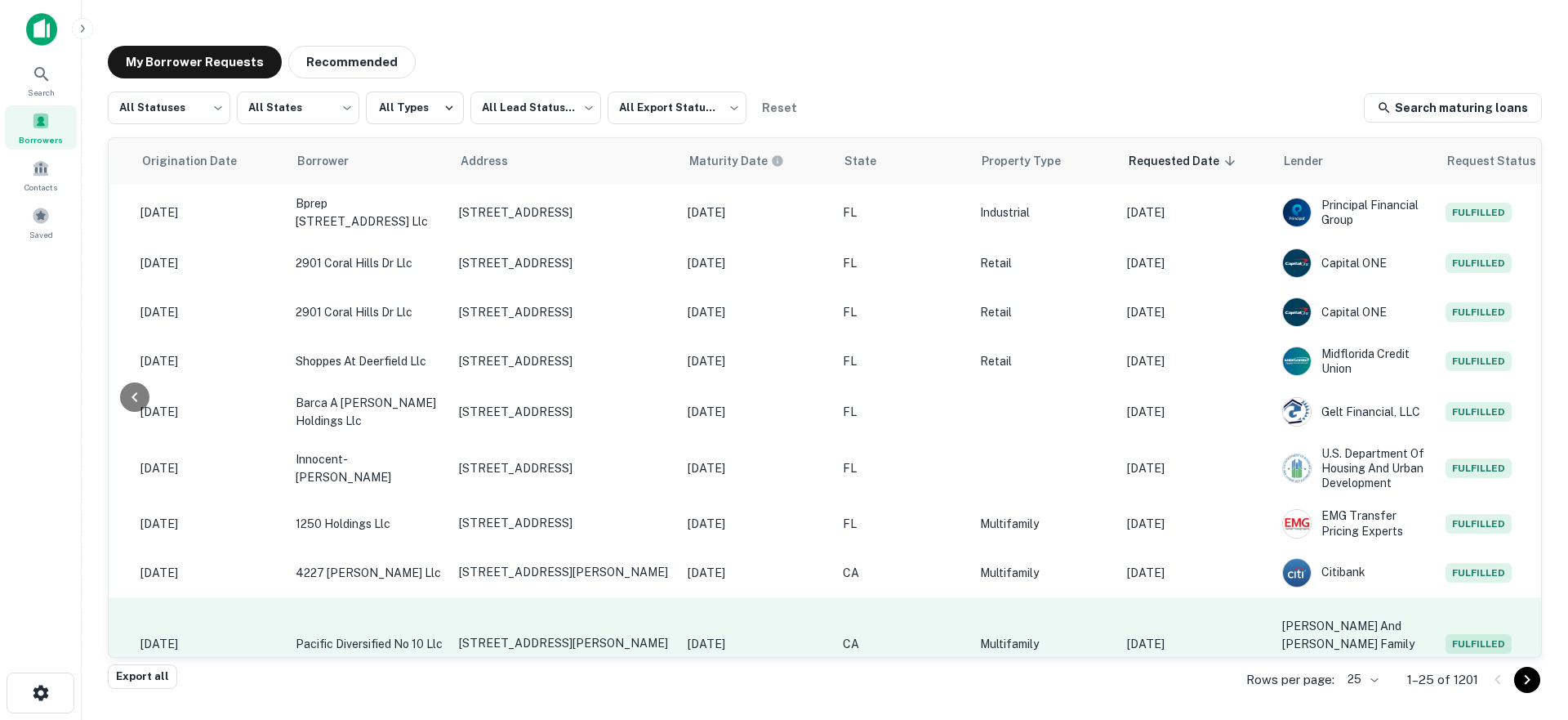
scroll to position [815, 334]
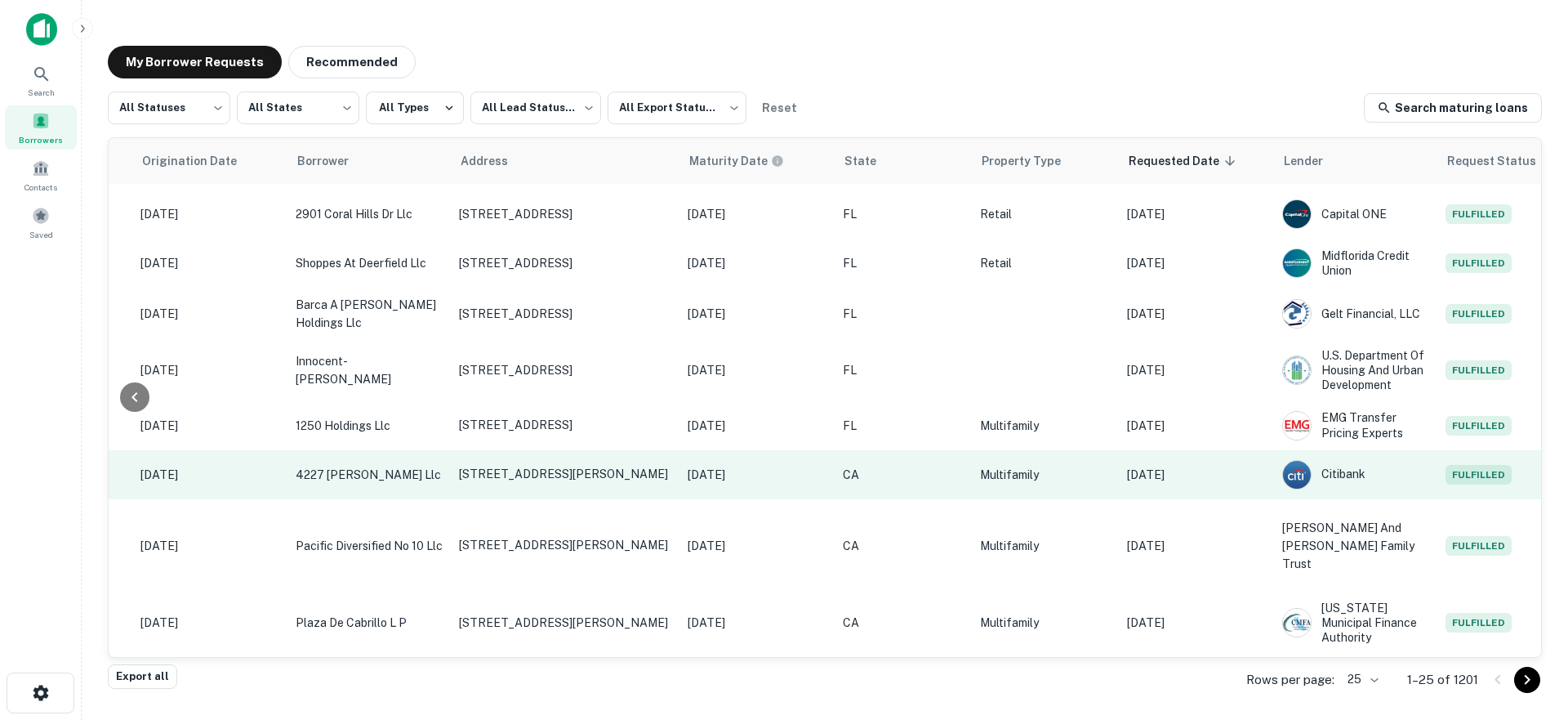
click at [1000, 457] on td "Multifamily" at bounding box center [1045, 474] width 147 height 49
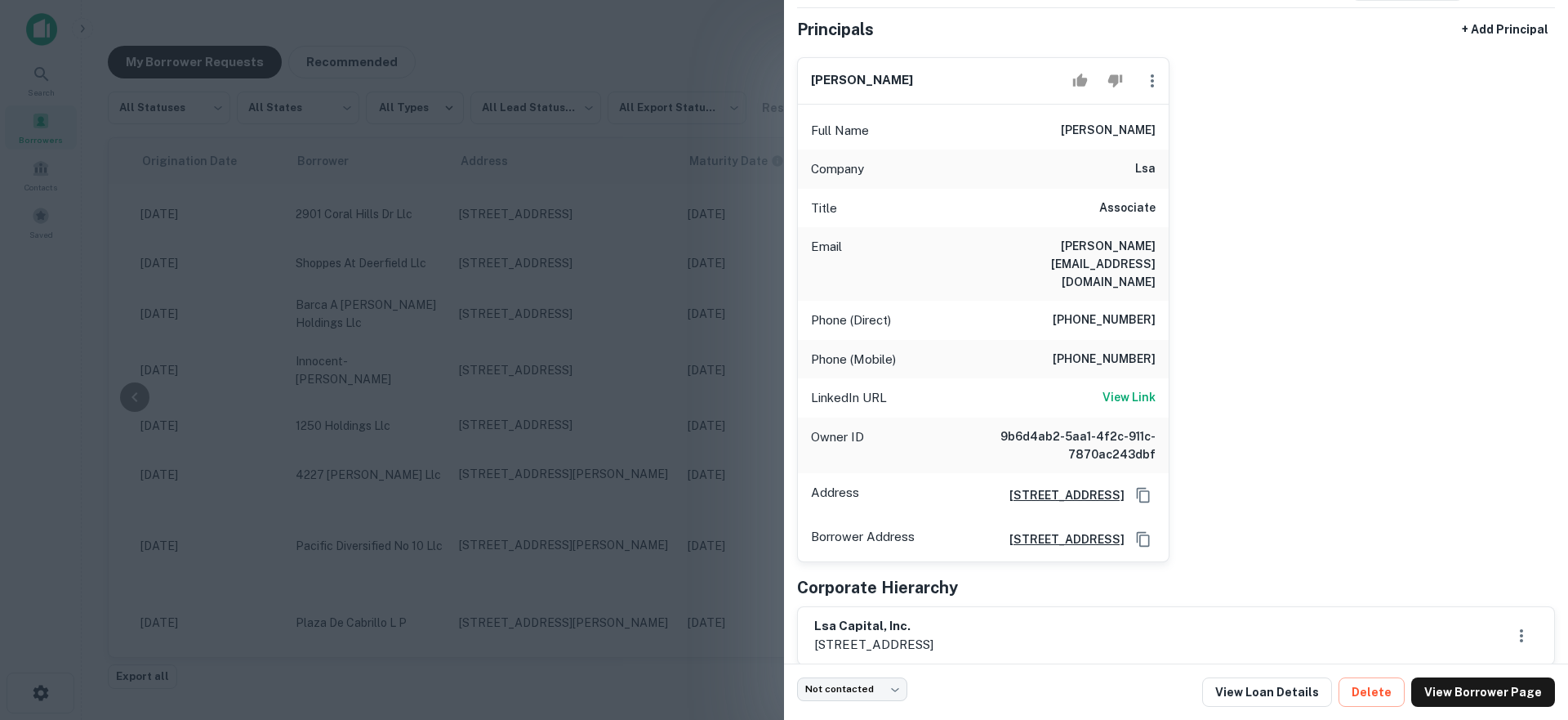
scroll to position [117, 0]
click at [1106, 389] on h6 "View Link" at bounding box center [1128, 397] width 53 height 18
click at [679, 378] on div at bounding box center [784, 360] width 1568 height 720
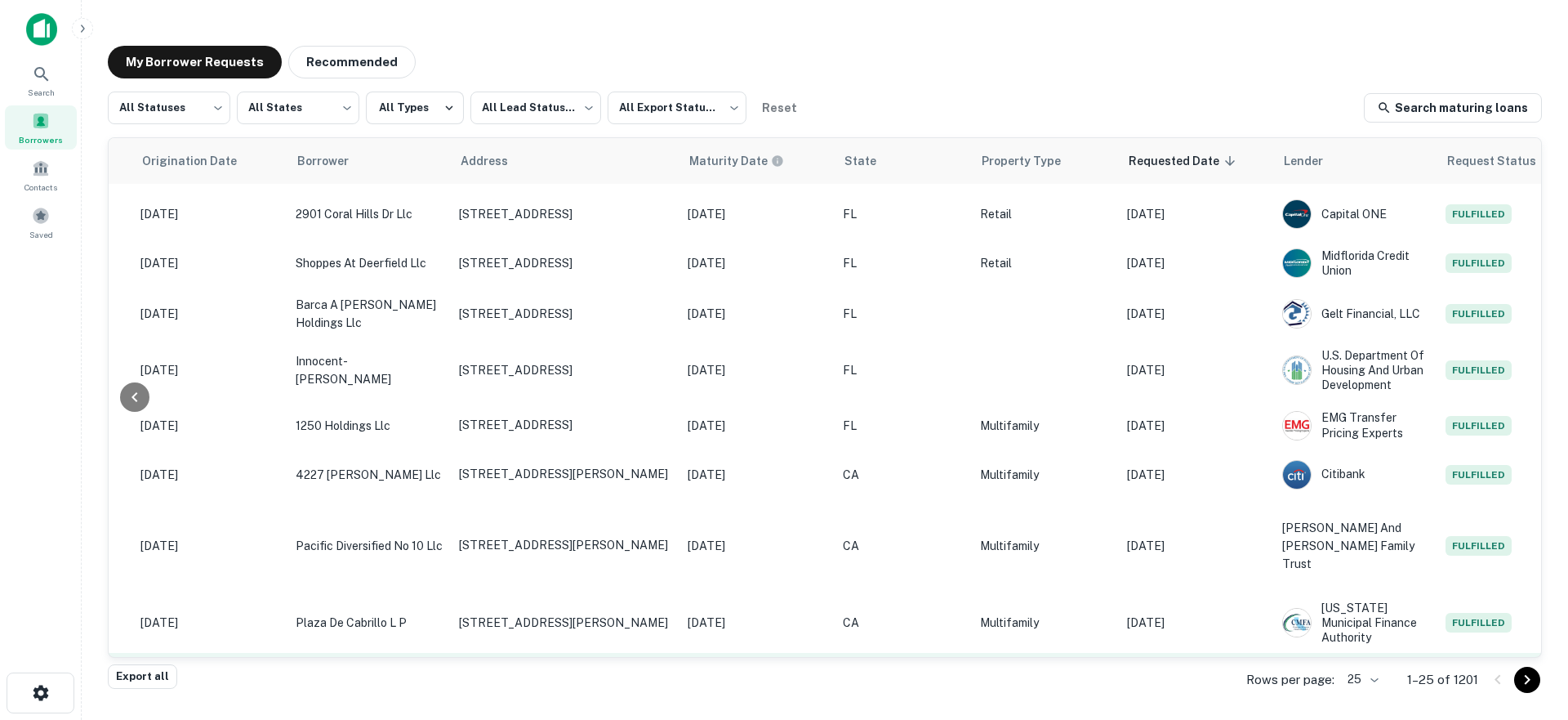
click at [1019, 668] on p "Multifamily" at bounding box center [1045, 676] width 131 height 18
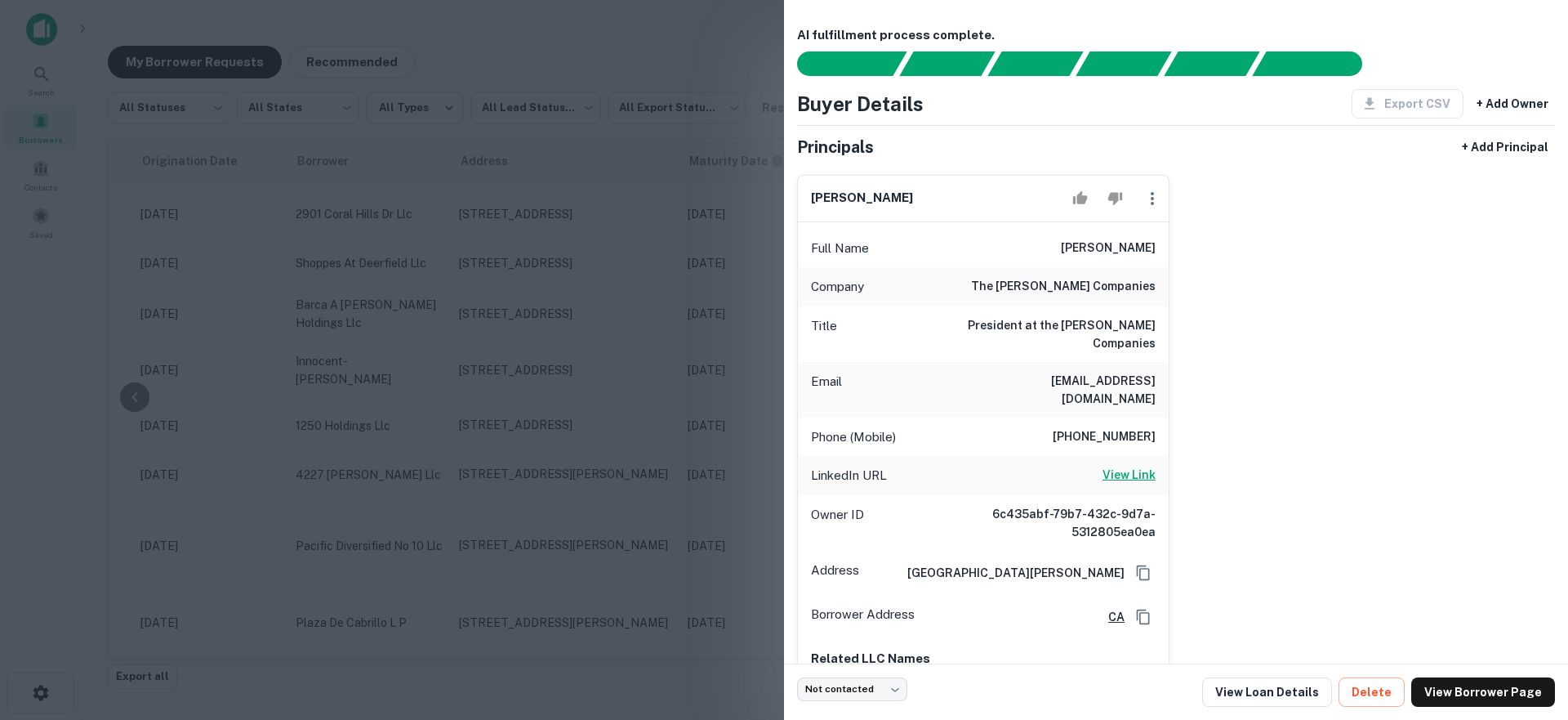
click at [1116, 465] on h6 "View Link" at bounding box center [1128, 474] width 53 height 18
click at [580, 299] on div at bounding box center [784, 360] width 1568 height 720
